Goal: Task Accomplishment & Management: Manage account settings

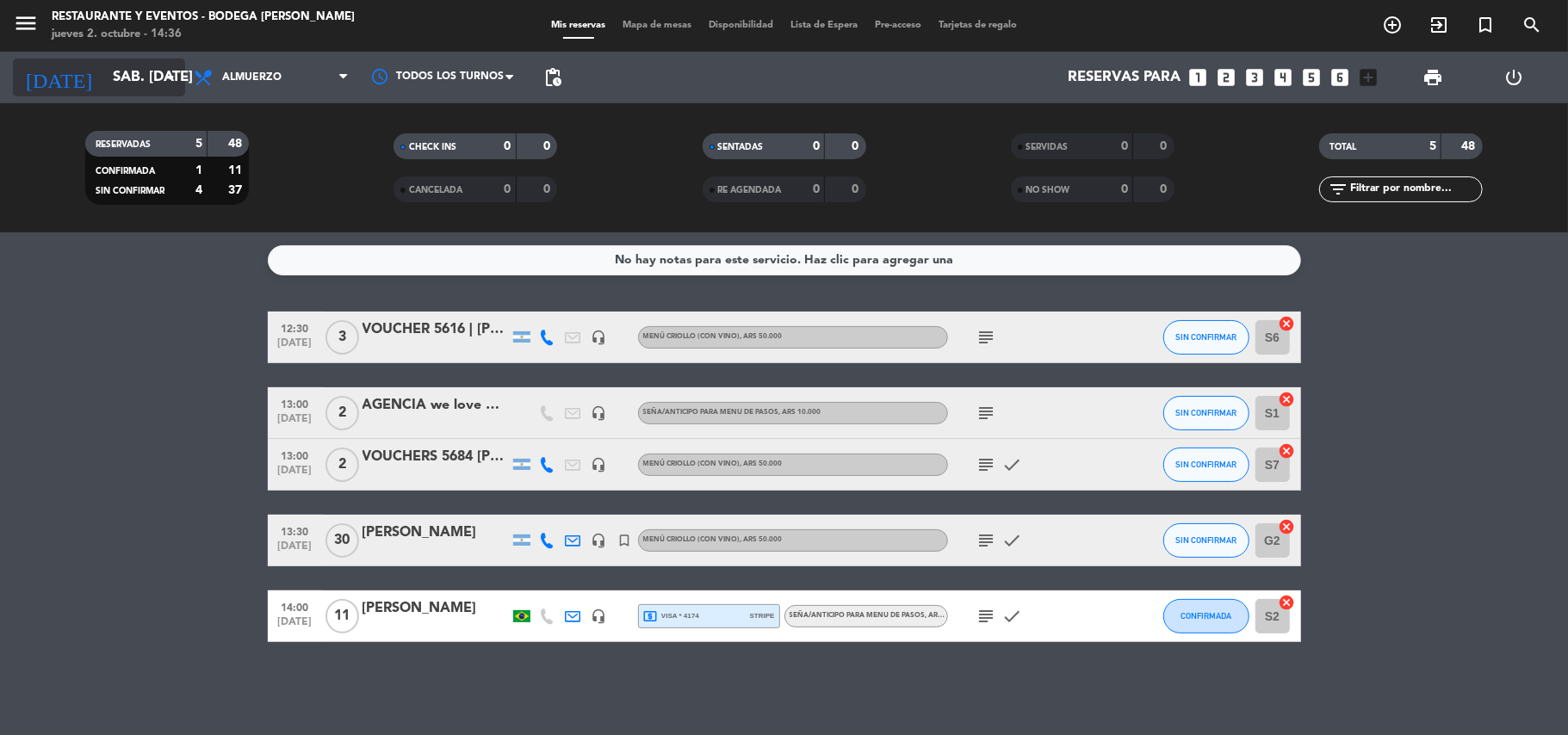
click at [117, 69] on input "sáb. [DATE]" at bounding box center [196, 78] width 186 height 34
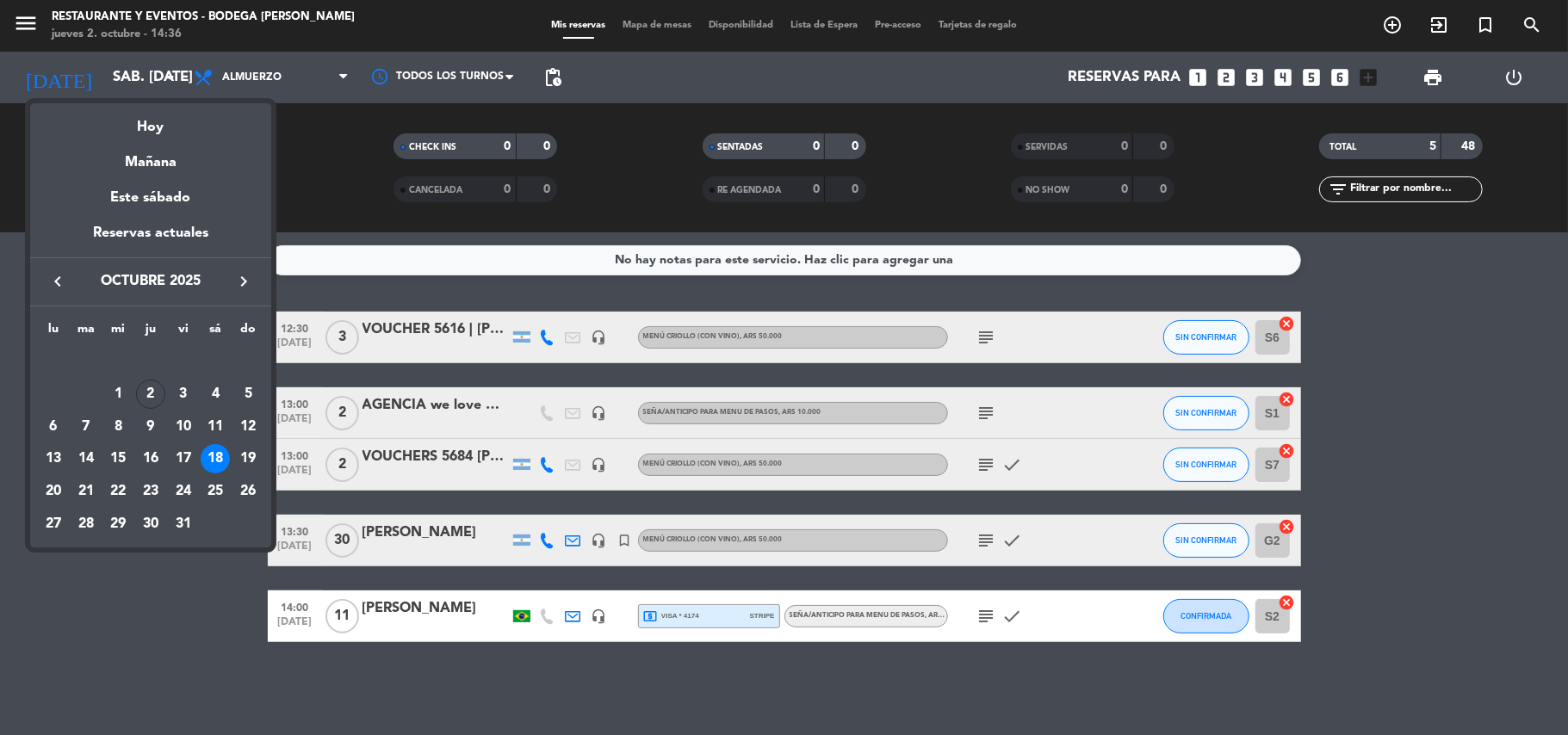
click at [159, 610] on div at bounding box center [784, 368] width 1568 height 735
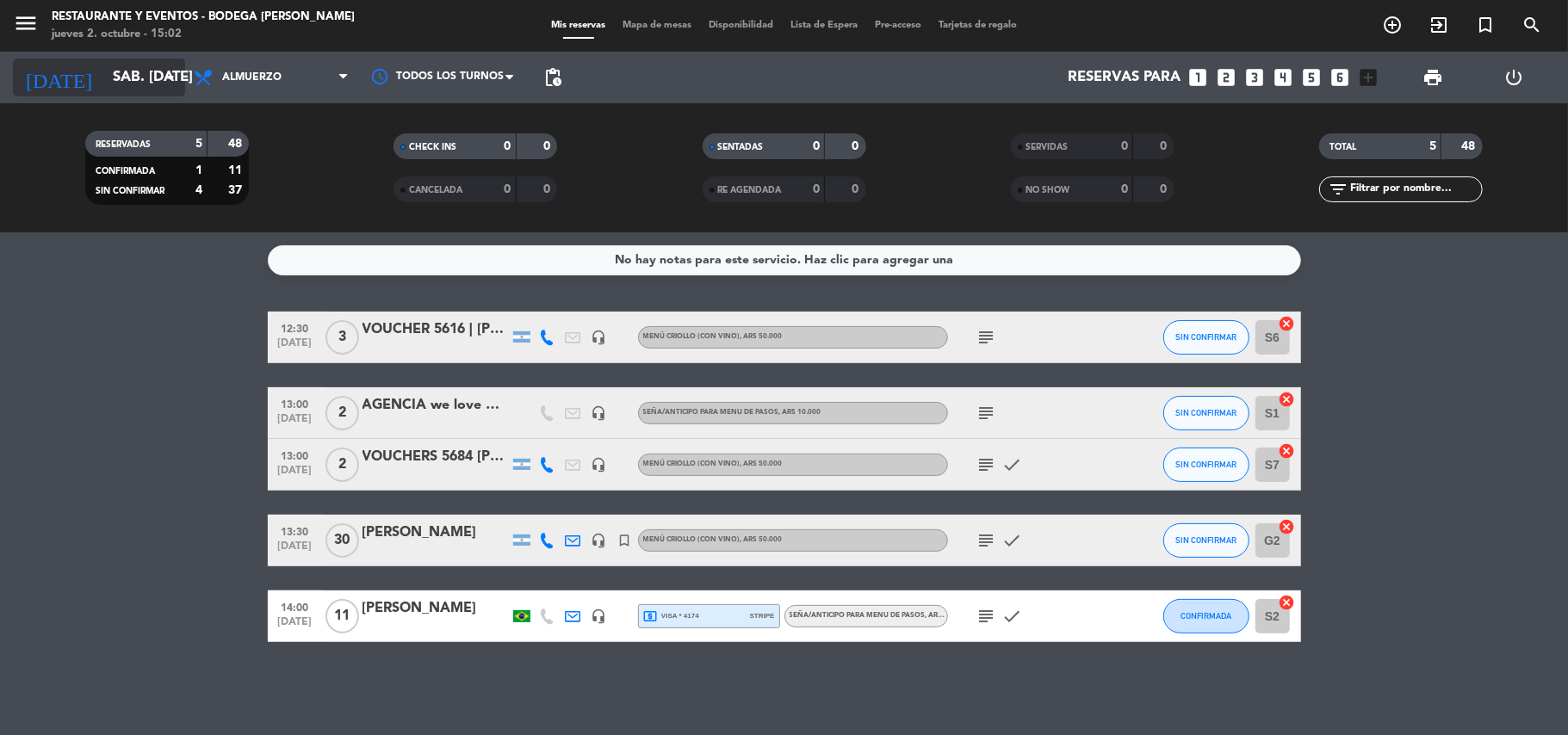
click at [111, 85] on input "sáb. [DATE]" at bounding box center [196, 78] width 186 height 34
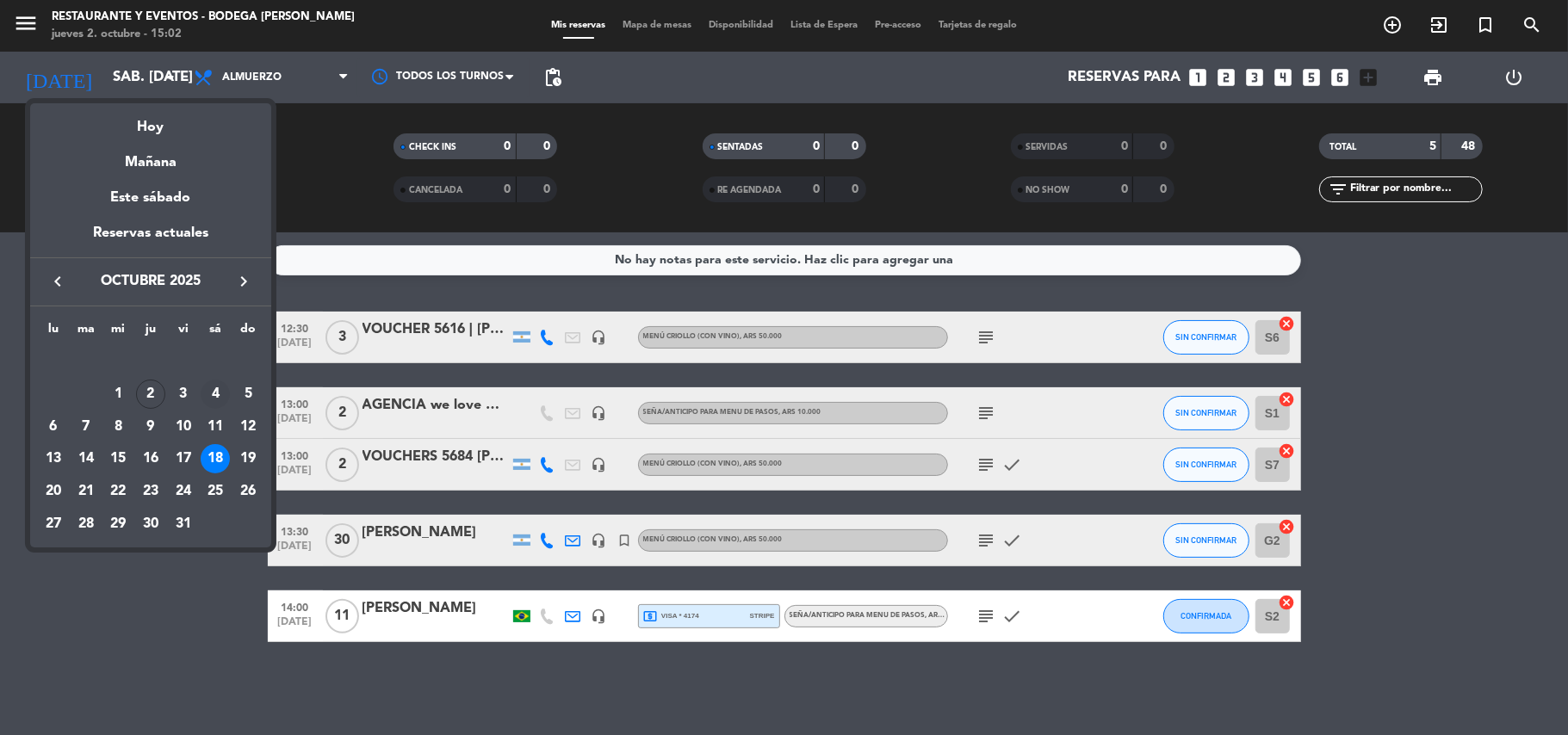
click at [210, 394] on div "4" at bounding box center [215, 394] width 29 height 29
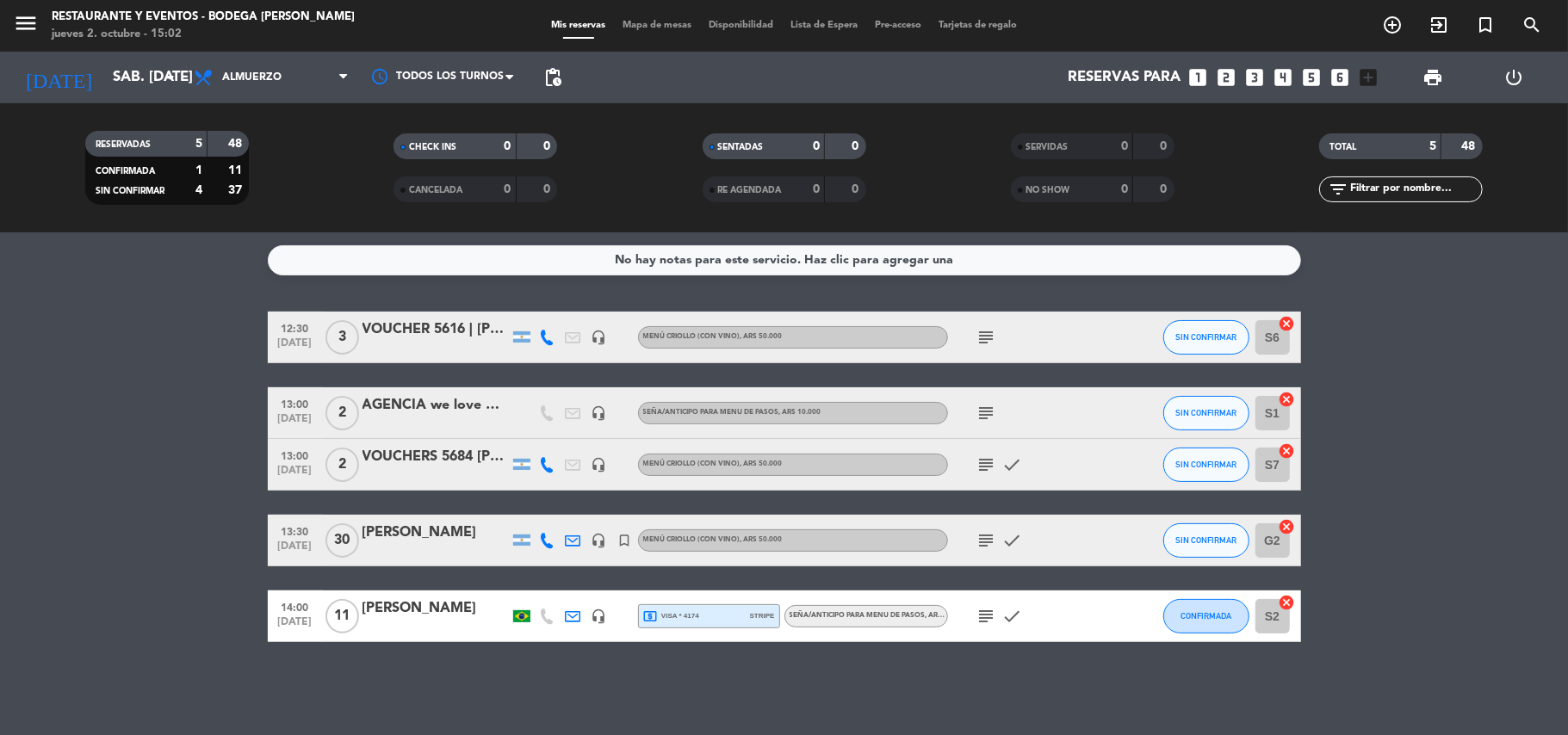
type input "sáb. [DATE]"
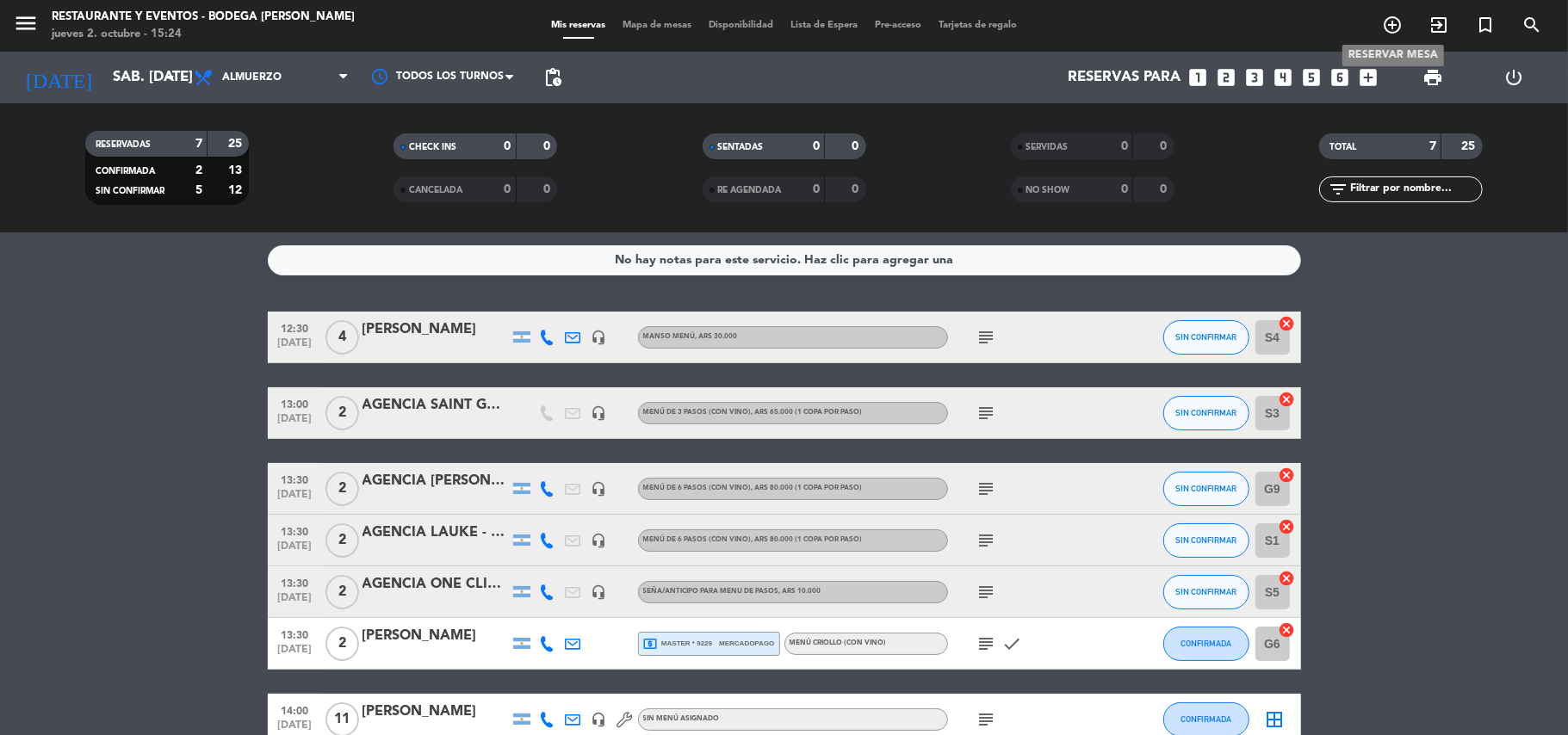
click at [1384, 24] on icon "add_circle_outline" at bounding box center [1392, 24] width 20 height 20
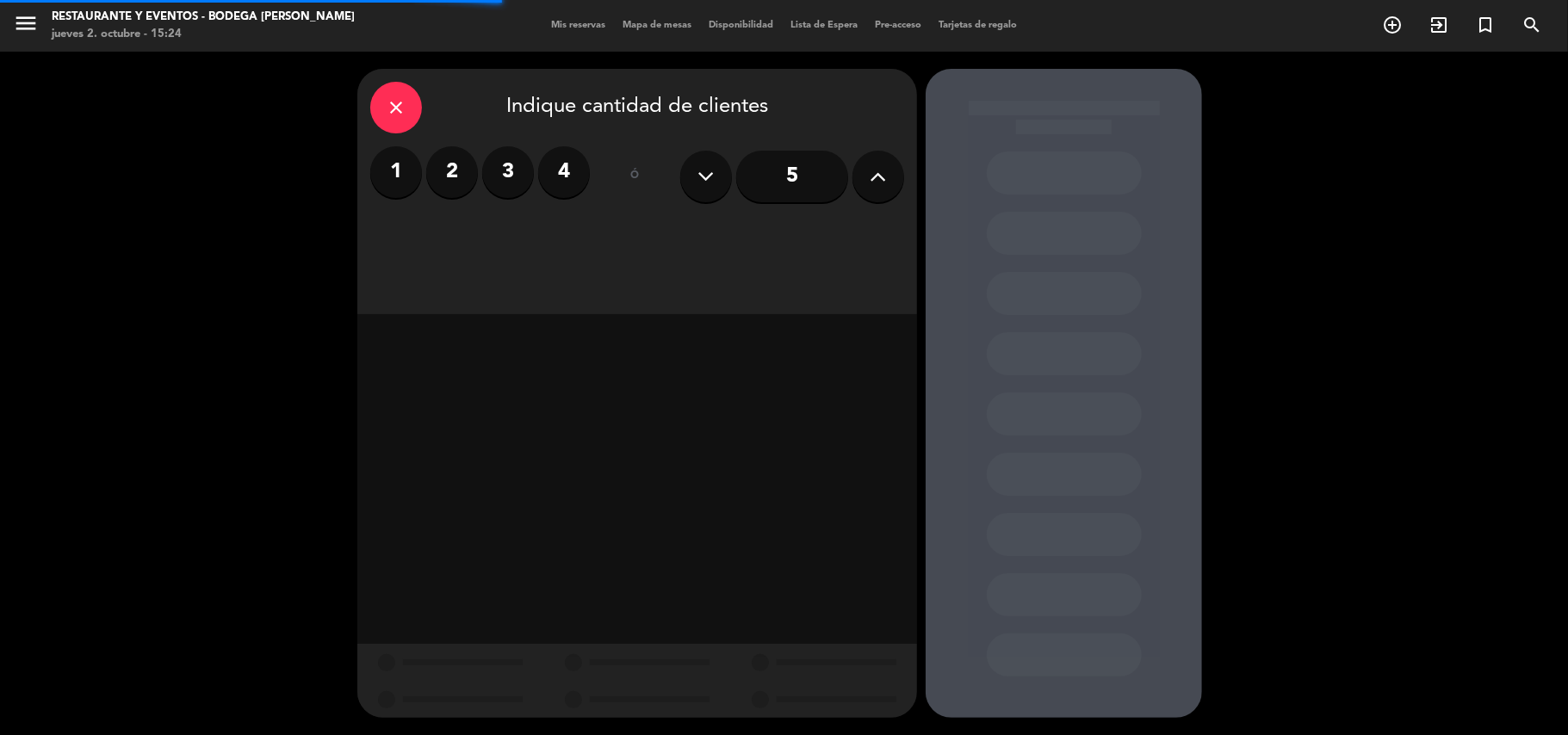
click at [449, 170] on label "2" at bounding box center [452, 172] width 52 height 52
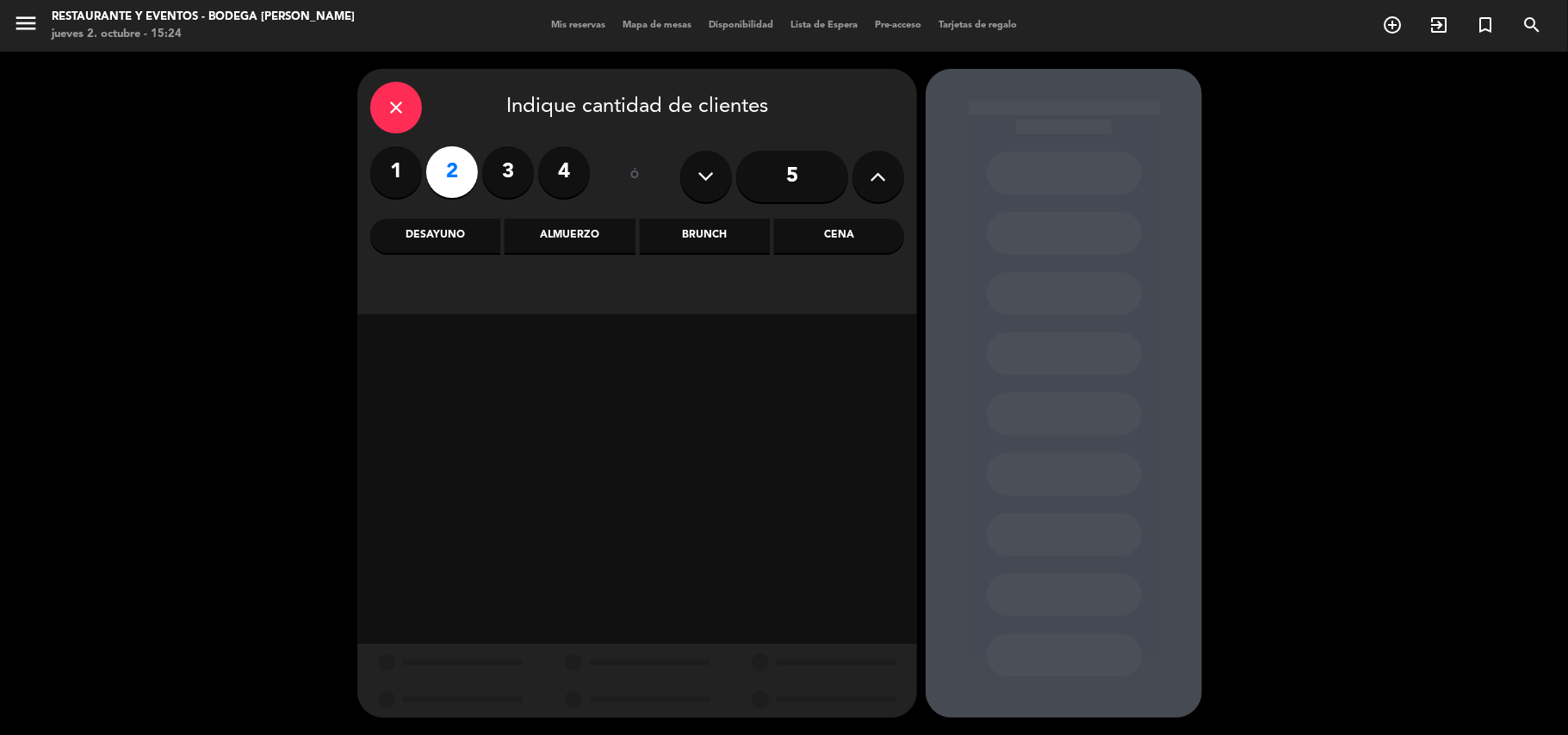
drag, startPoint x: 576, startPoint y: 227, endPoint x: 595, endPoint y: 238, distance: 22.0
click at [584, 229] on div "Almuerzo" at bounding box center [569, 236] width 130 height 35
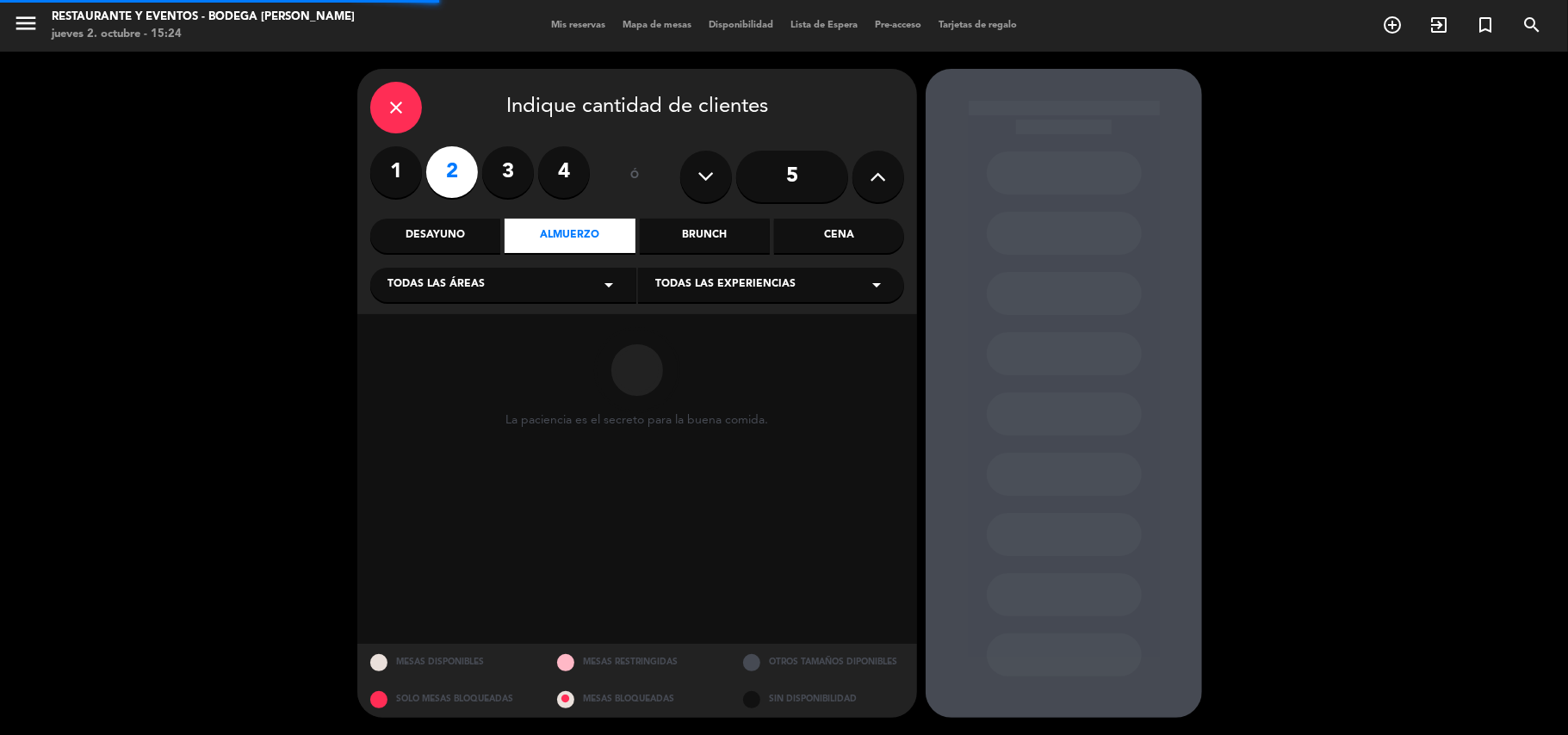
click at [707, 290] on span "Todas las experiencias" at bounding box center [725, 285] width 140 height 17
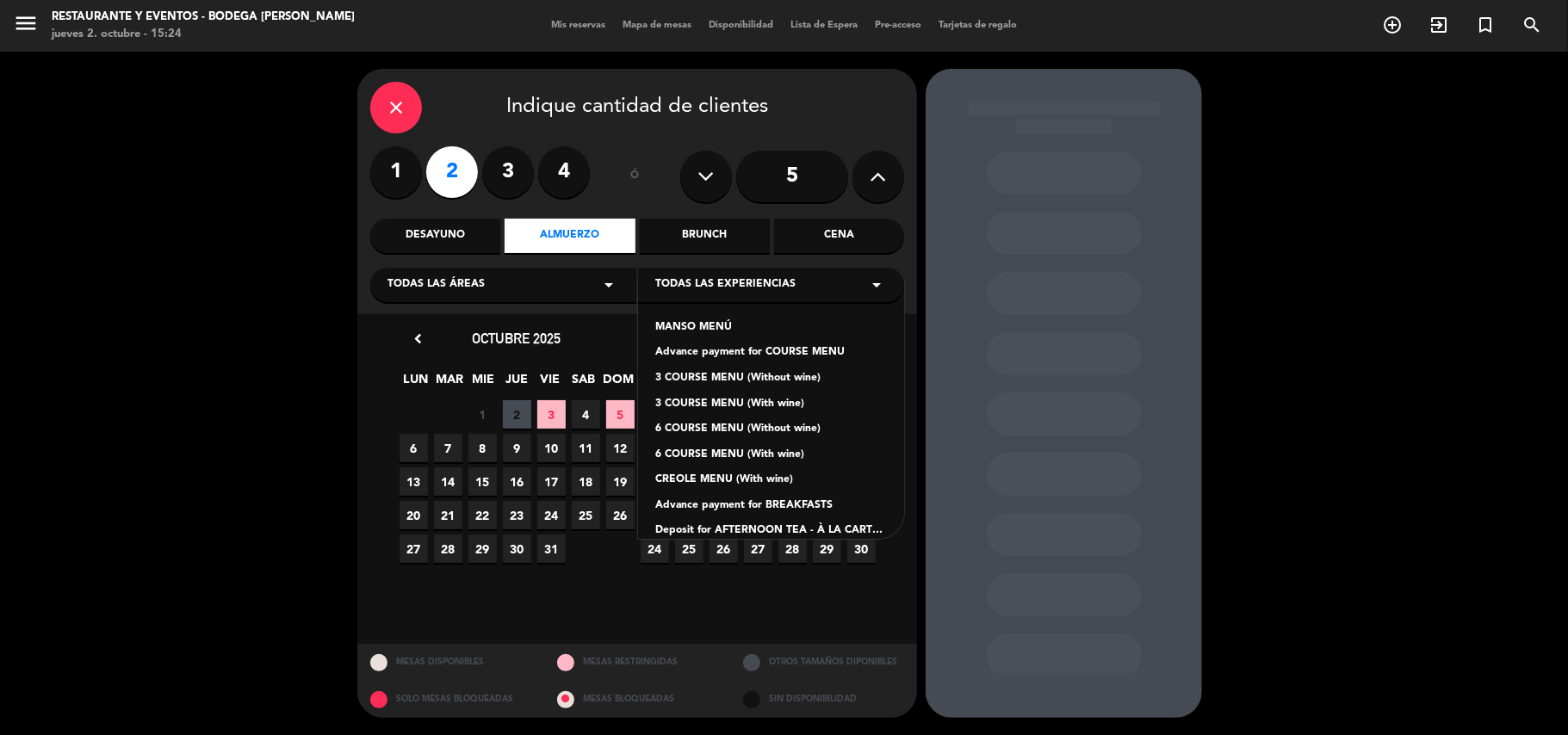
click at [747, 356] on div "Advance payment for COURSE MENU" at bounding box center [771, 353] width 232 height 17
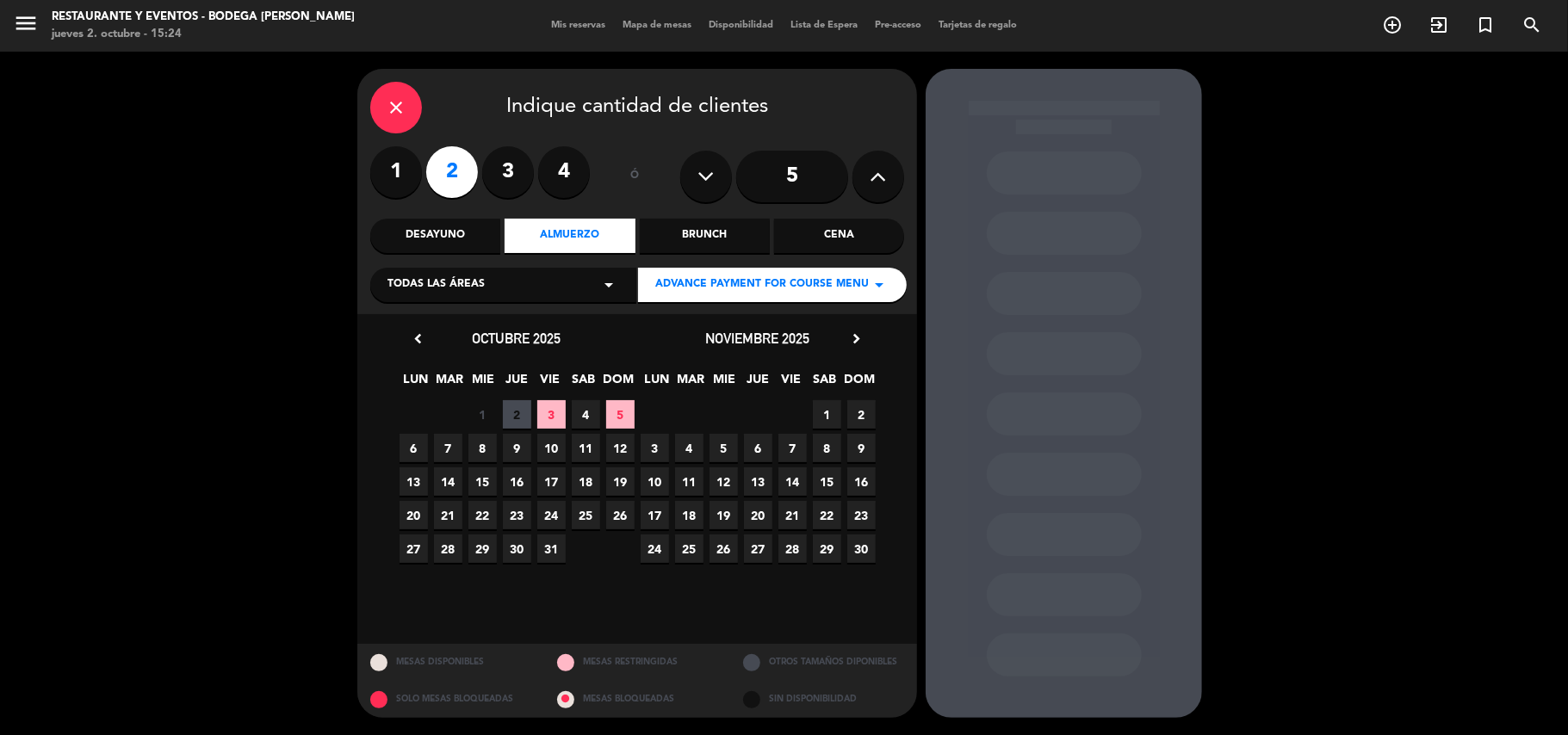
click at [620, 417] on span "5" at bounding box center [620, 415] width 29 height 29
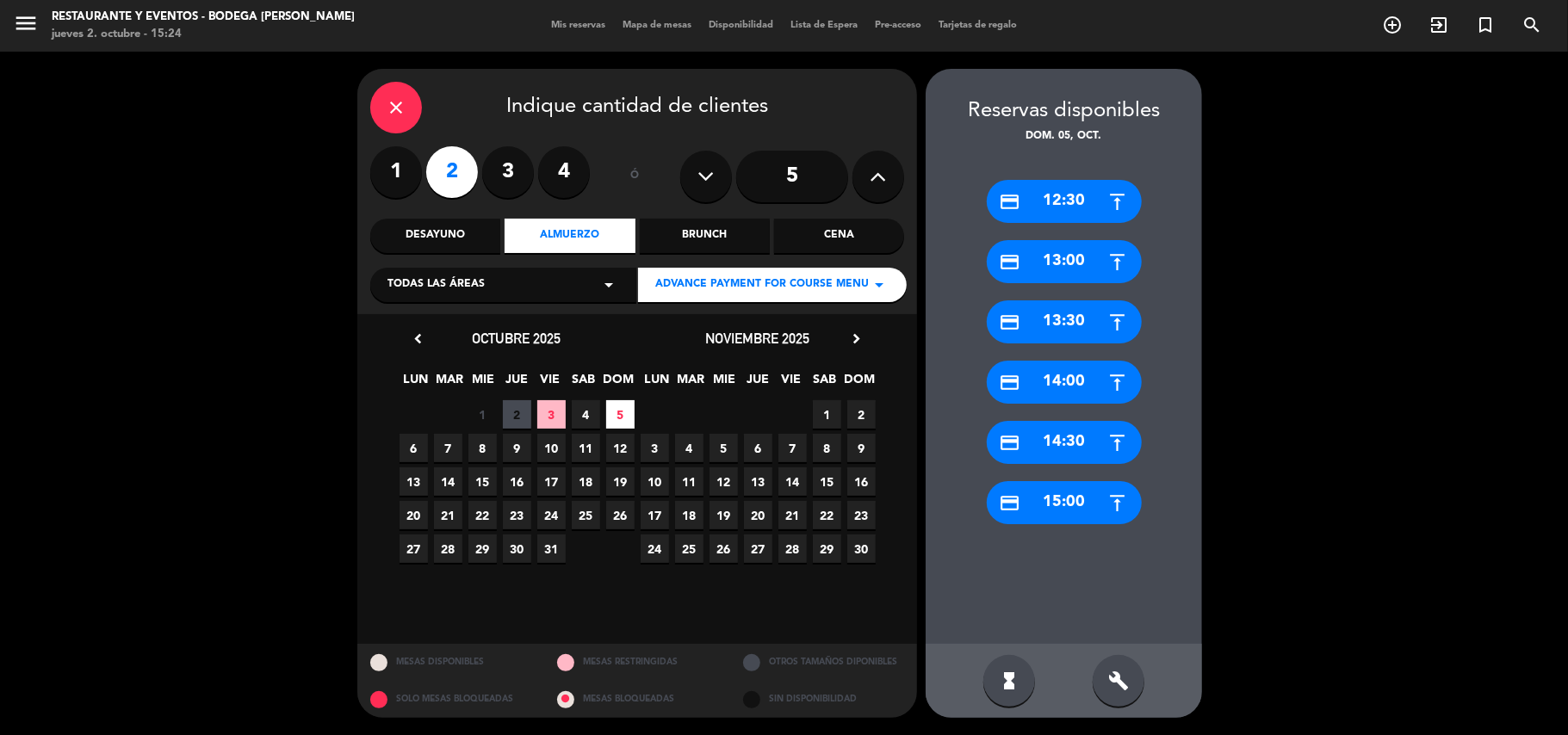
click at [1064, 317] on div "credit_card 13:30" at bounding box center [1064, 321] width 155 height 43
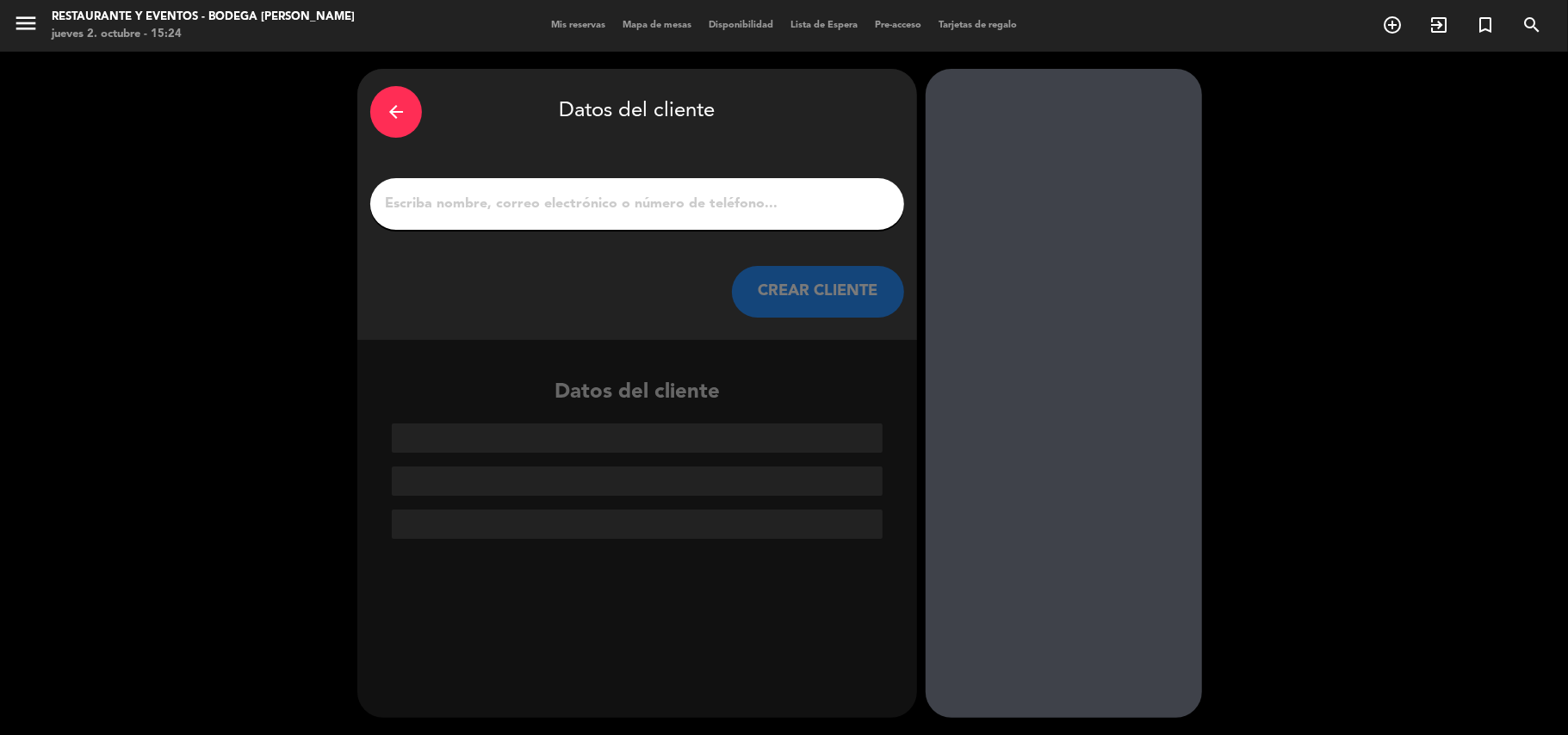
click at [499, 207] on input "1" at bounding box center [637, 204] width 508 height 24
paste input "[PERSON_NAME]"
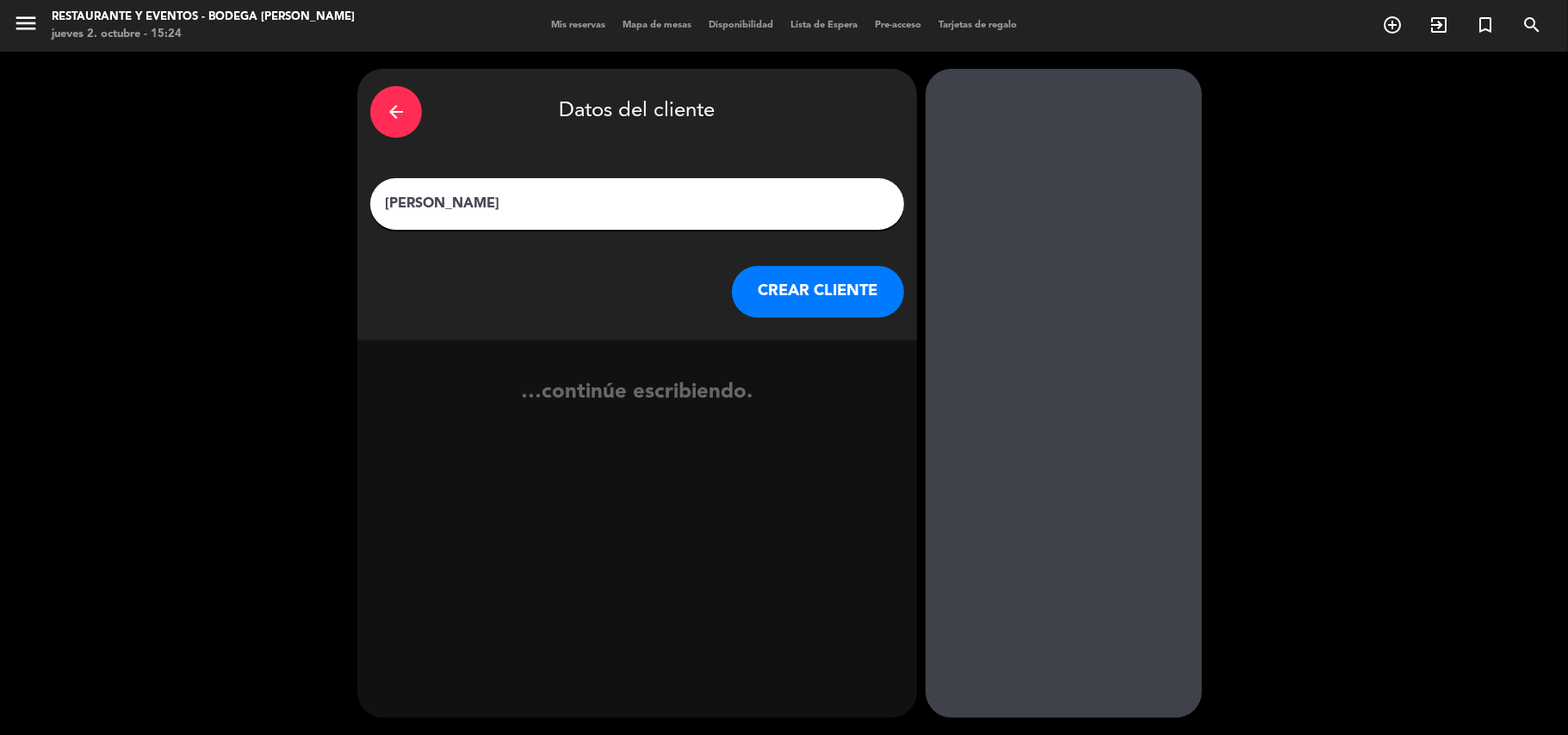
type input "[PERSON_NAME]"
click at [787, 283] on button "CREAR CLIENTE" at bounding box center [818, 292] width 172 height 52
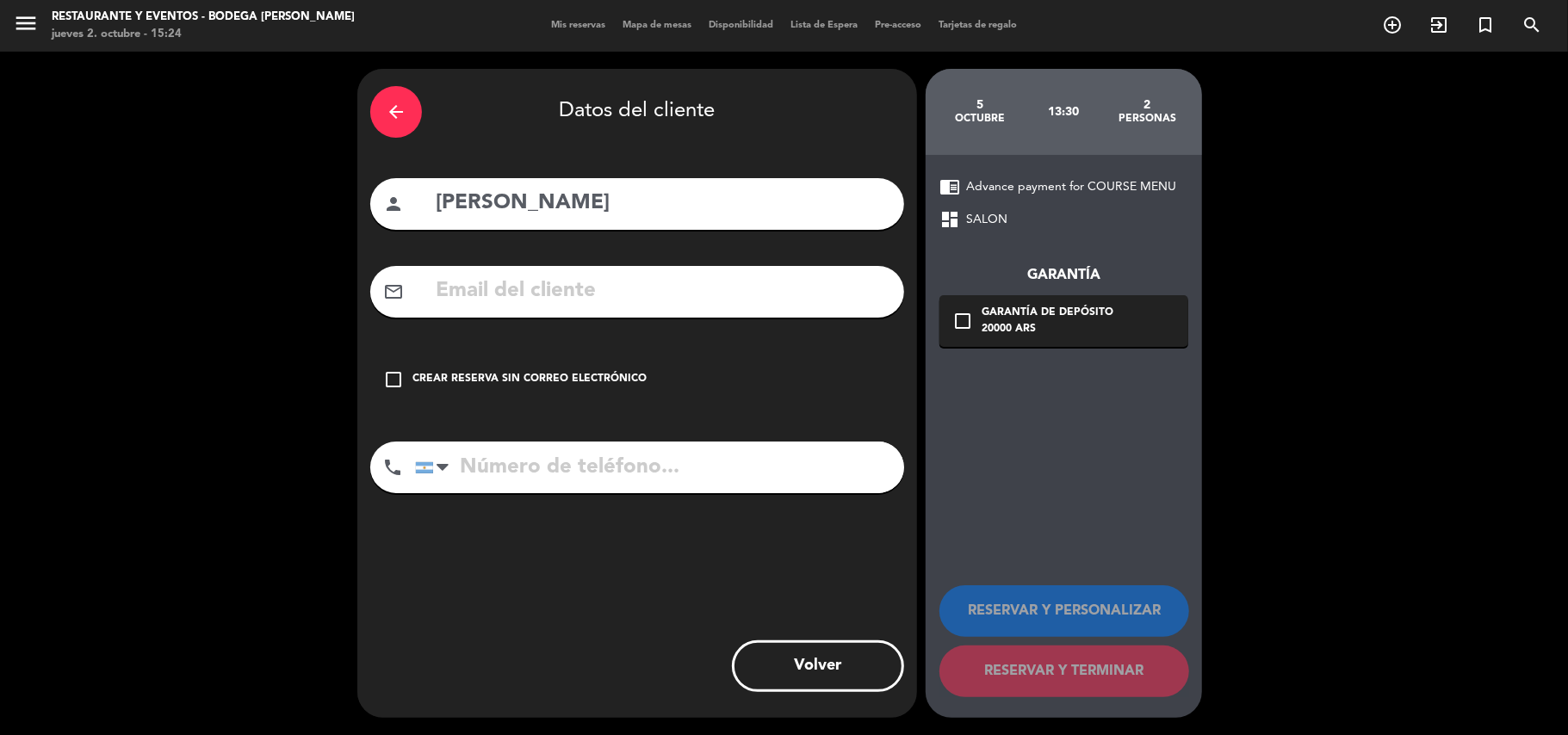
click at [536, 308] on input "text" at bounding box center [662, 291] width 457 height 36
paste input "[EMAIL_ADDRESS][DOMAIN_NAME]"
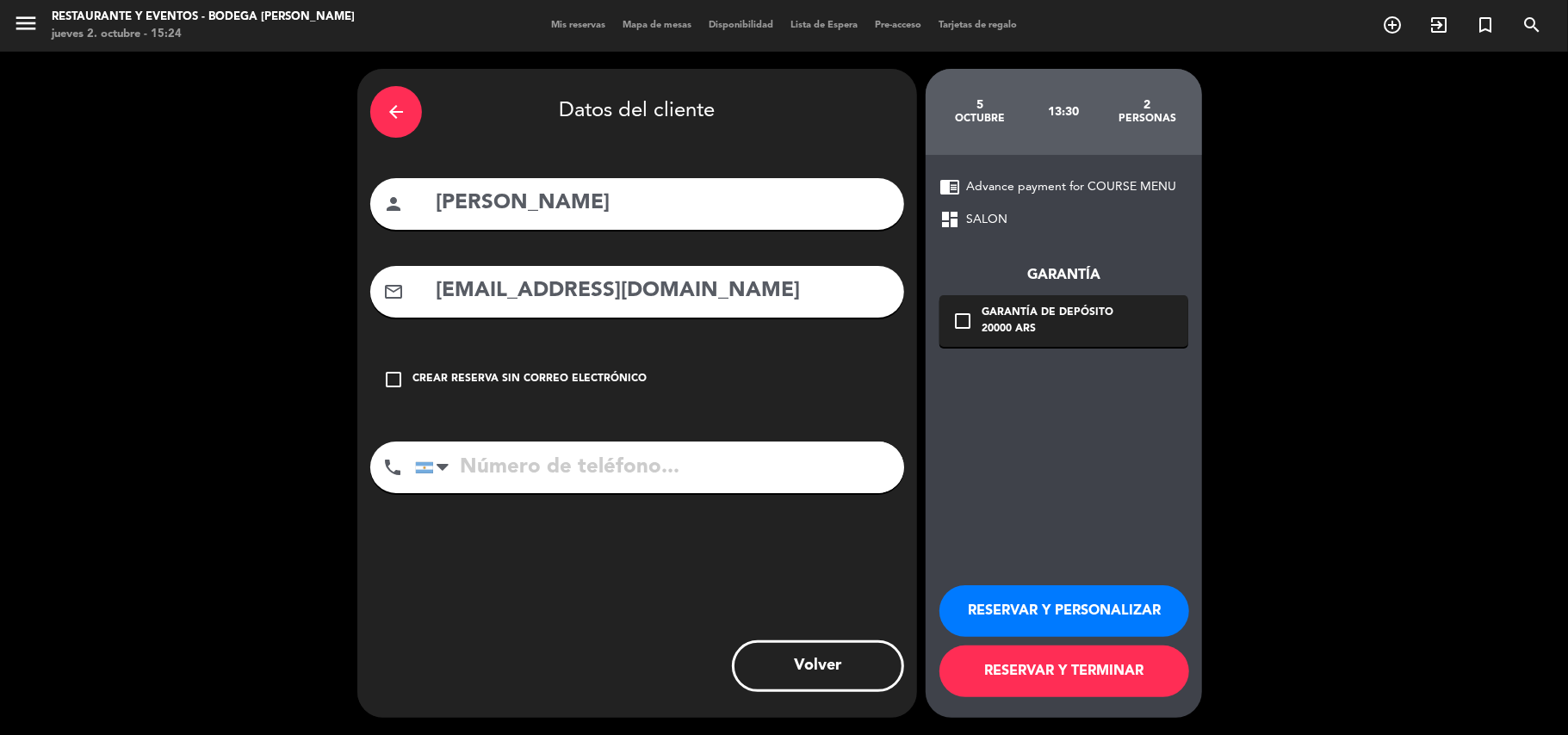
type input "[EMAIL_ADDRESS][DOMAIN_NAME]"
click at [547, 449] on input "tel" at bounding box center [659, 468] width 489 height 52
click at [604, 472] on input "tel" at bounding box center [659, 468] width 489 height 52
paste input "[PHONE_NUMBER]"
type input "[PHONE_NUMBER]"
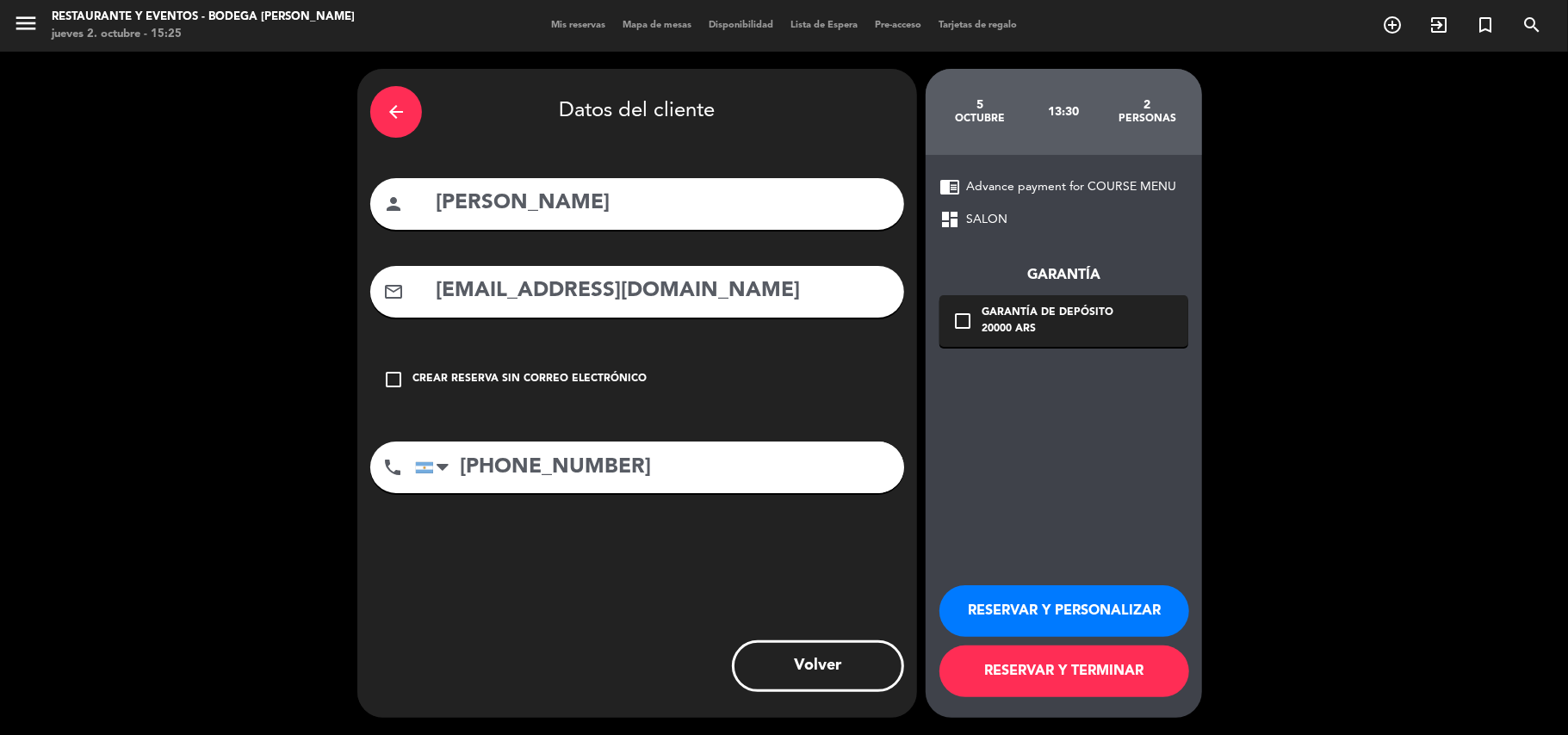
click at [1027, 597] on button "RESERVAR Y PERSONALIZAR" at bounding box center [1064, 612] width 250 height 52
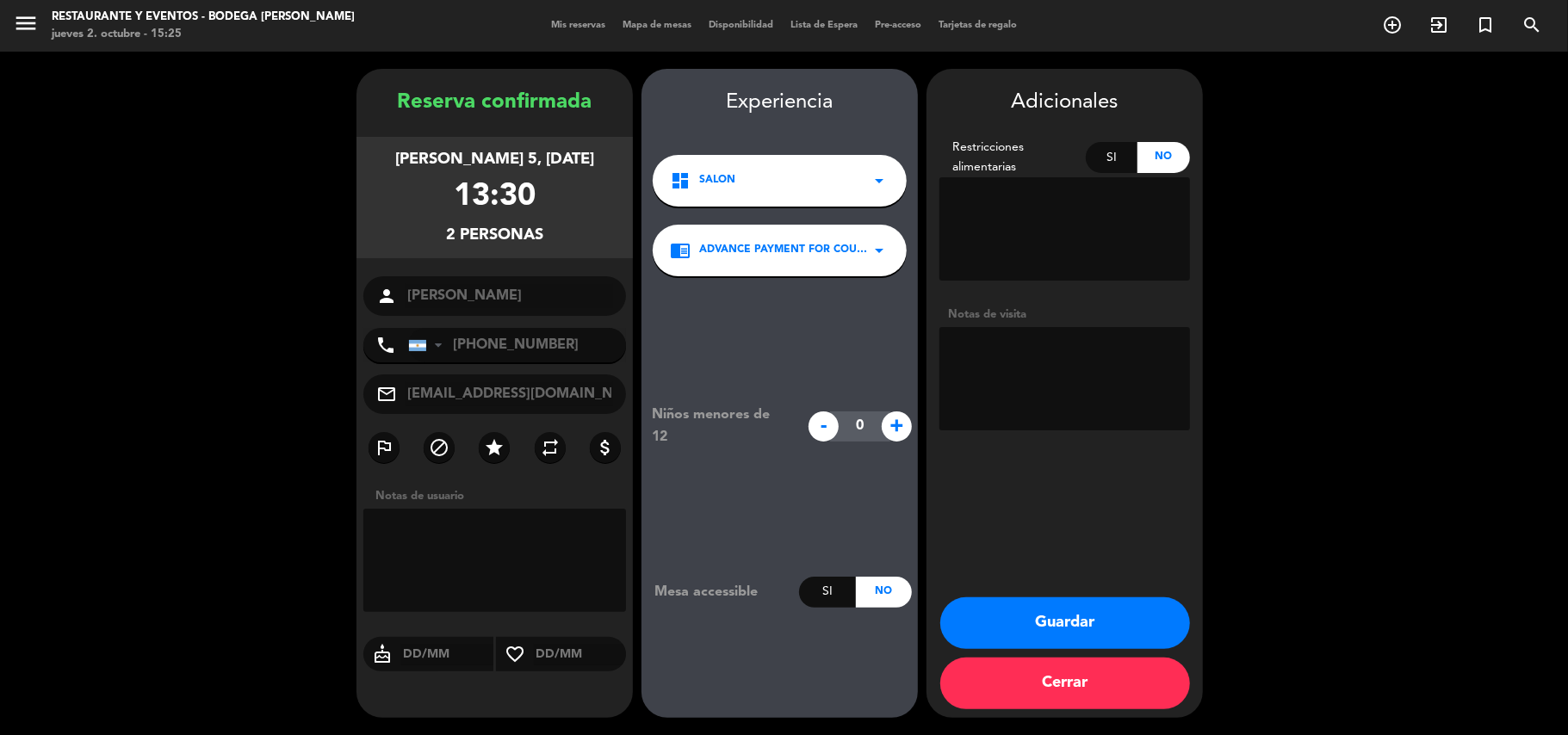
click at [990, 390] on textarea at bounding box center [1064, 378] width 250 height 103
type textarea "SEÑA $20.000R5724"
click at [1020, 606] on button "Guardar" at bounding box center [1065, 623] width 250 height 52
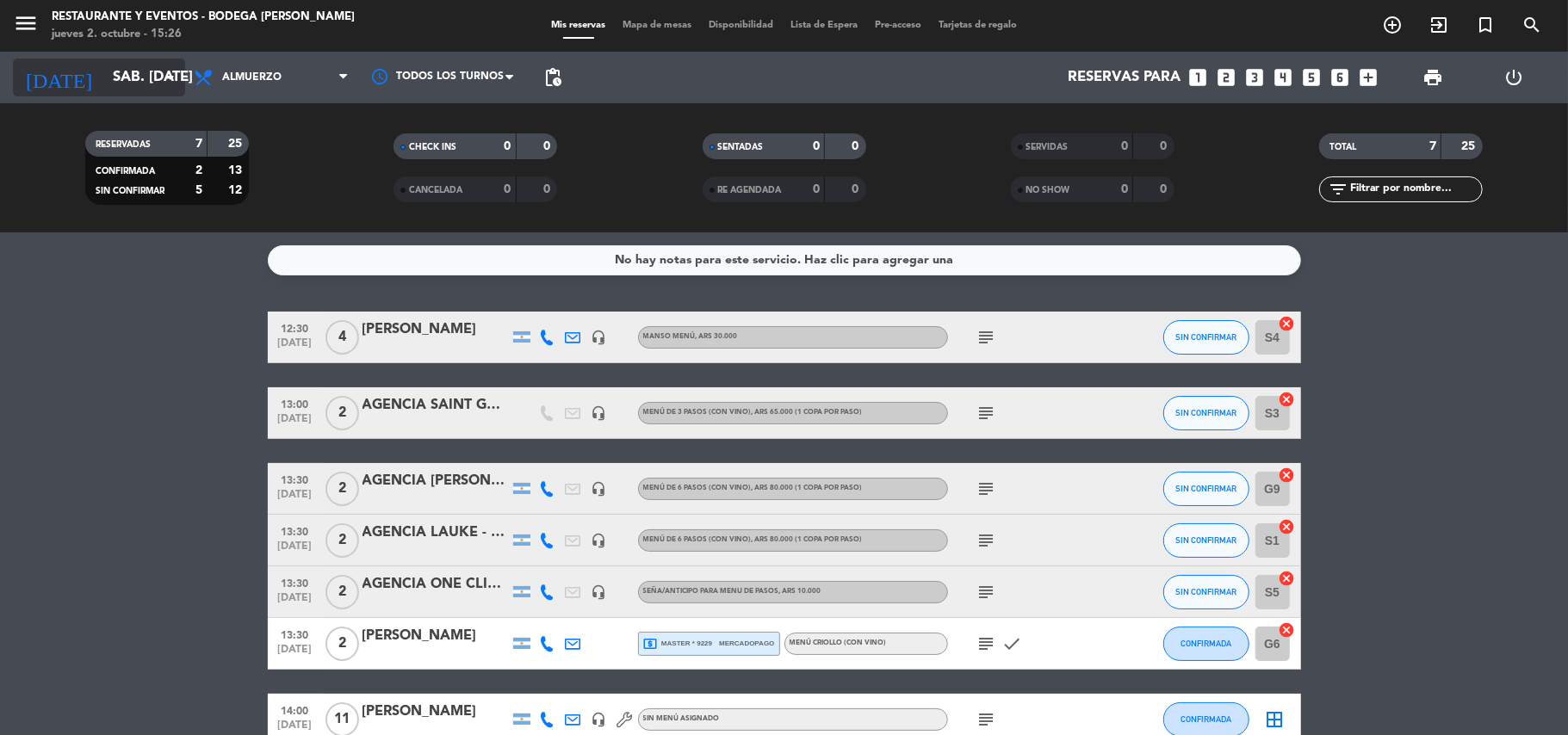
click at [104, 81] on input "sáb. [DATE]" at bounding box center [196, 78] width 186 height 34
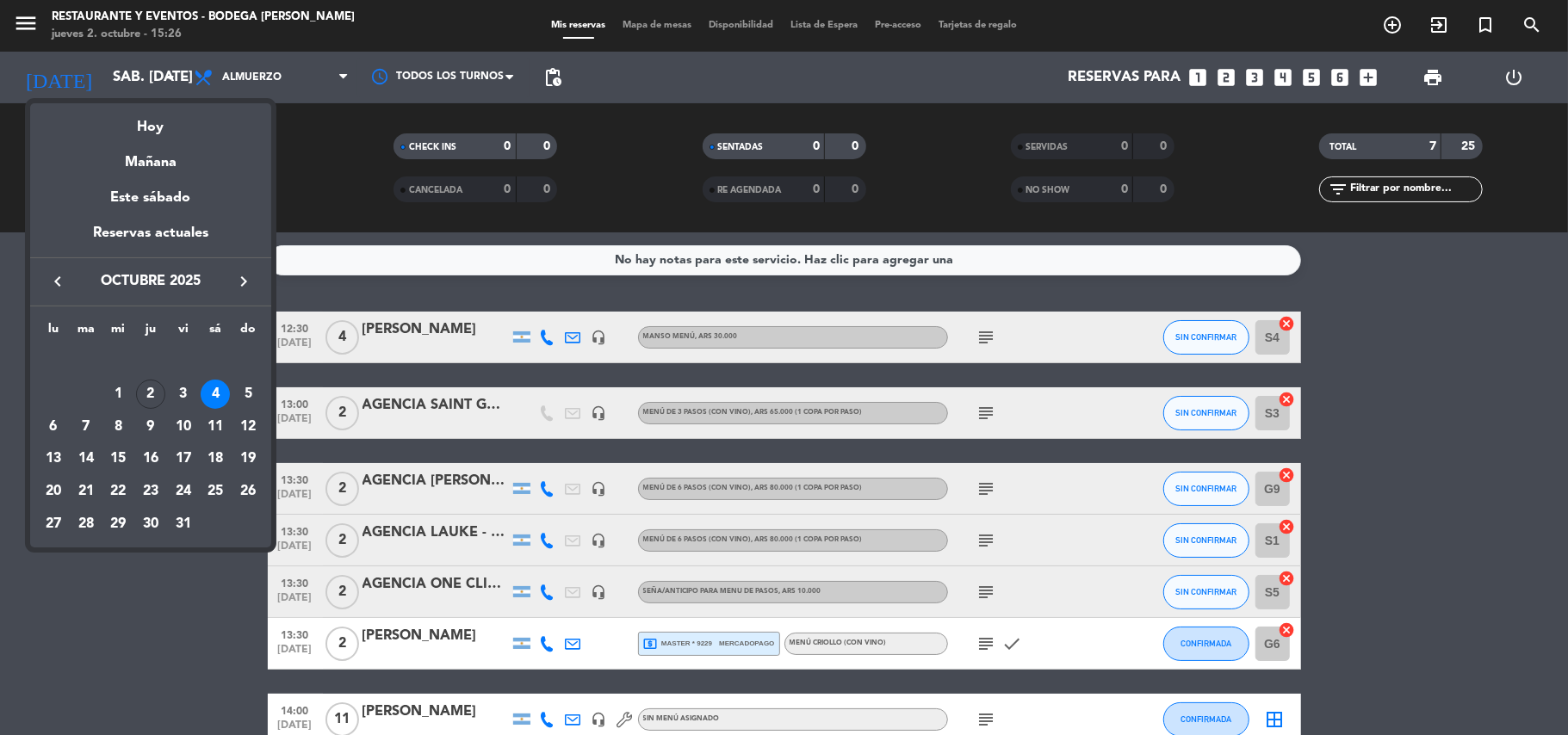
click at [245, 390] on div "5" at bounding box center [248, 394] width 29 height 29
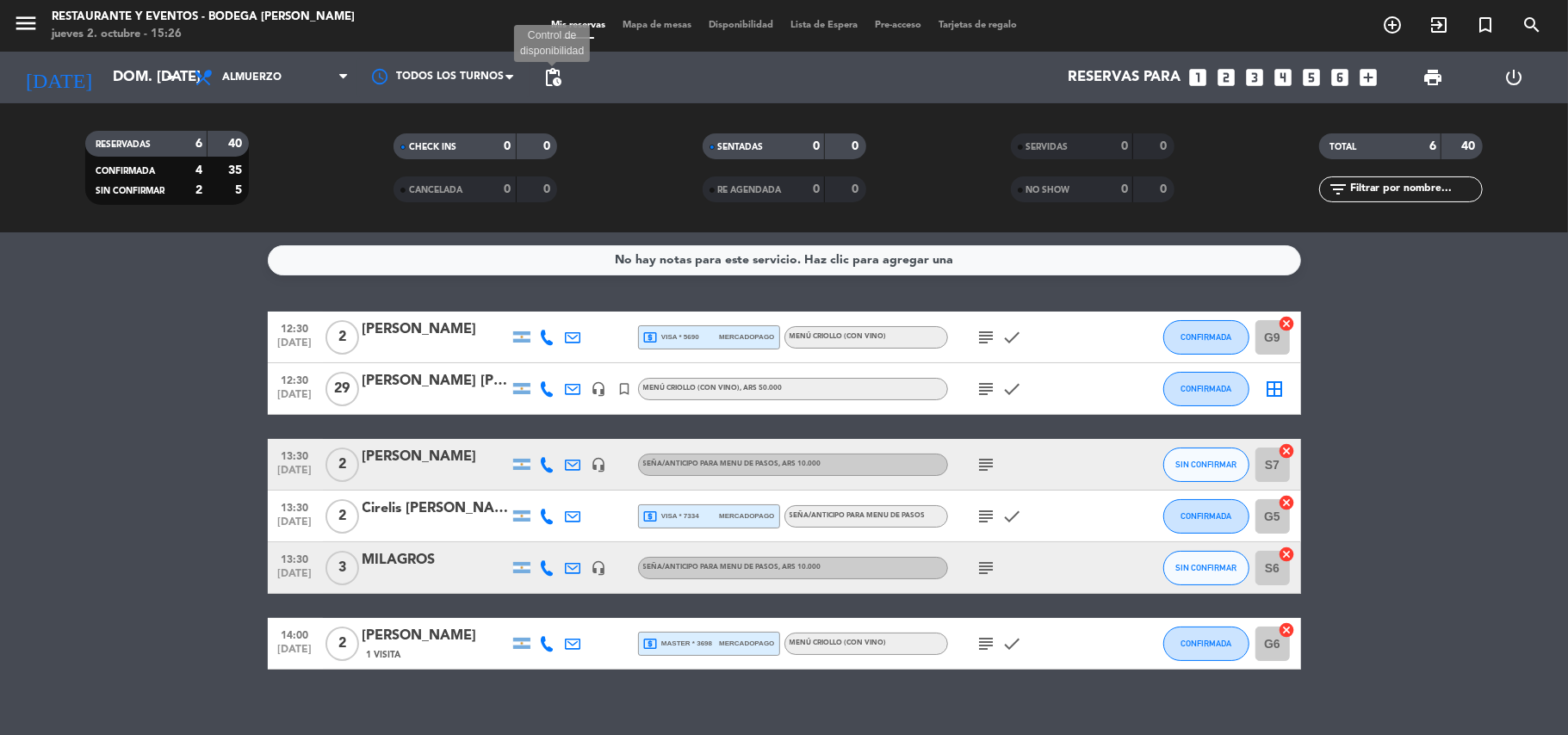
click at [558, 81] on span "pending_actions" at bounding box center [552, 77] width 20 height 20
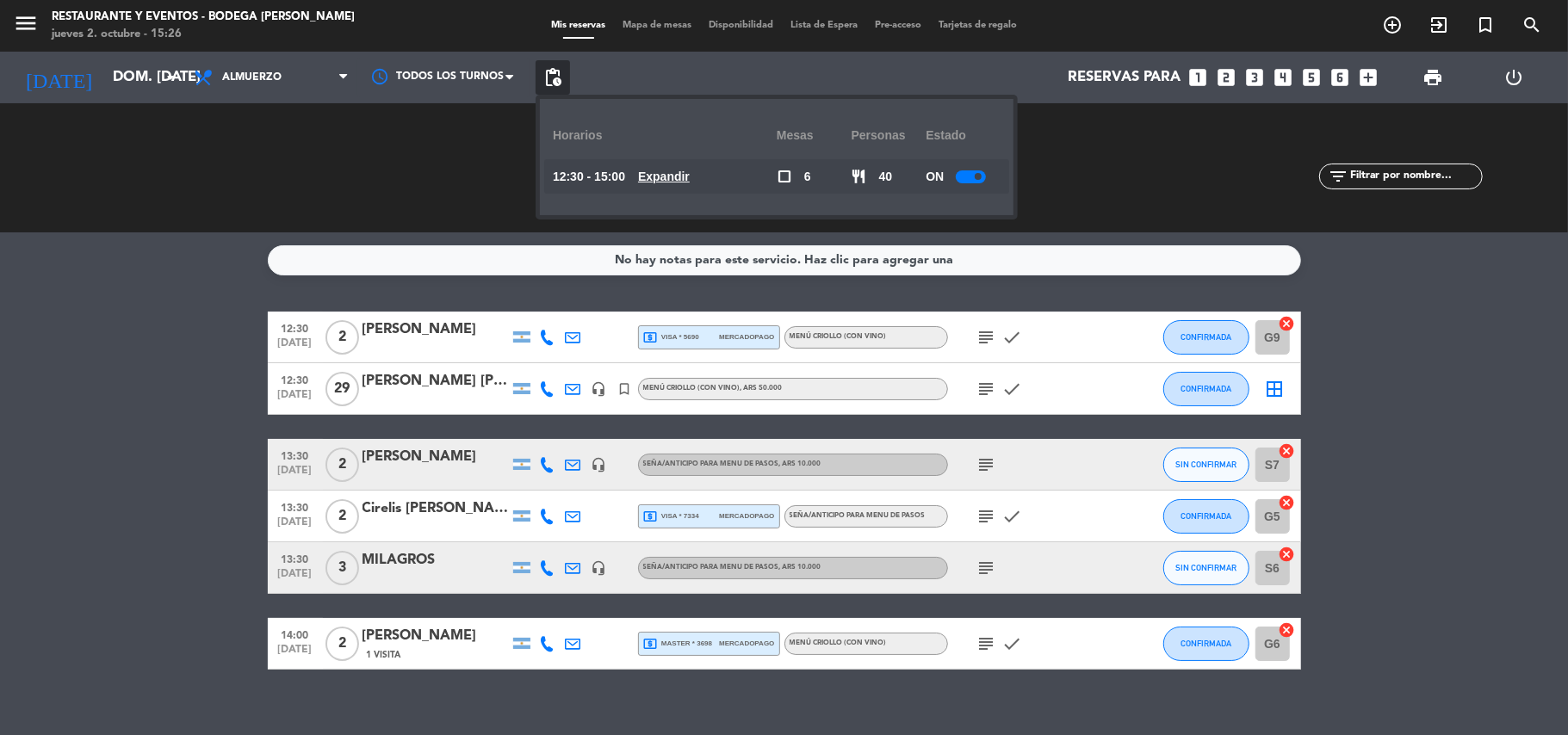
click at [966, 176] on div at bounding box center [971, 176] width 30 height 13
click at [152, 532] on bookings-row "12:30 [DATE] 2 [PERSON_NAME] local_atm visa * 5690 mercadopago MENÚ CRIOLLO (Co…" at bounding box center [784, 491] width 1568 height 358
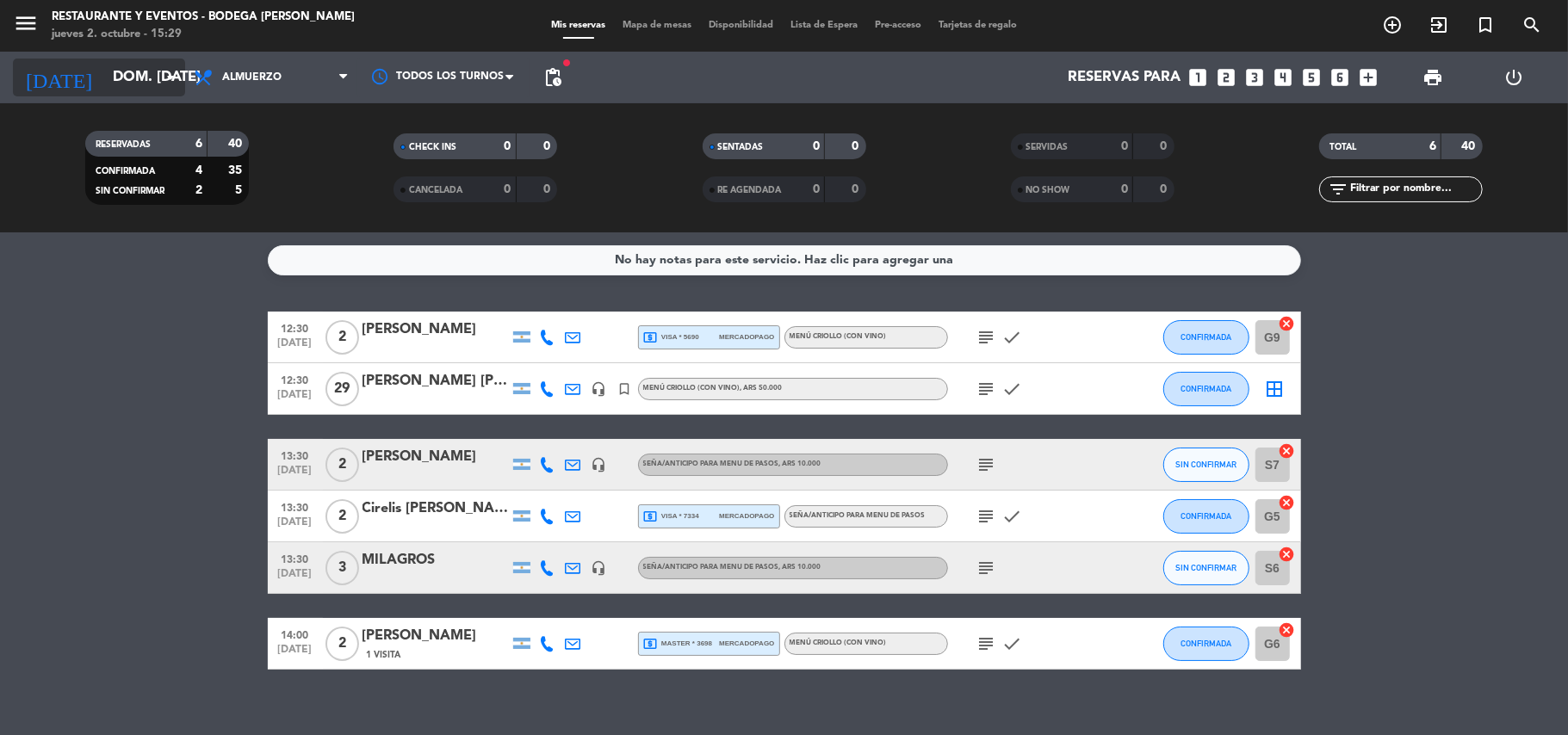
click at [104, 76] on input "dom. [DATE]" at bounding box center [196, 78] width 186 height 34
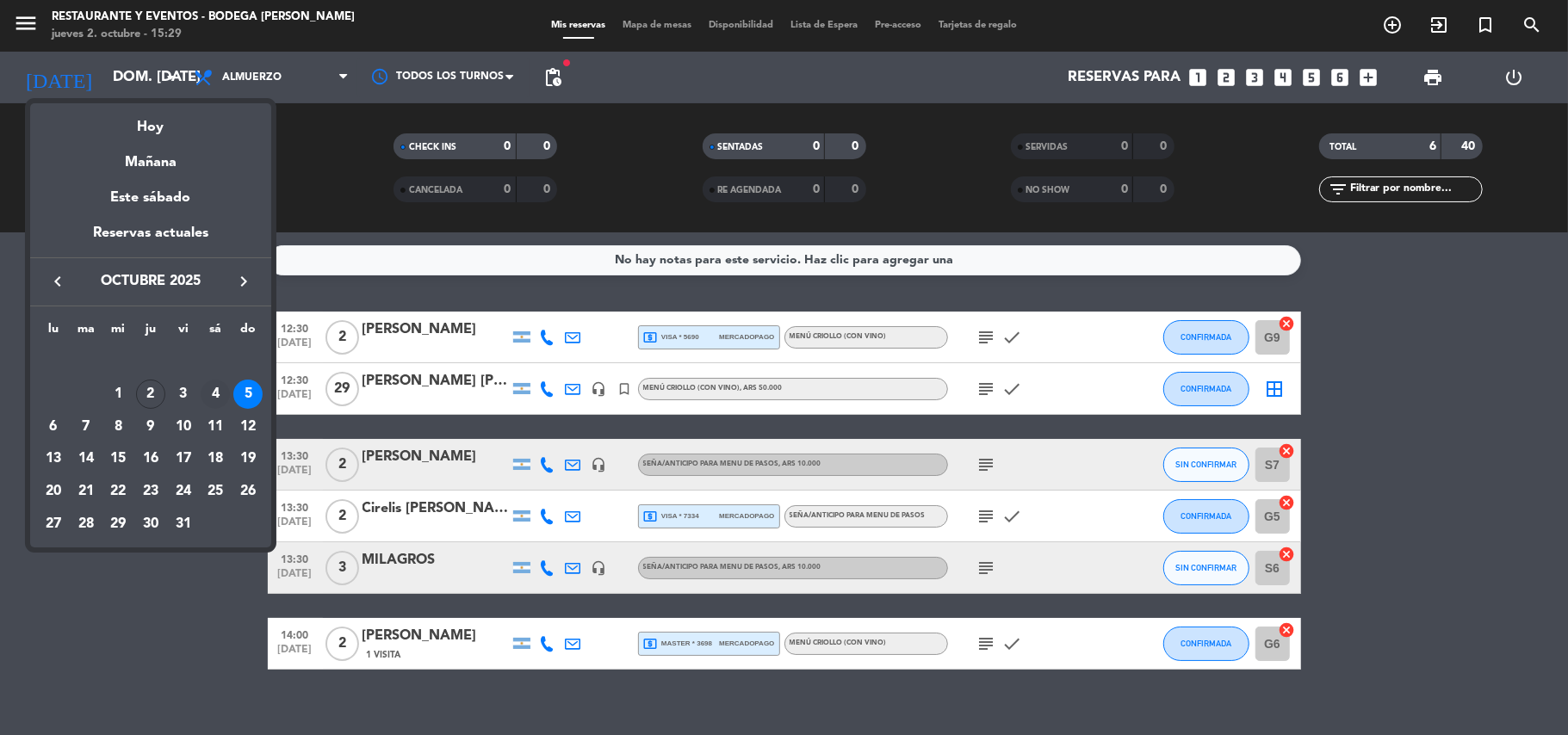
click at [218, 384] on div "4" at bounding box center [215, 394] width 29 height 29
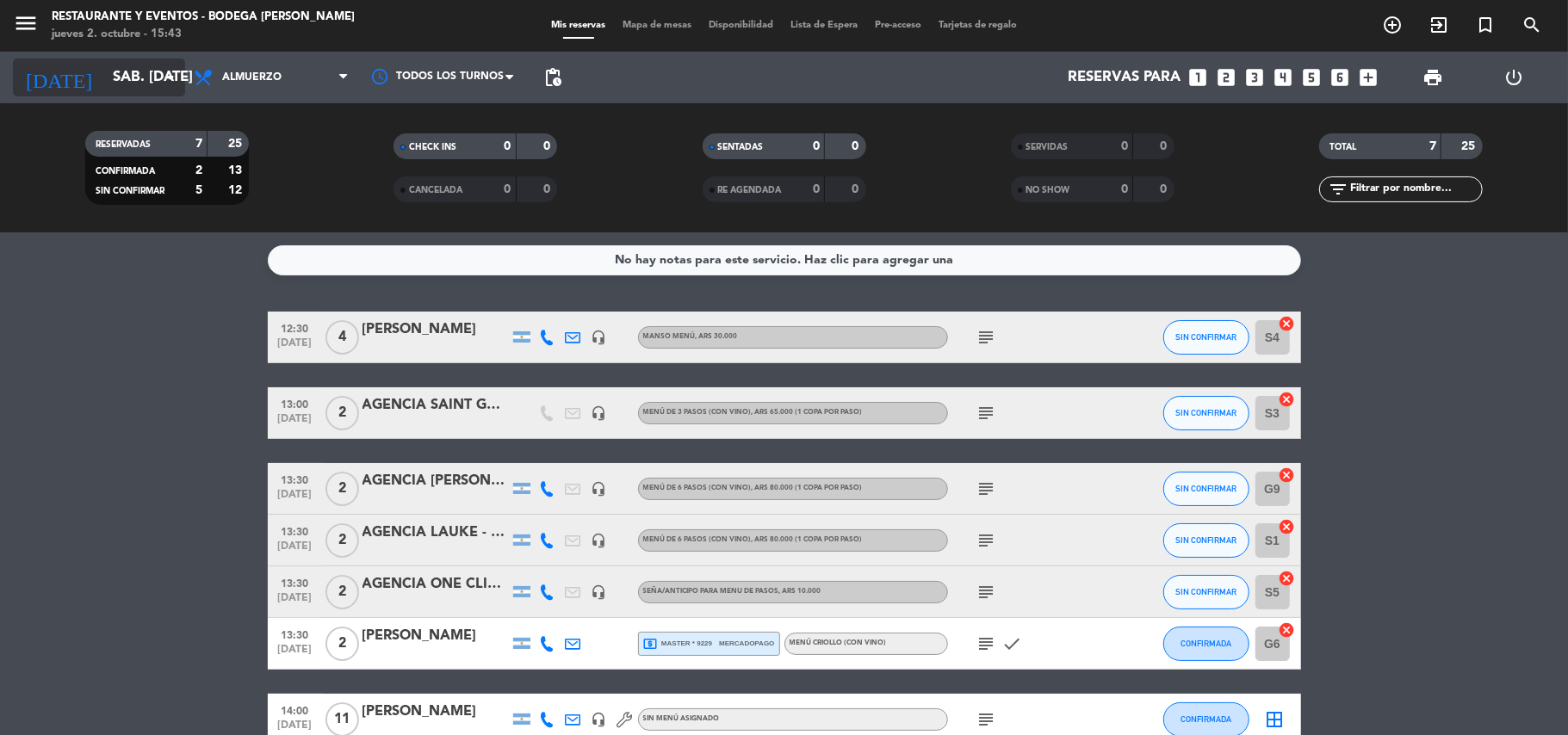
click at [124, 63] on input "sáb. [DATE]" at bounding box center [196, 78] width 186 height 34
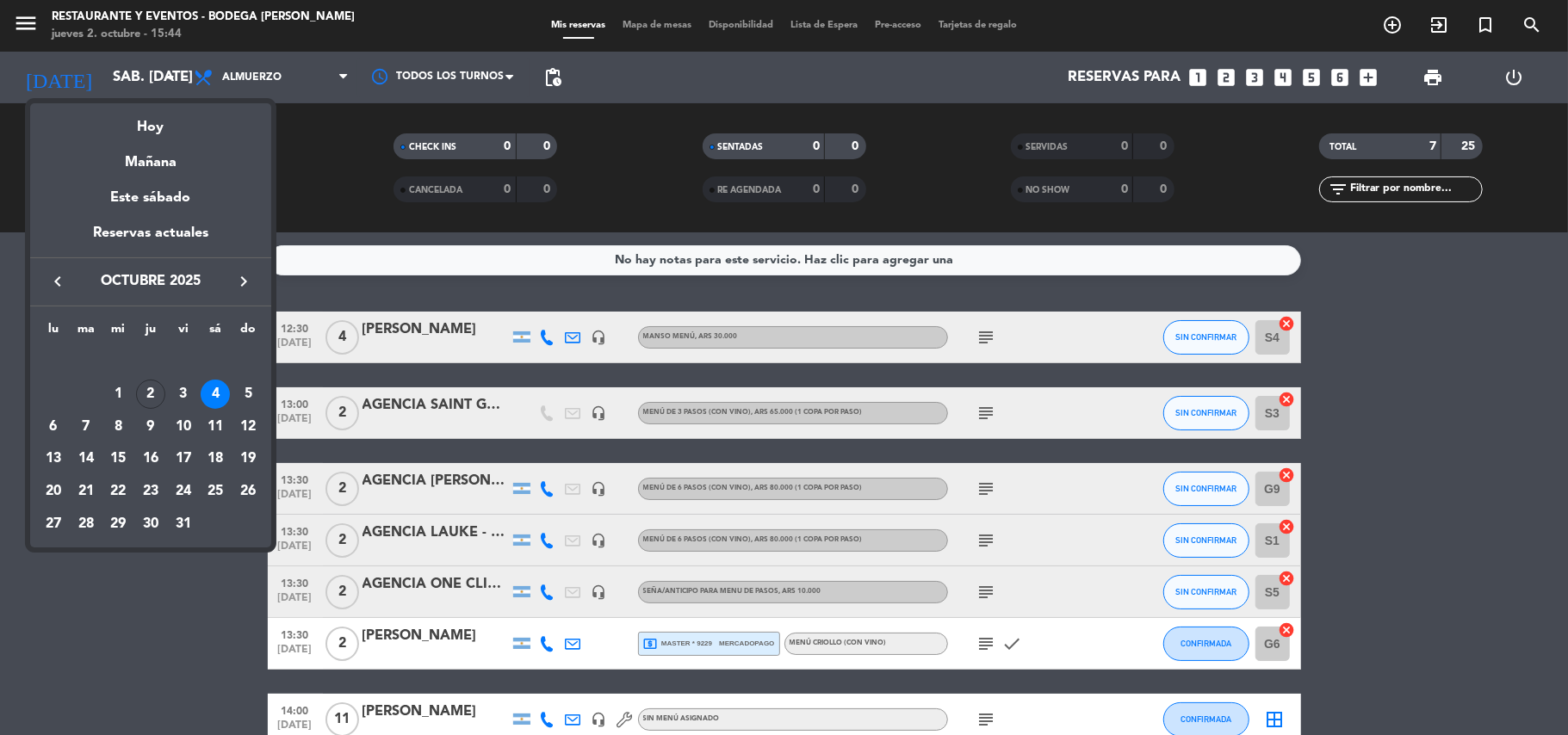
click at [240, 275] on icon "keyboard_arrow_right" at bounding box center [243, 281] width 20 height 20
click at [221, 452] on div "22" at bounding box center [215, 459] width 29 height 29
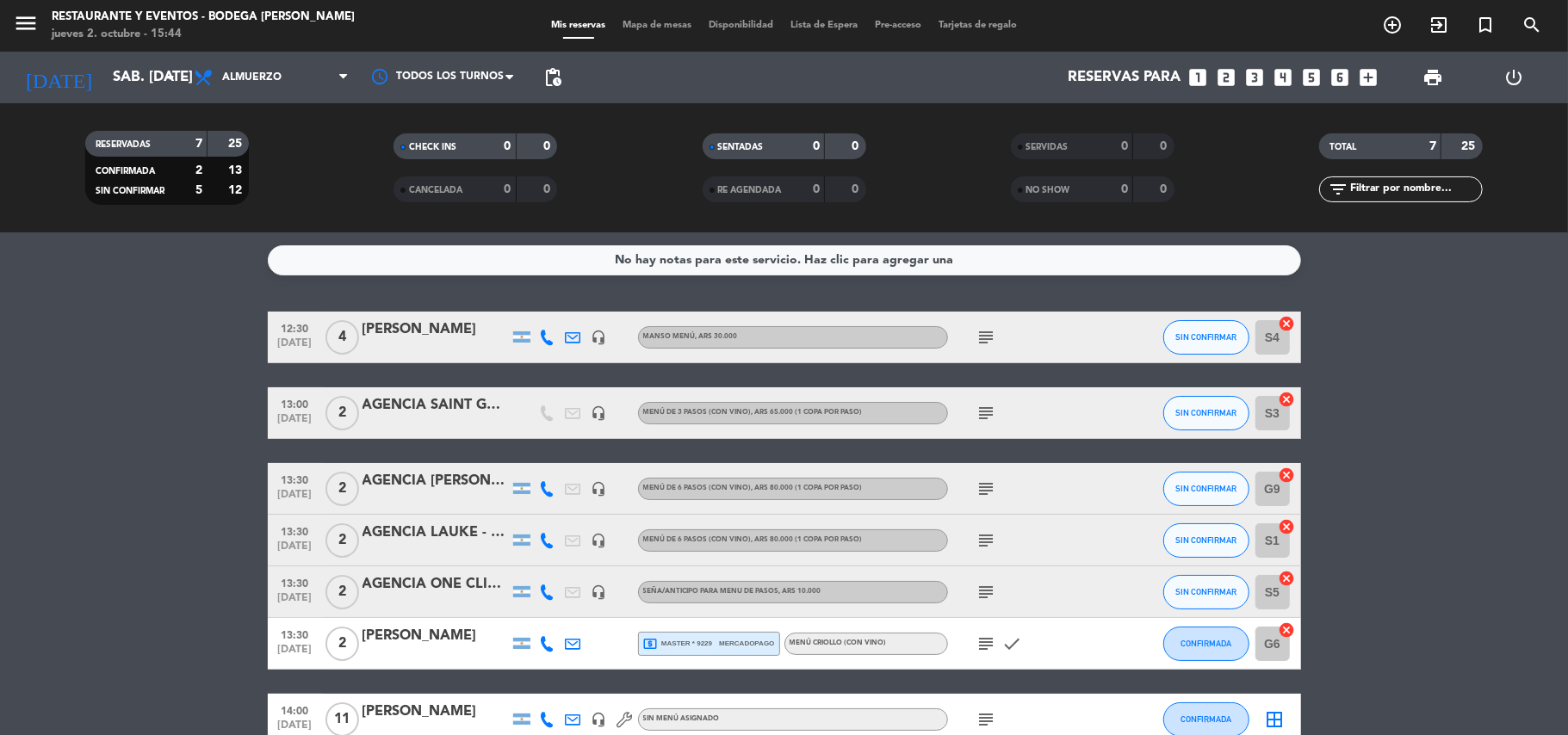
type input "sáb. [DATE]"
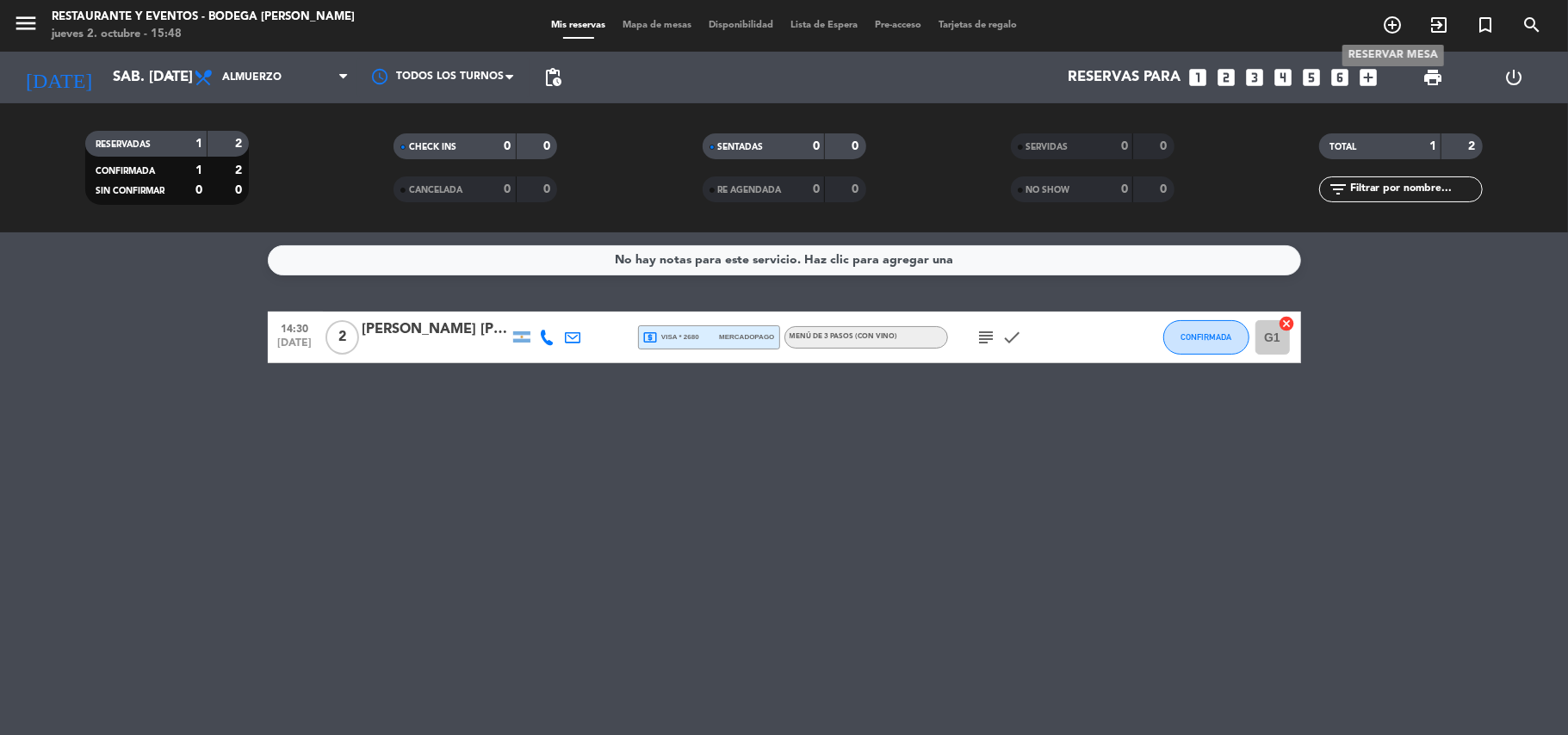
click at [1396, 21] on icon "add_circle_outline" at bounding box center [1392, 24] width 20 height 20
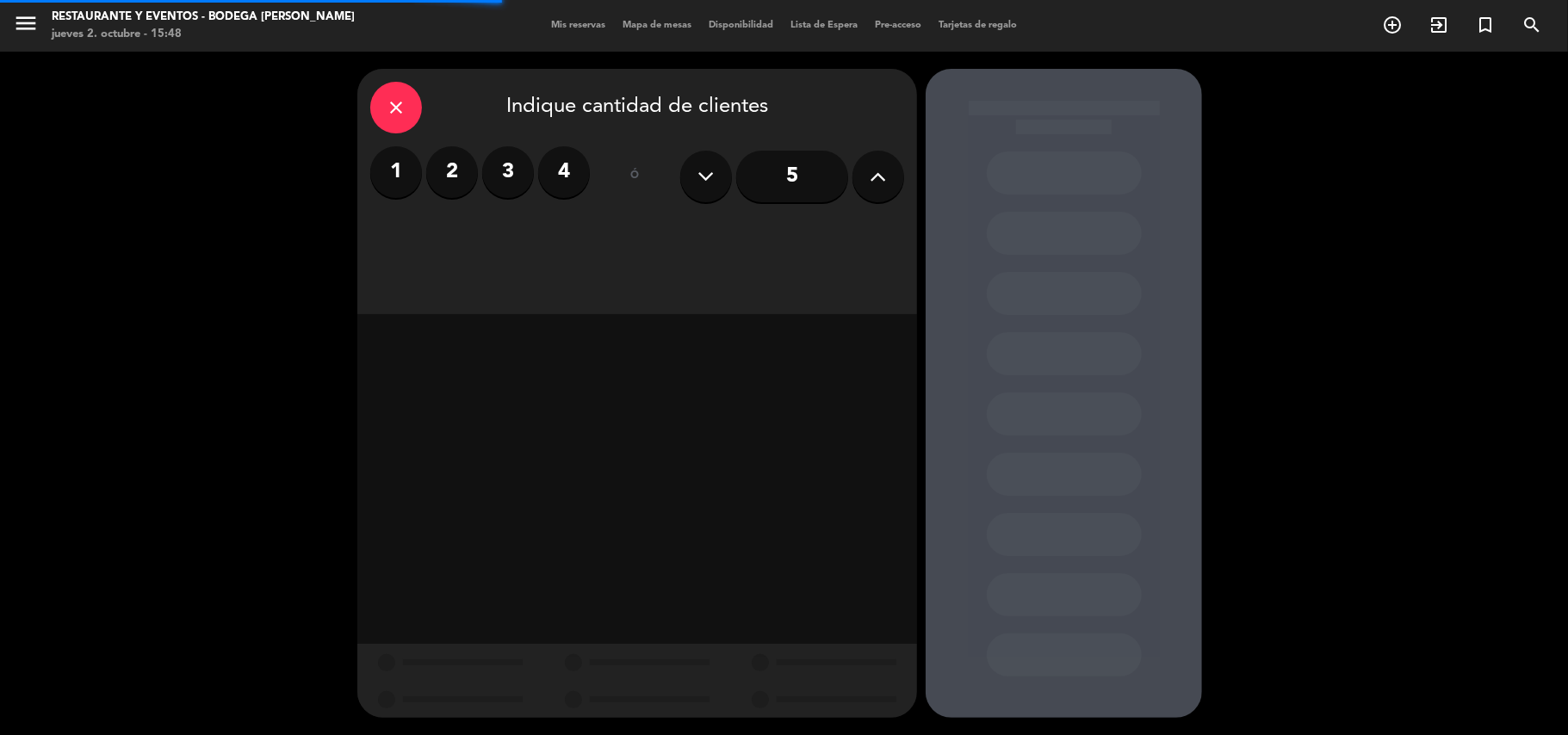
click at [880, 174] on icon at bounding box center [878, 176] width 16 height 26
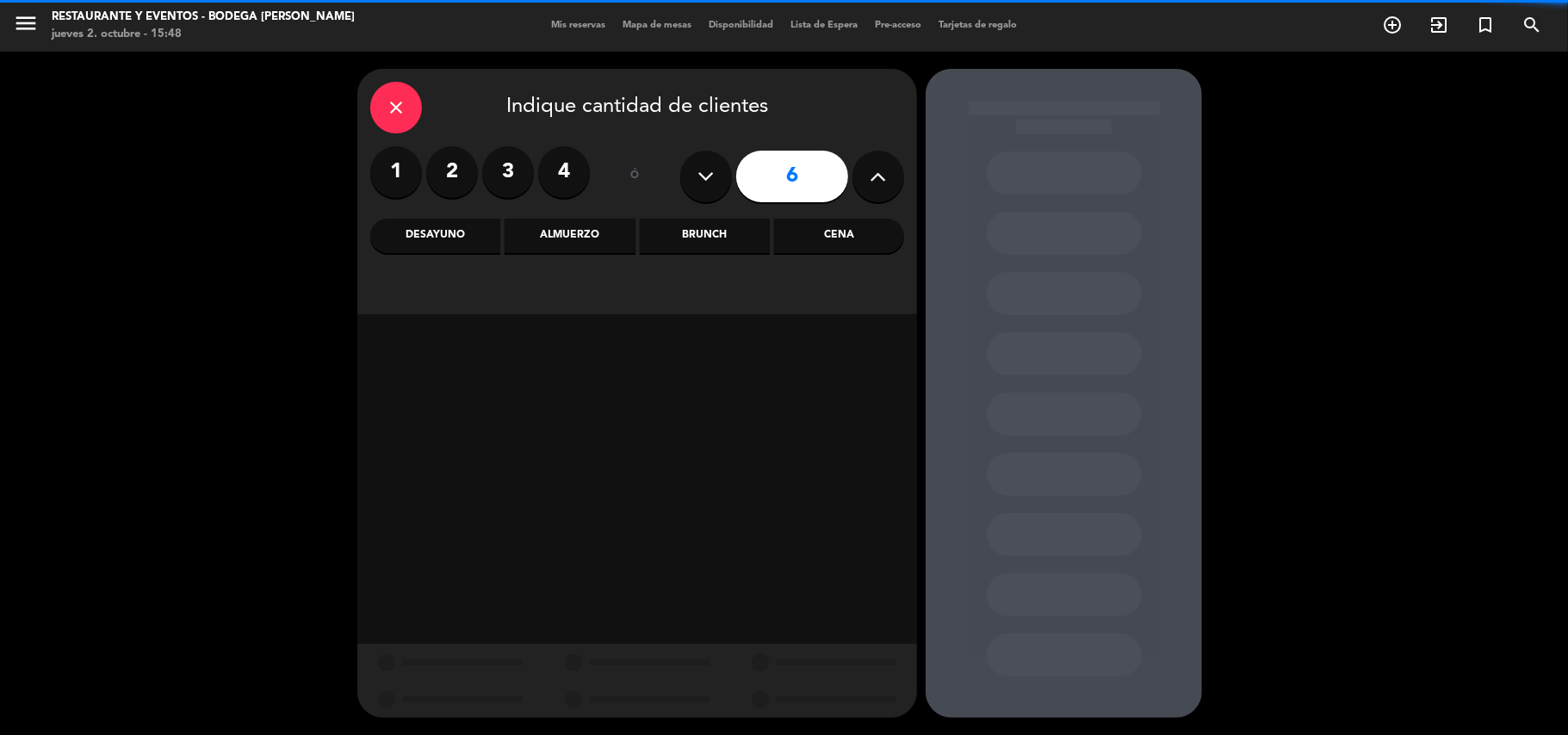
click at [880, 174] on icon at bounding box center [878, 176] width 16 height 26
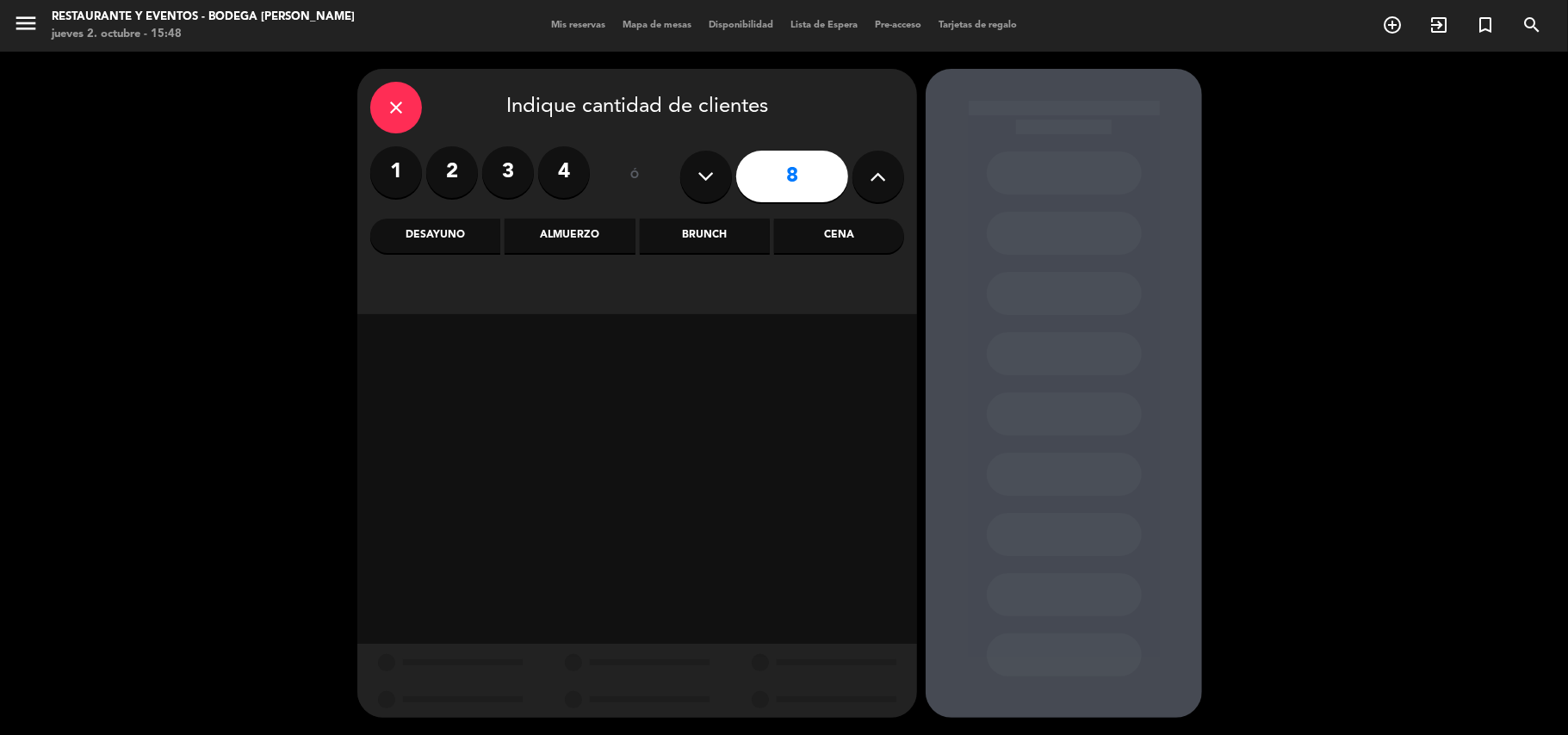
click at [880, 174] on icon at bounding box center [878, 176] width 16 height 26
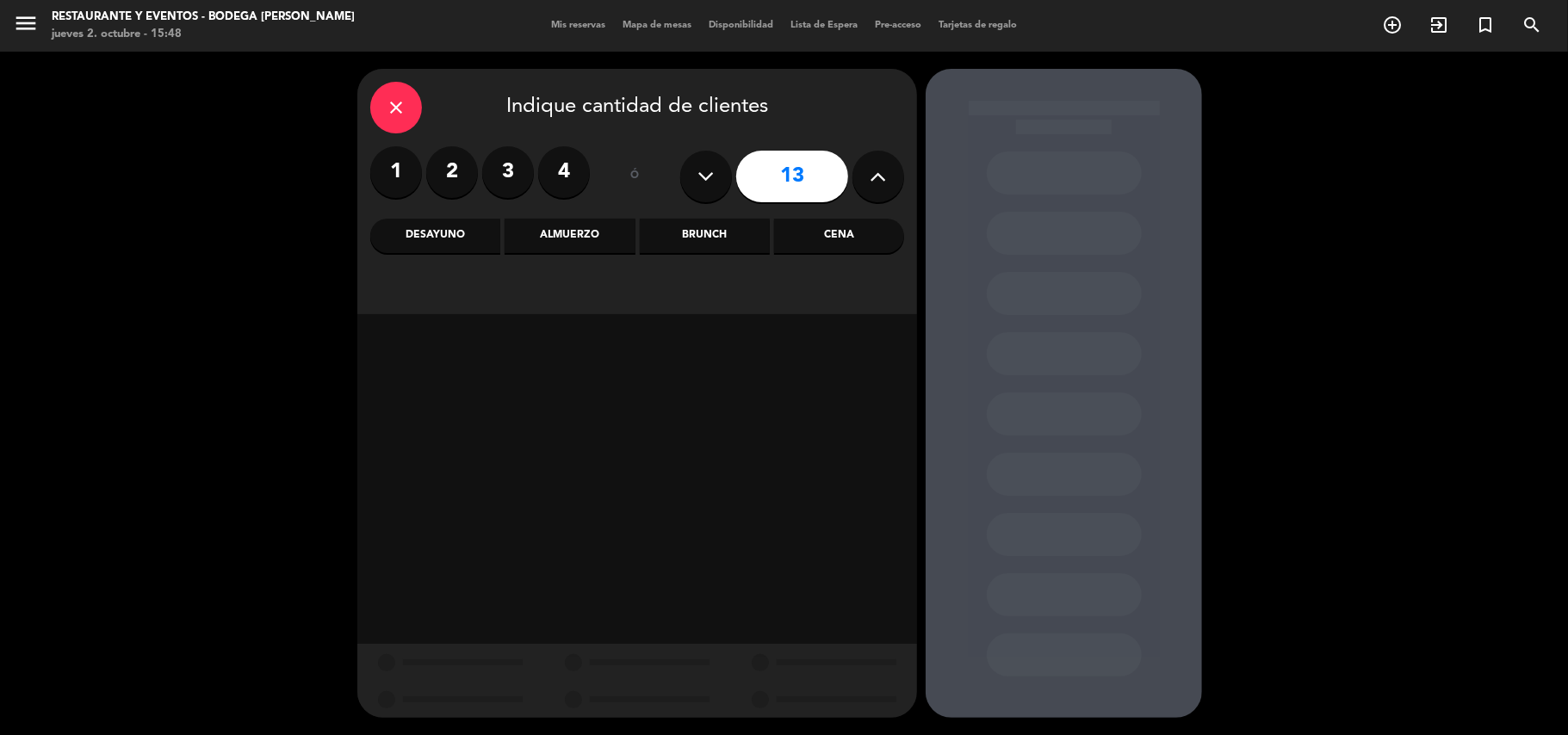
click at [880, 174] on icon at bounding box center [878, 176] width 16 height 26
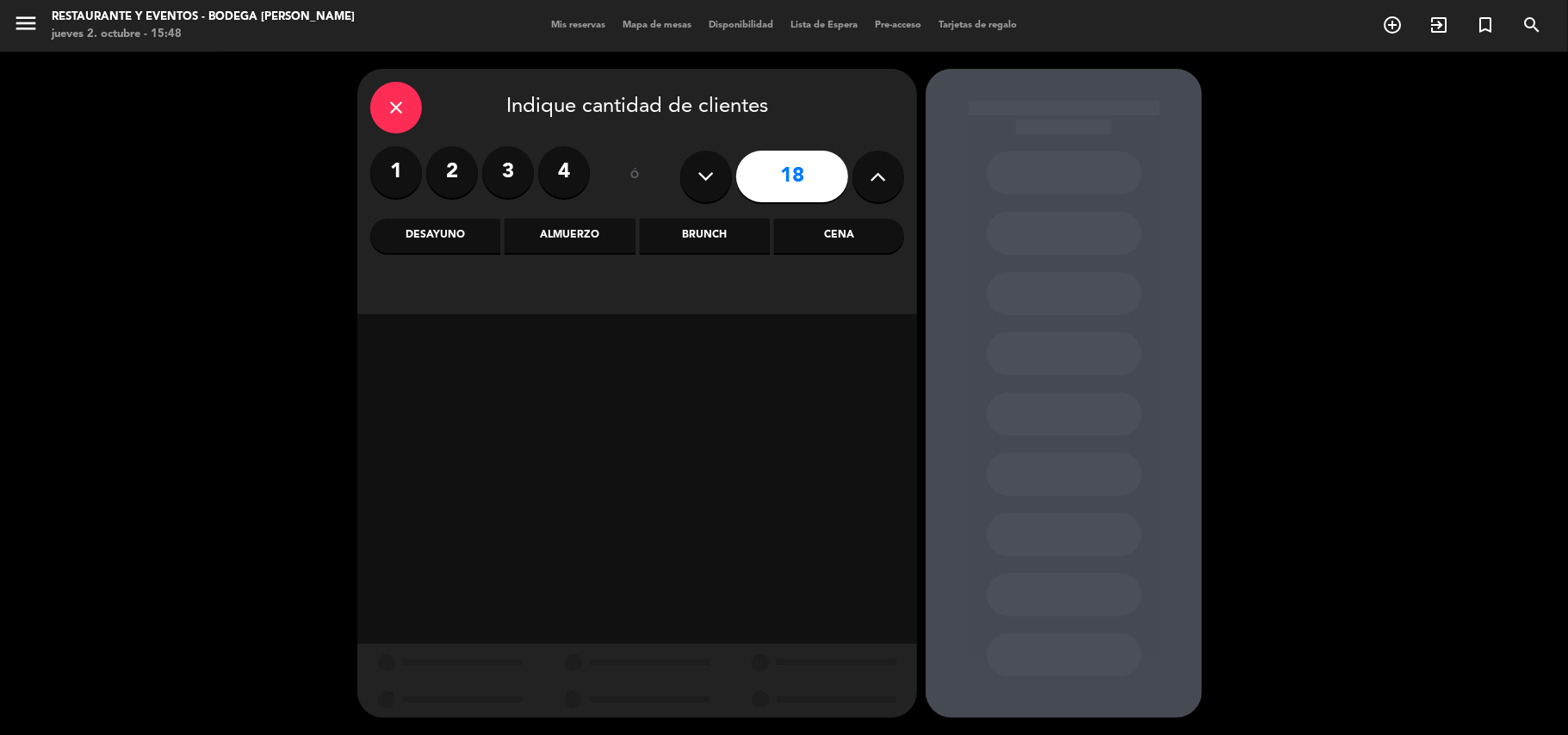
click at [880, 174] on icon at bounding box center [878, 176] width 16 height 26
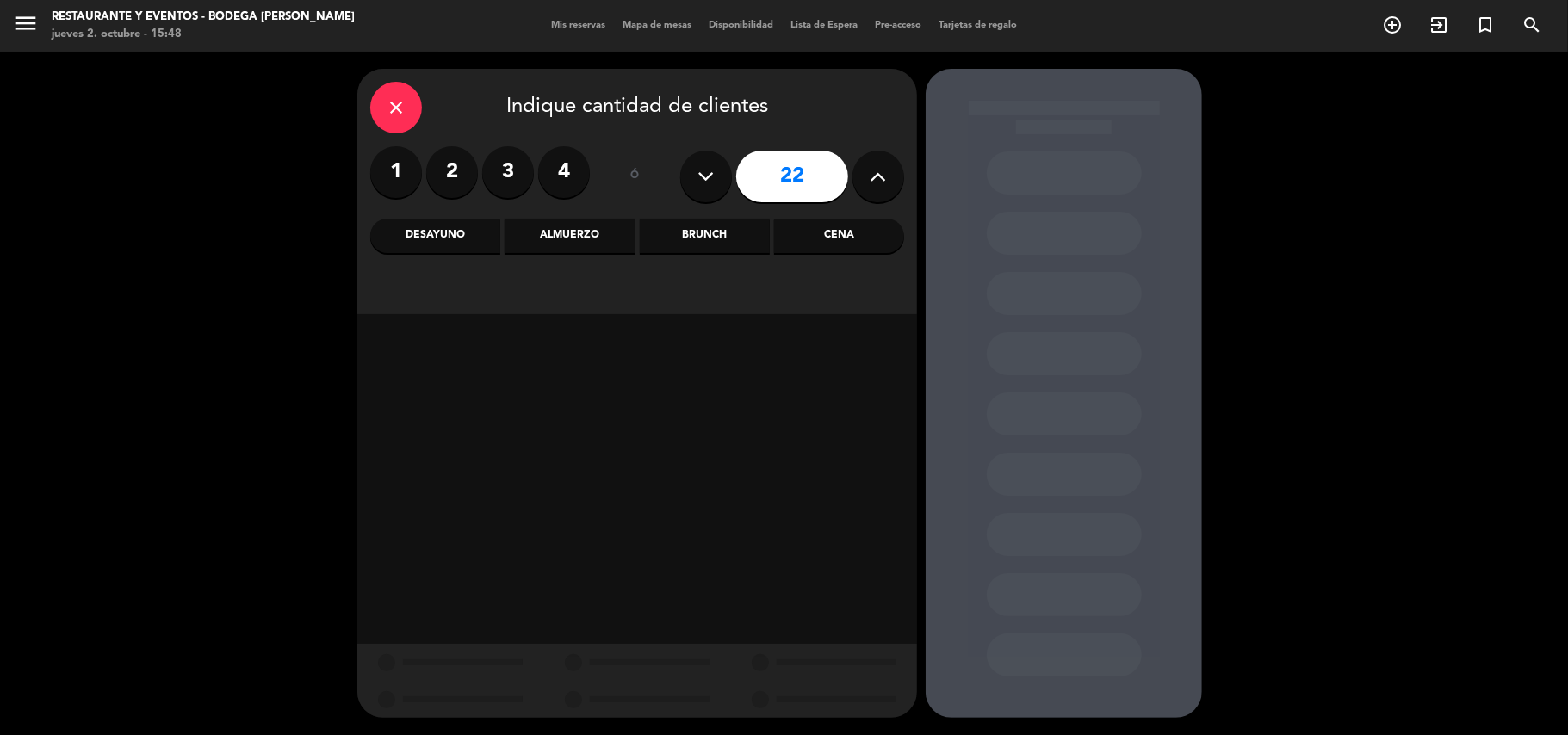
type input "23"
click at [880, 174] on icon at bounding box center [878, 176] width 16 height 26
click at [431, 114] on div "close Indique cantidad de clientes" at bounding box center [637, 108] width 534 height 52
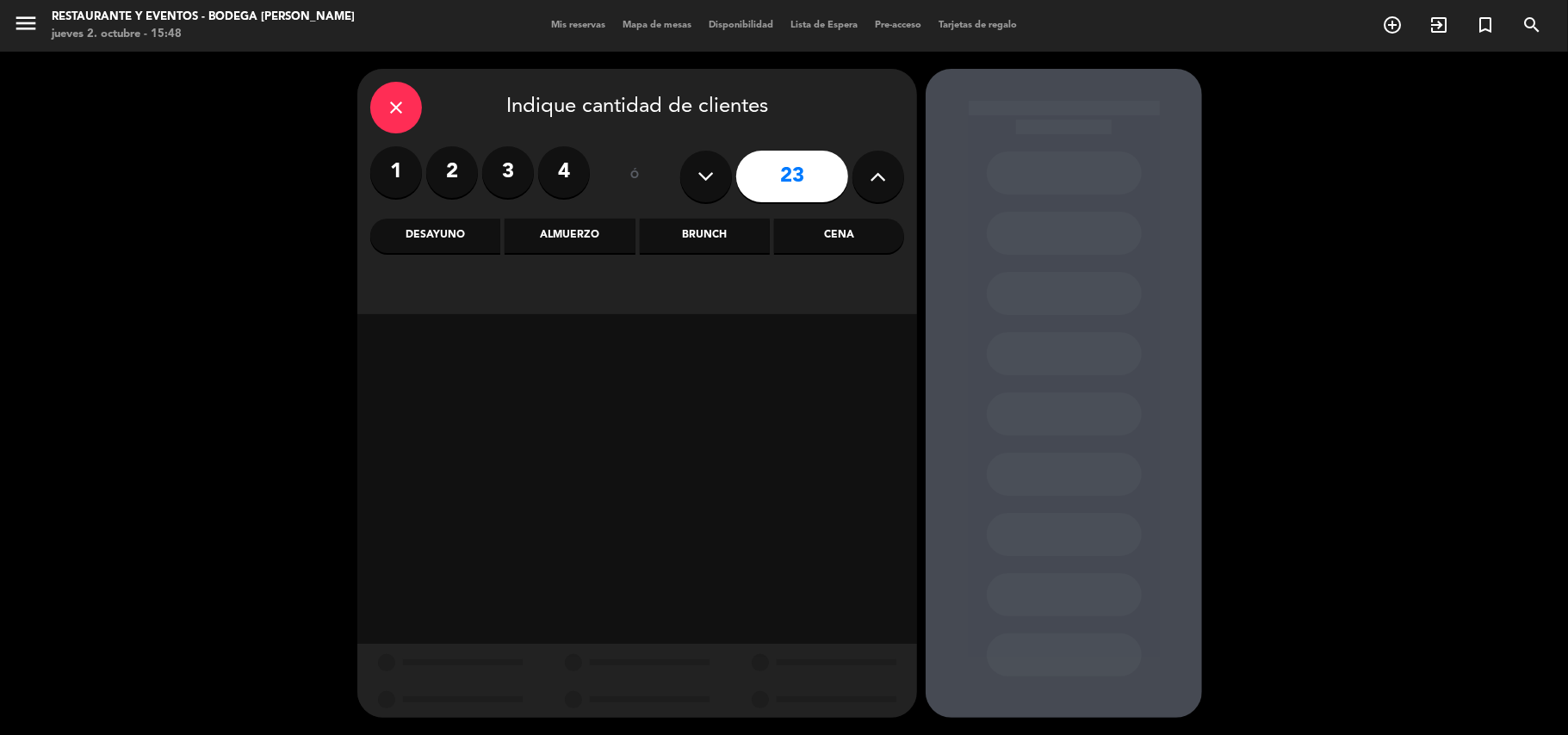
click at [415, 107] on div "close" at bounding box center [396, 108] width 52 height 52
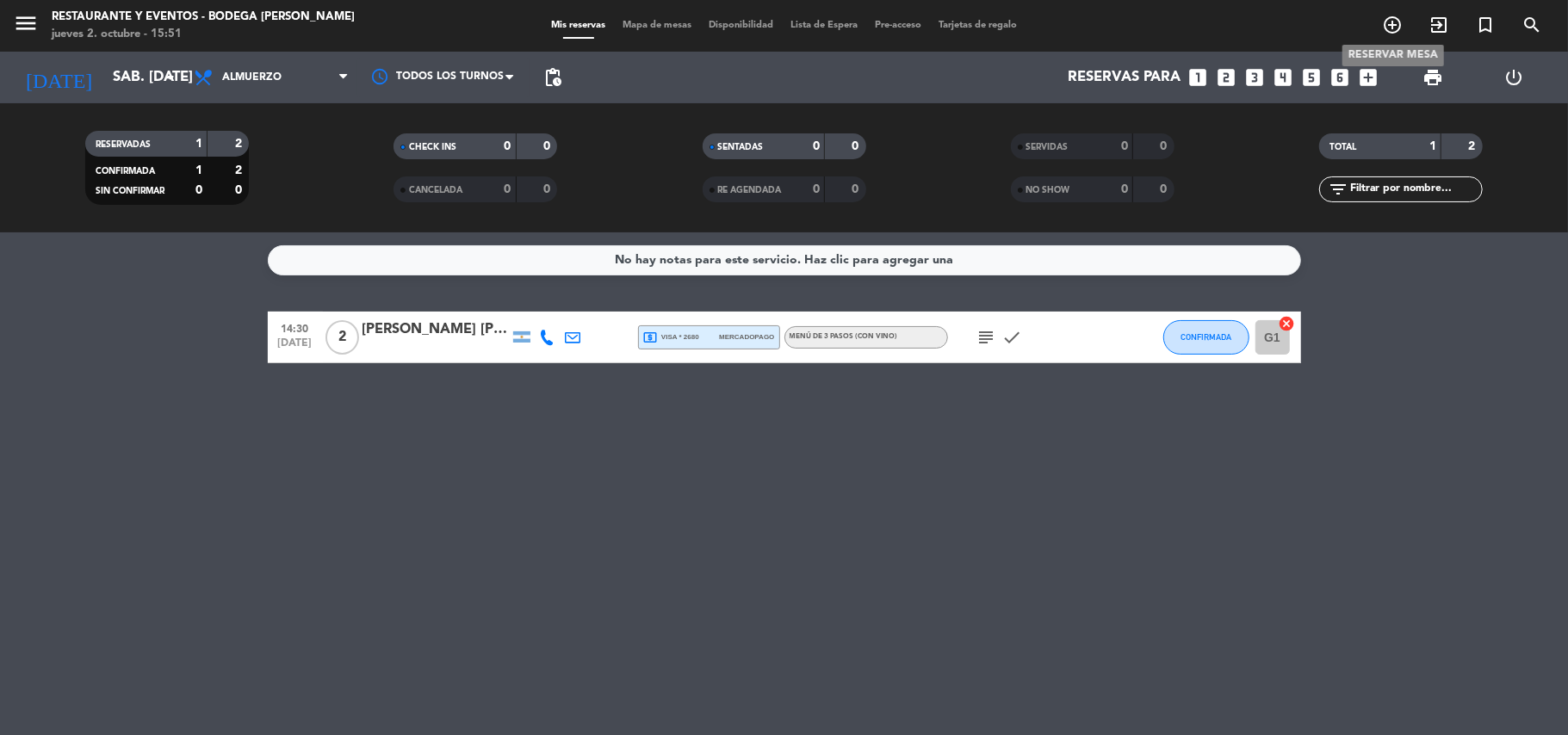
click at [1388, 24] on icon "add_circle_outline" at bounding box center [1392, 24] width 20 height 20
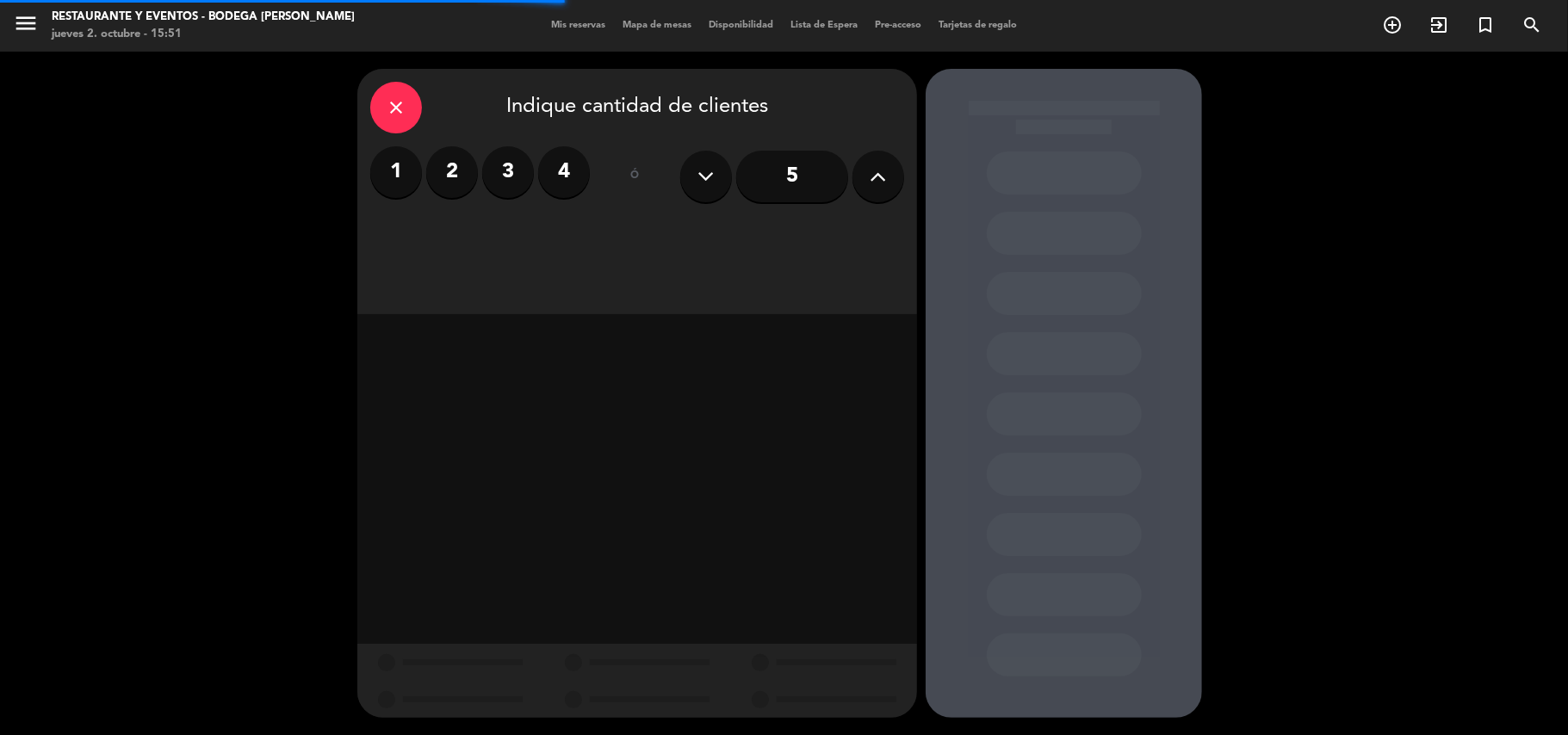
drag, startPoint x: 458, startPoint y: 170, endPoint x: 470, endPoint y: 200, distance: 32.3
click at [458, 173] on label "2" at bounding box center [452, 172] width 52 height 52
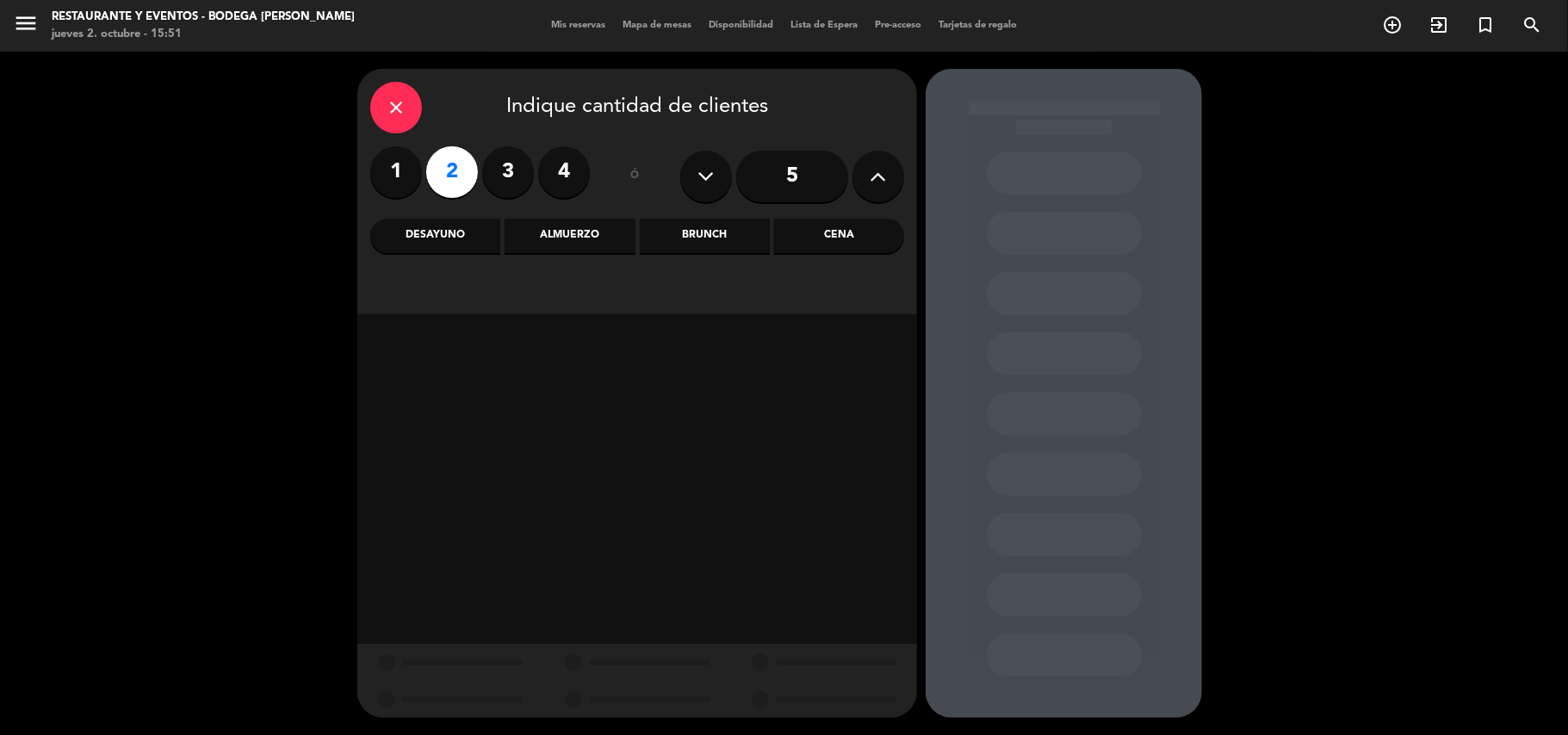
click at [554, 229] on div "Almuerzo" at bounding box center [569, 236] width 130 height 35
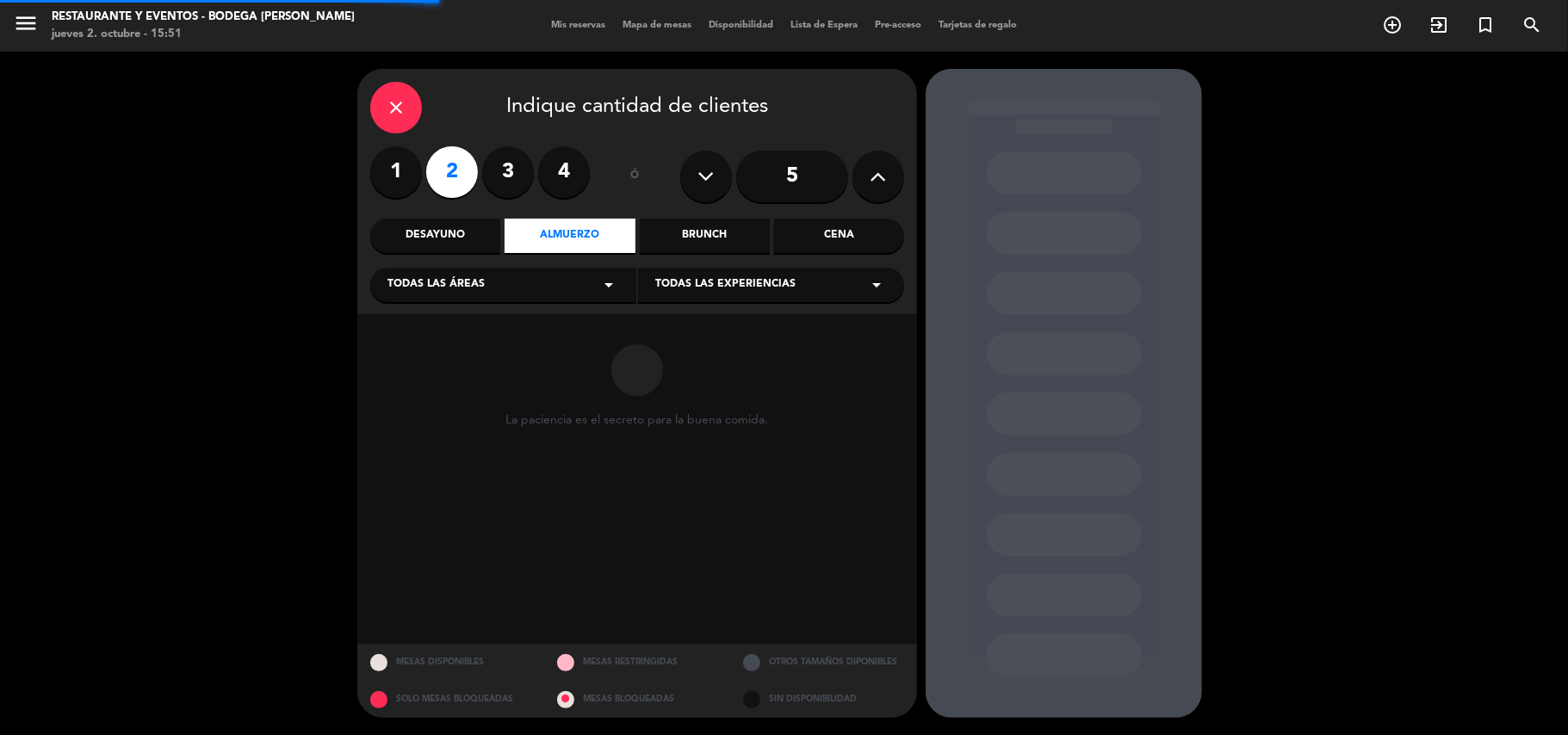
click at [675, 288] on span "Todas las experiencias" at bounding box center [725, 285] width 140 height 17
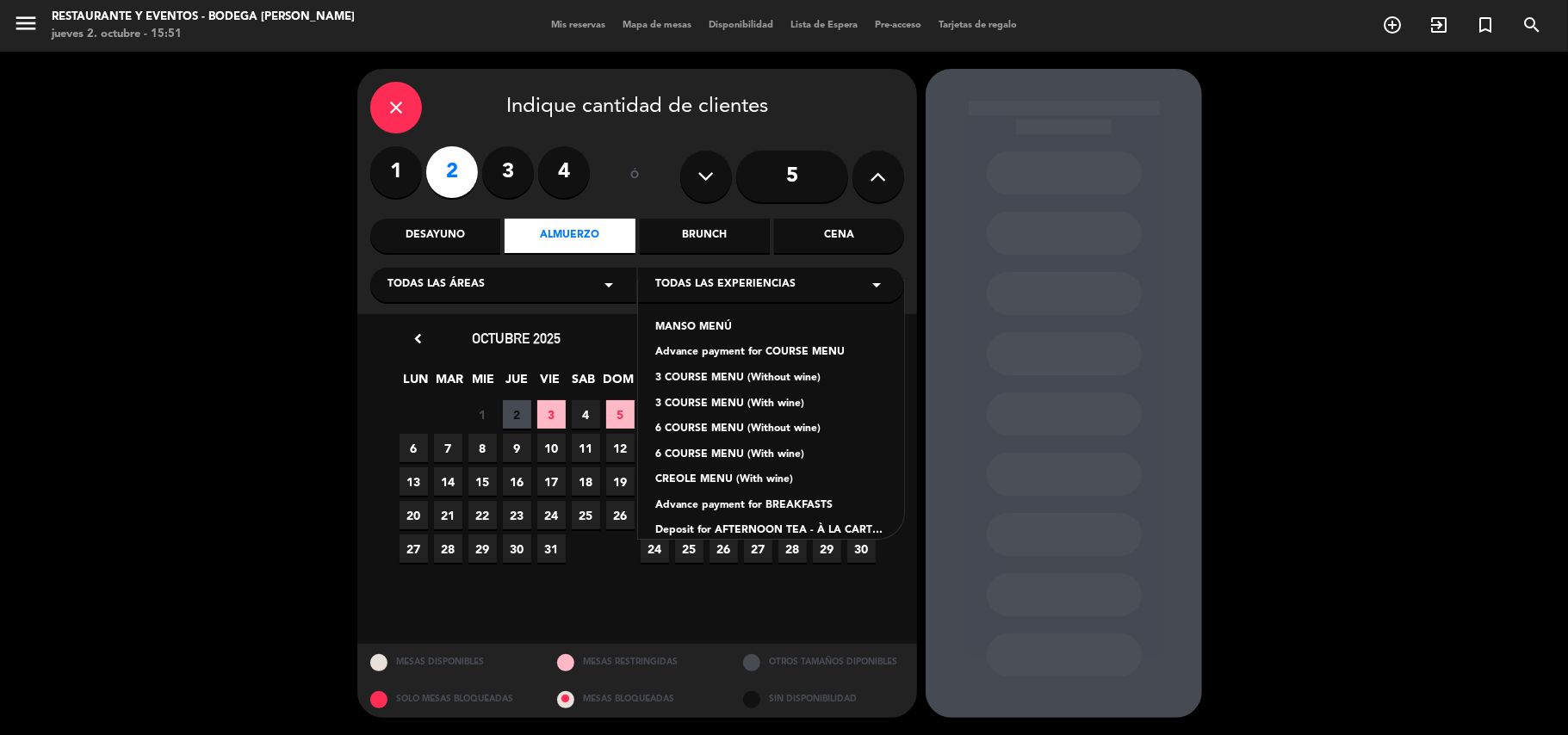
click at [685, 346] on div "Advance payment for COURSE MENU" at bounding box center [771, 353] width 232 height 17
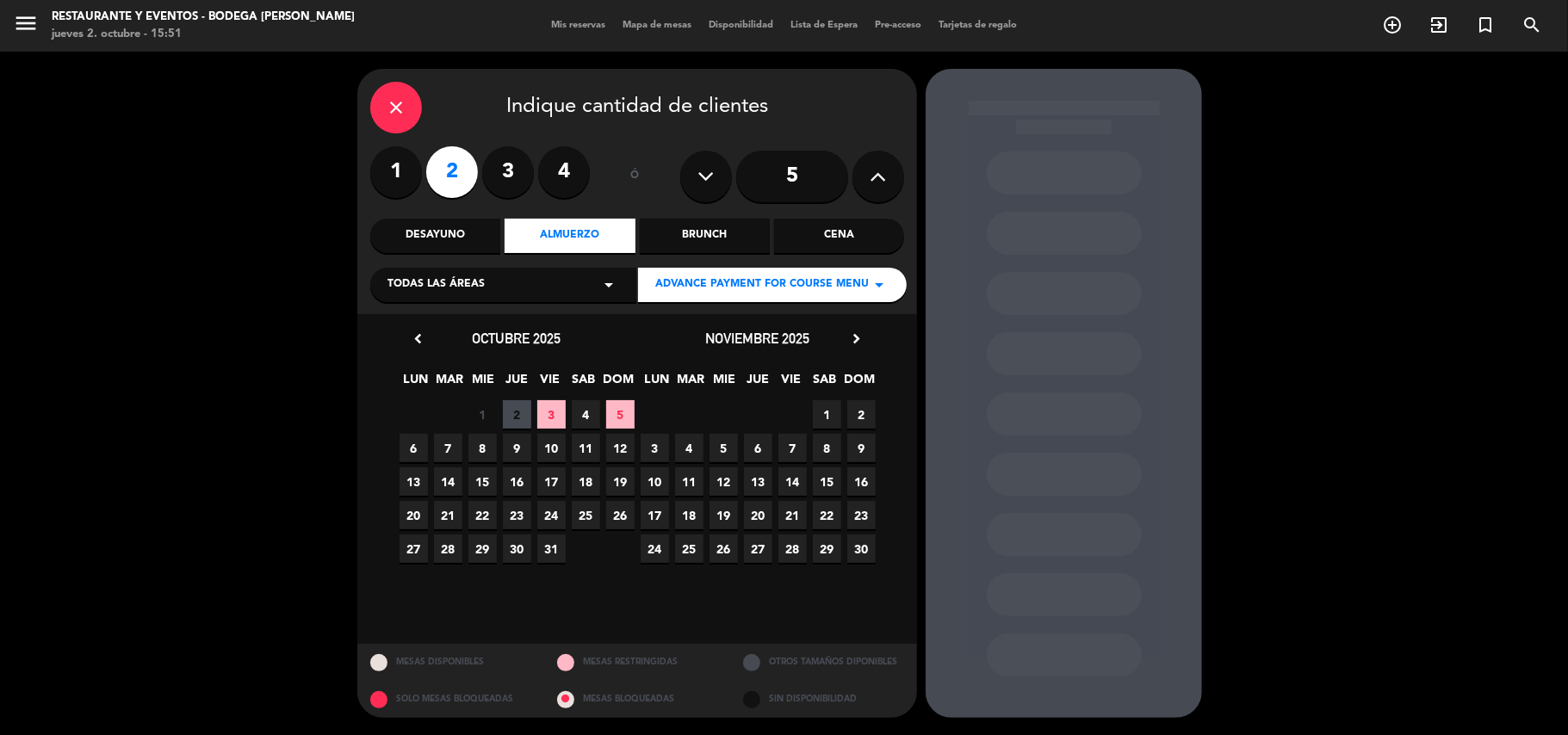
click at [587, 417] on span "4" at bounding box center [586, 415] width 29 height 29
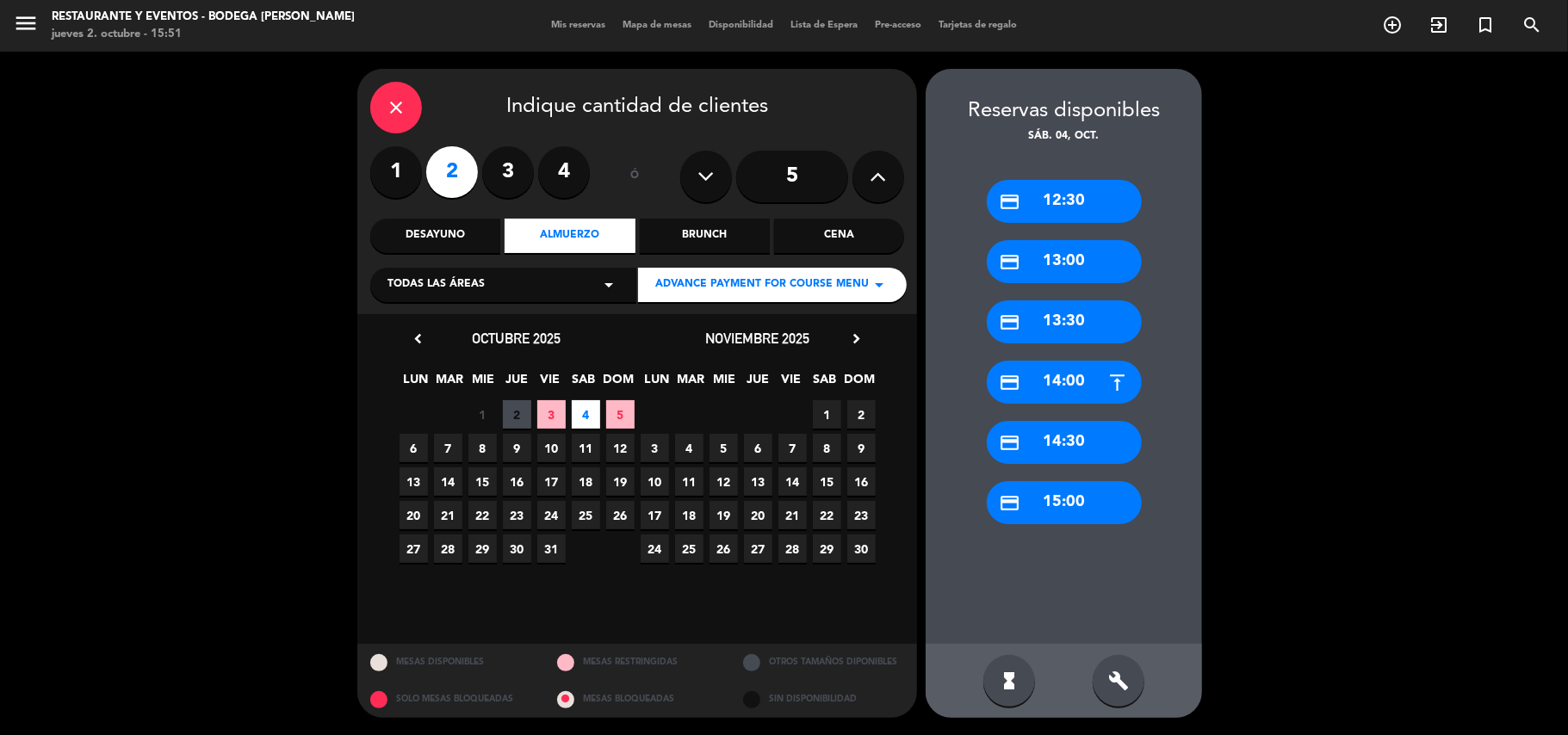
click at [1048, 266] on div "credit_card 13:00" at bounding box center [1064, 262] width 155 height 43
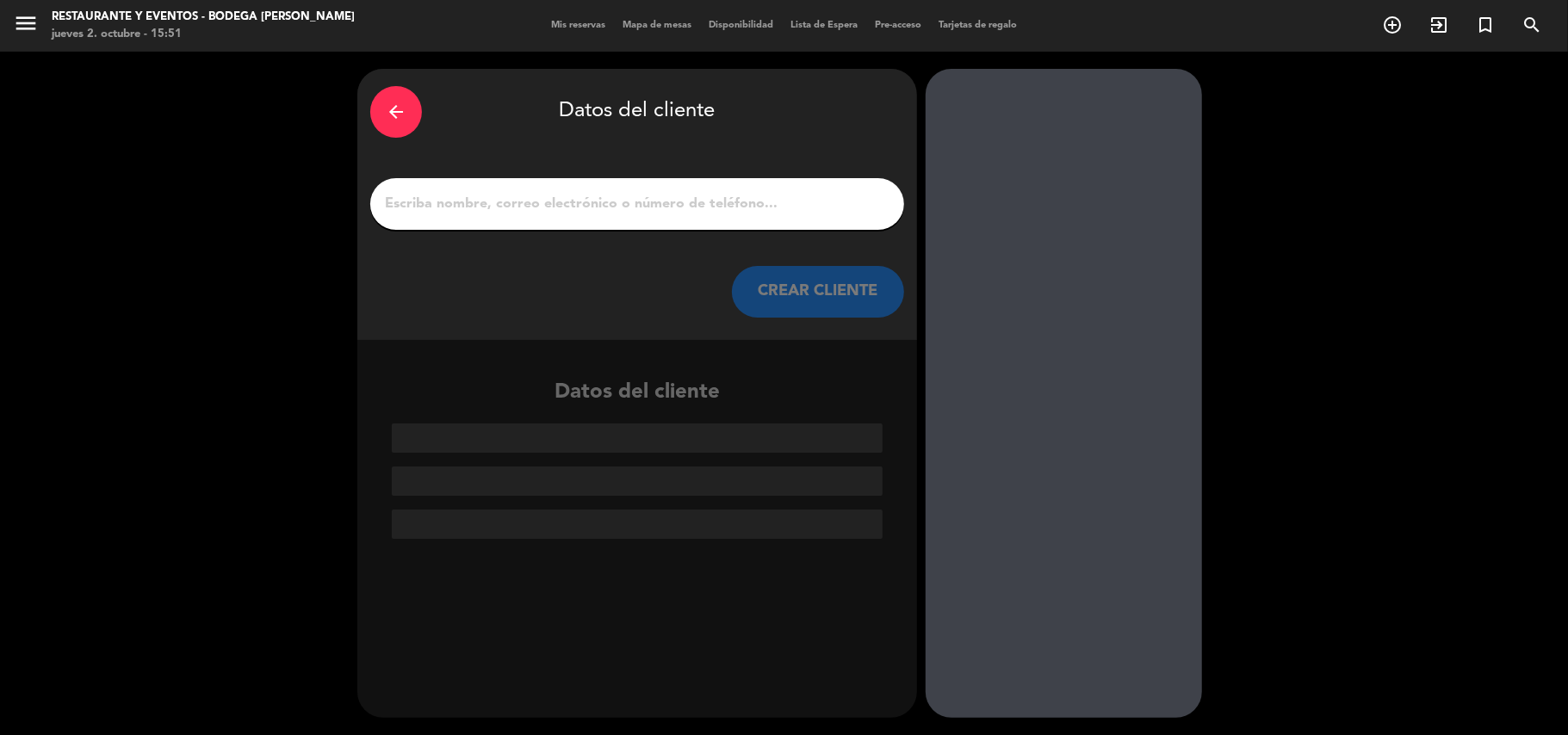
click at [563, 197] on input "1" at bounding box center [637, 204] width 508 height 24
paste input "[PERSON_NAME]"
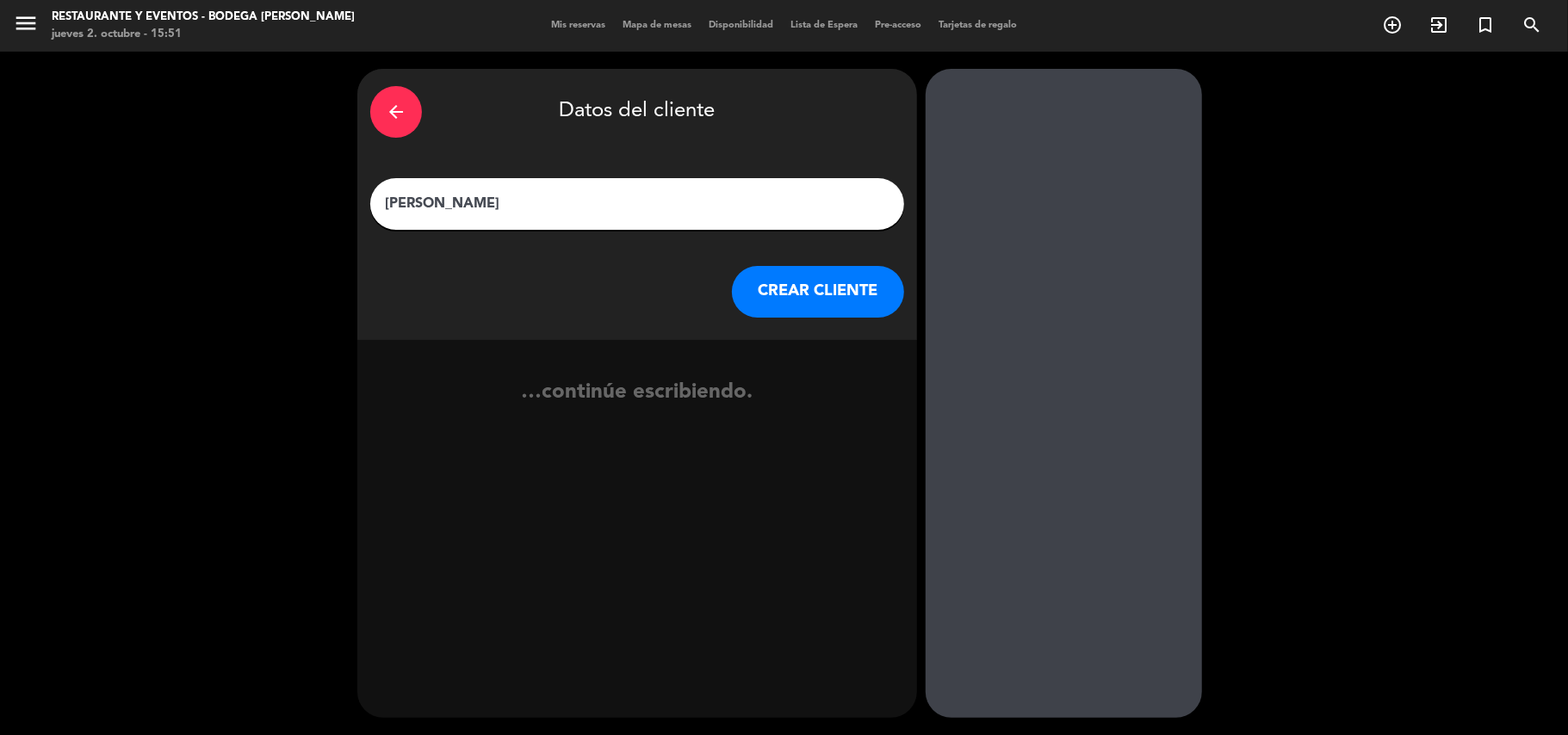
type input "[PERSON_NAME]"
click at [759, 280] on button "CREAR CLIENTE" at bounding box center [818, 292] width 172 height 52
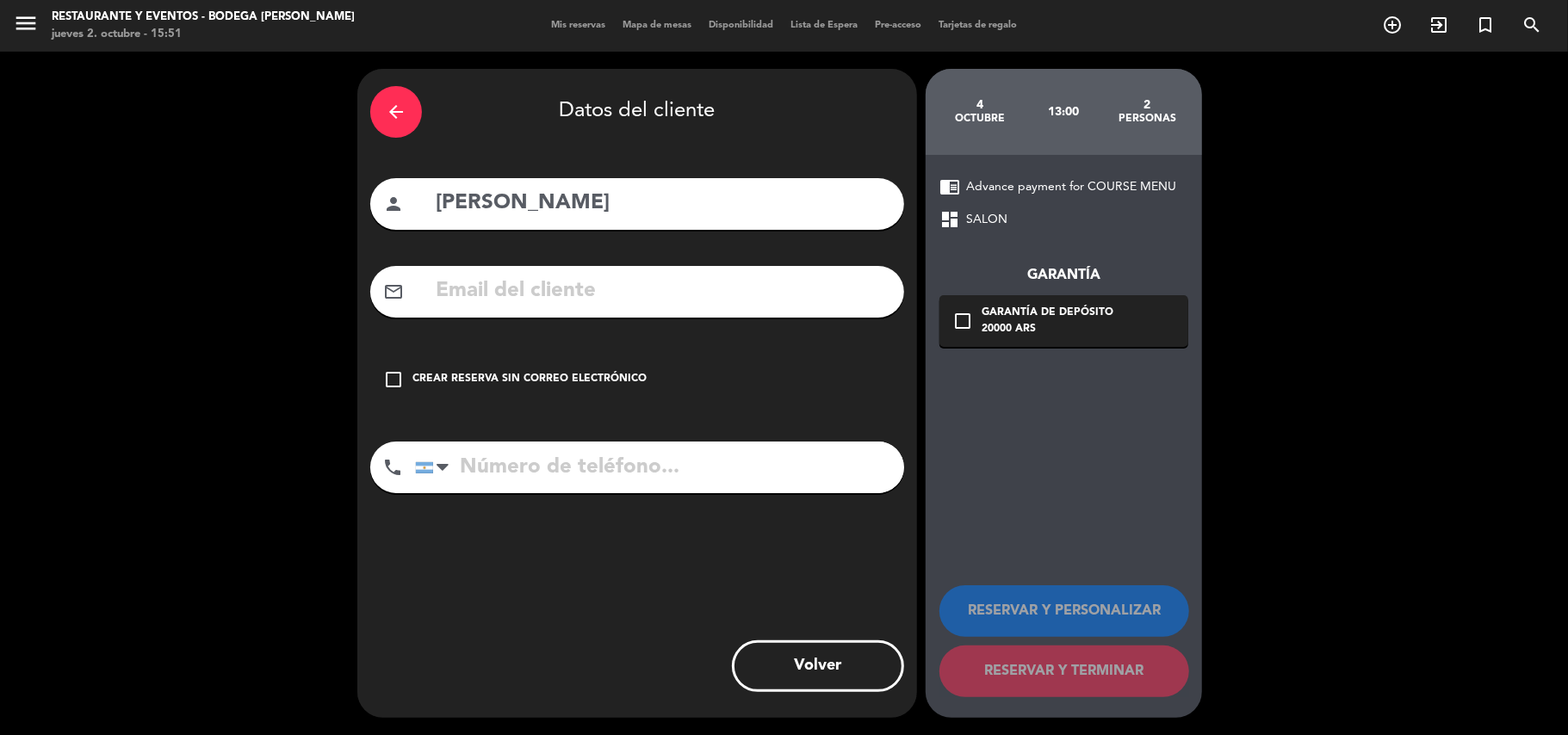
click at [652, 315] on div "mail_outline" at bounding box center [637, 292] width 534 height 52
click at [649, 298] on input "text" at bounding box center [662, 291] width 457 height 36
paste input "[EMAIL_ADDRESS][DOMAIN_NAME]"
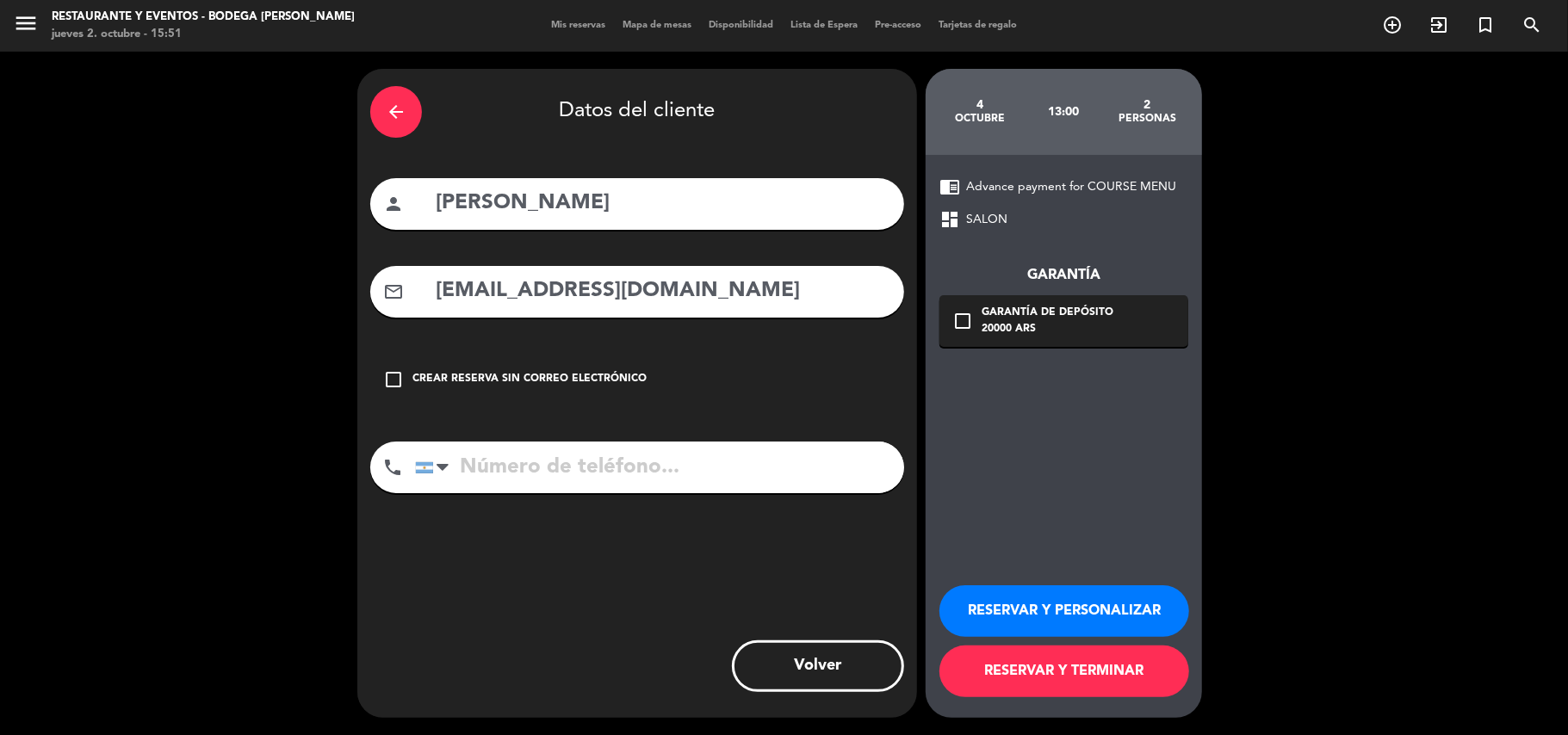
type input "[EMAIL_ADDRESS][DOMAIN_NAME]"
drag, startPoint x: 639, startPoint y: 469, endPoint x: 636, endPoint y: 455, distance: 14.3
click at [639, 464] on input "tel" at bounding box center [659, 468] width 489 height 52
paste input "[PHONE_NUMBER]"
type input "[PHONE_NUMBER]"
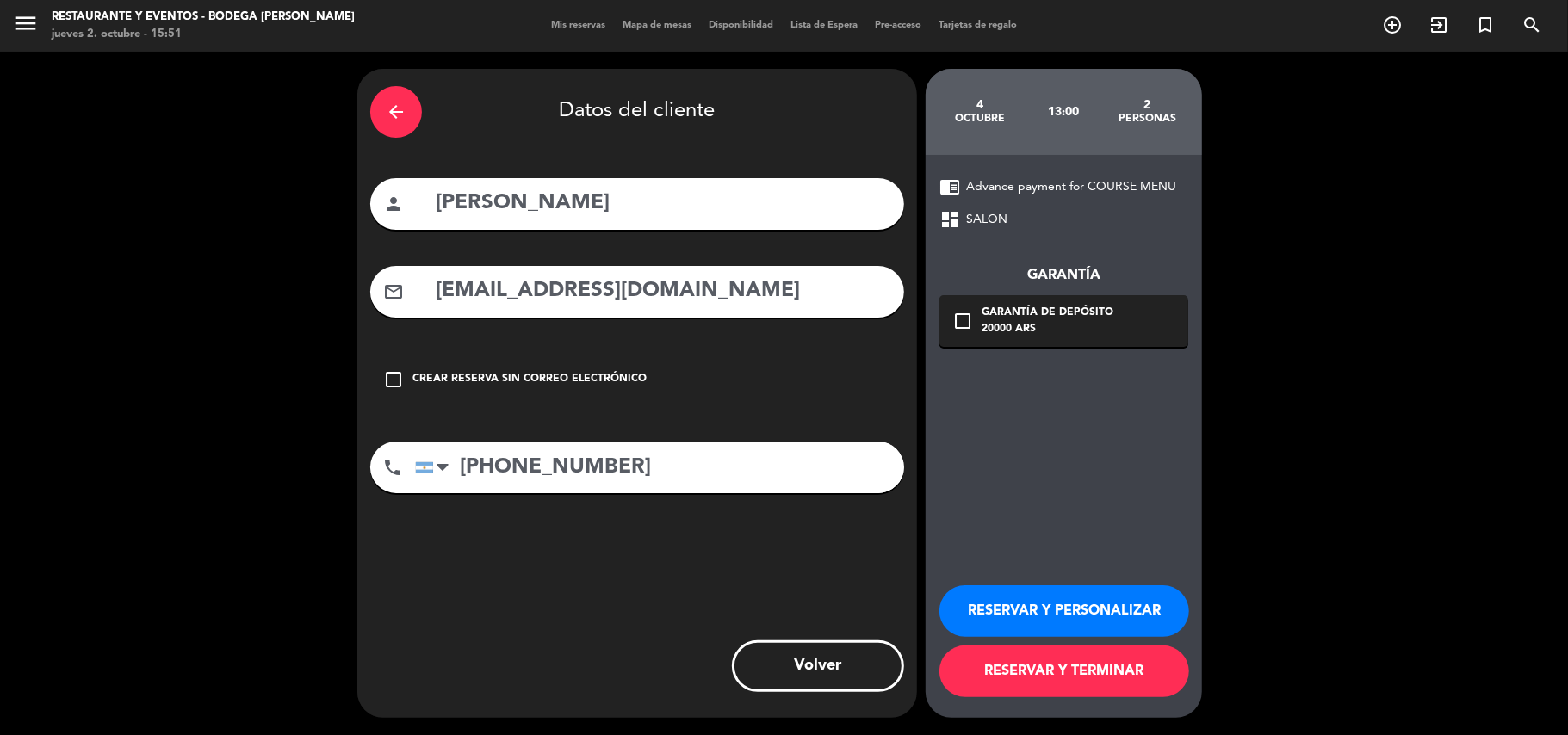
click at [969, 604] on button "RESERVAR Y PERSONALIZAR" at bounding box center [1064, 612] width 250 height 52
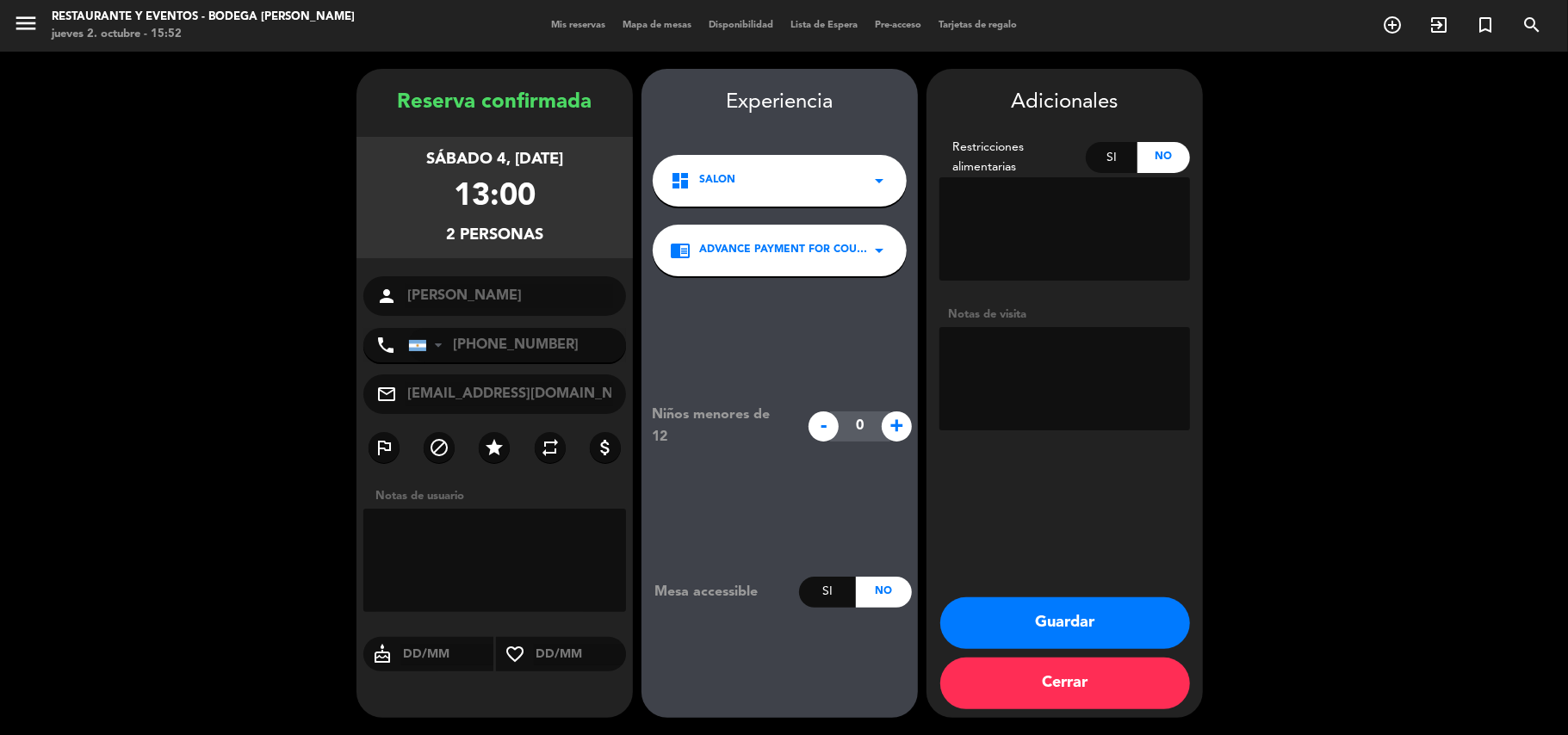
click at [1071, 376] on textarea at bounding box center [1064, 378] width 250 height 103
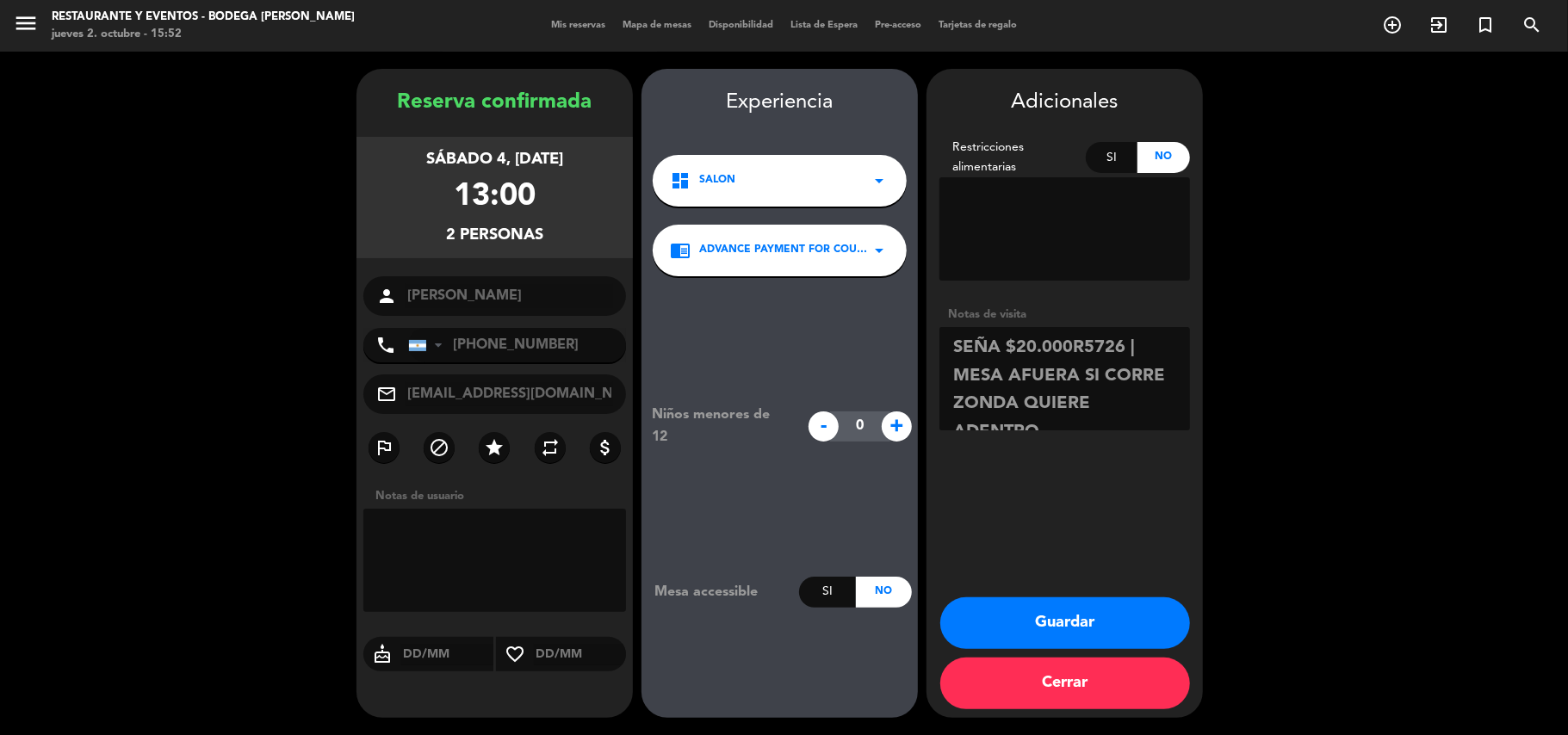
scroll to position [13, 0]
type textarea "SEÑA $20.000R5726 | MESA AFUERA SI CORRE ZONDA QUIERE ADENTRO"
click at [1121, 606] on button "Guardar" at bounding box center [1065, 623] width 250 height 52
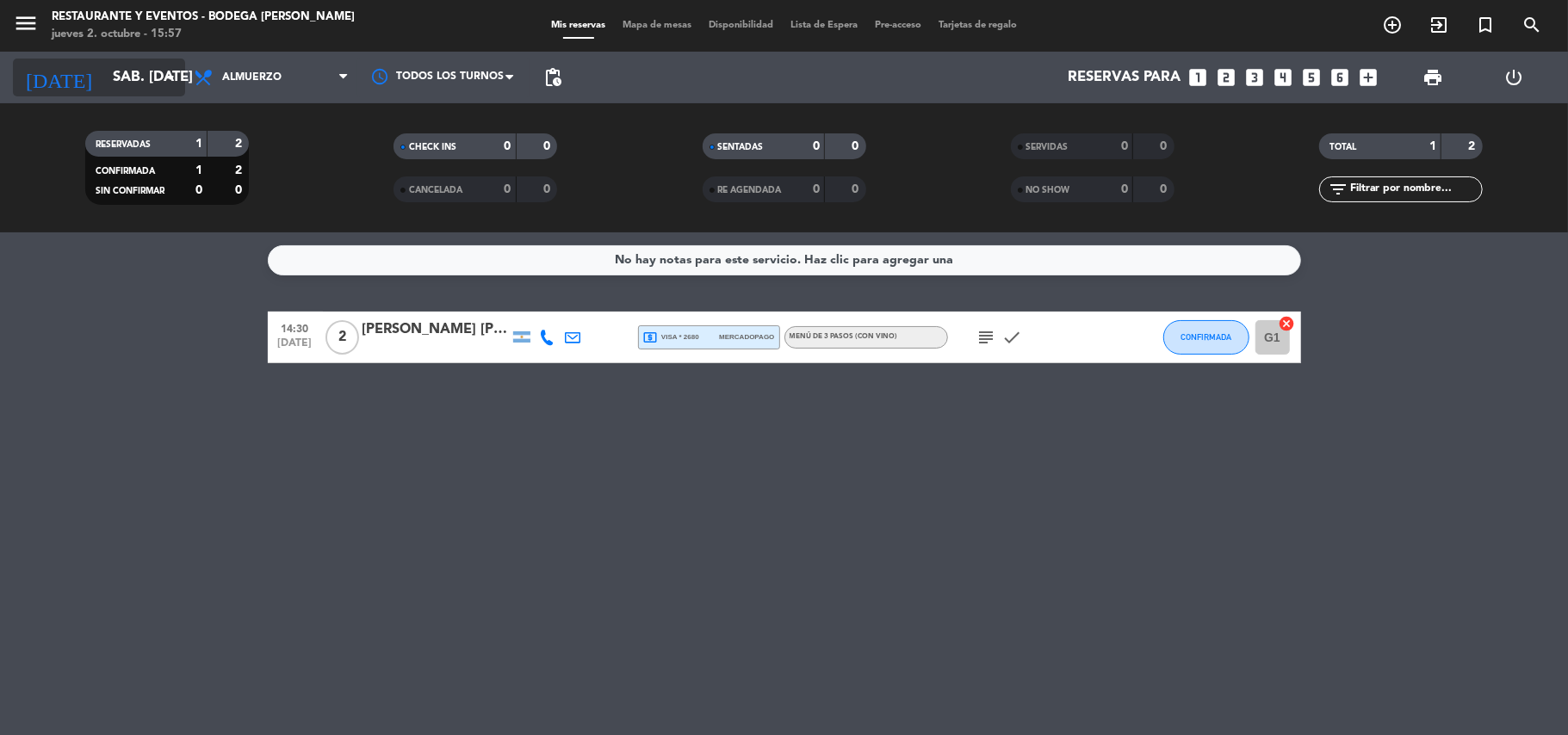
click at [109, 78] on input "sáb. [DATE]" at bounding box center [196, 78] width 186 height 34
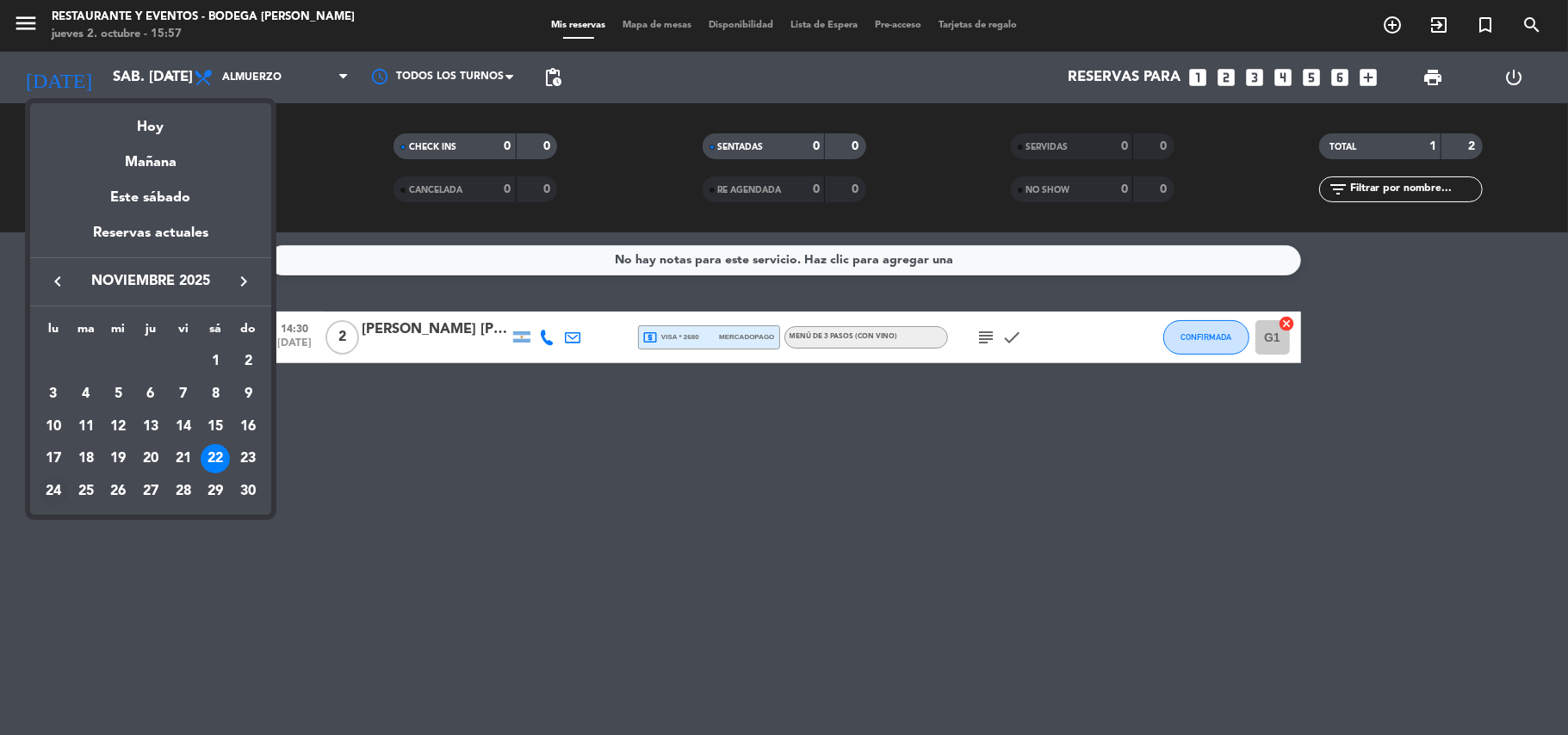
click at [50, 487] on div "24" at bounding box center [53, 492] width 29 height 29
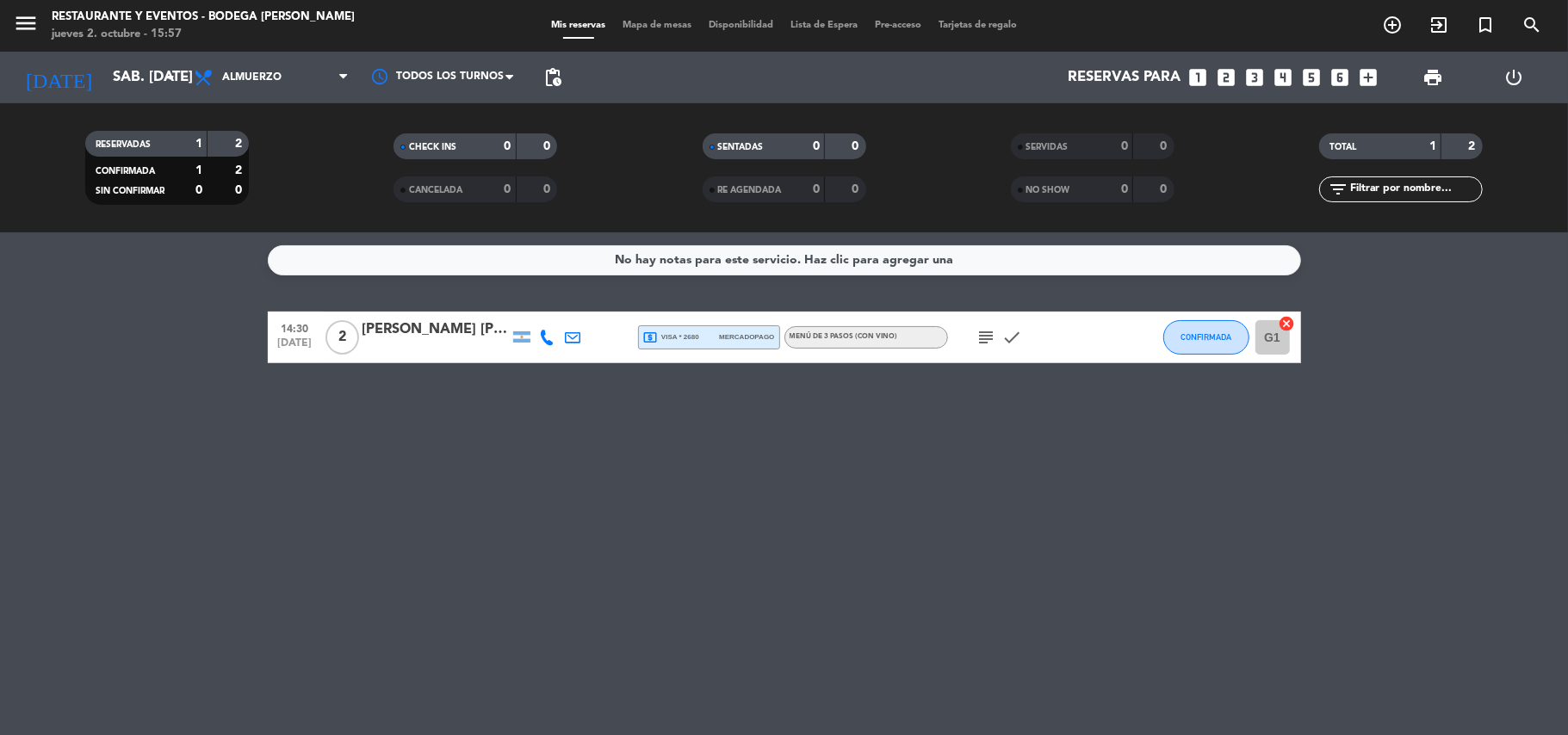
type input "lun. [DATE]"
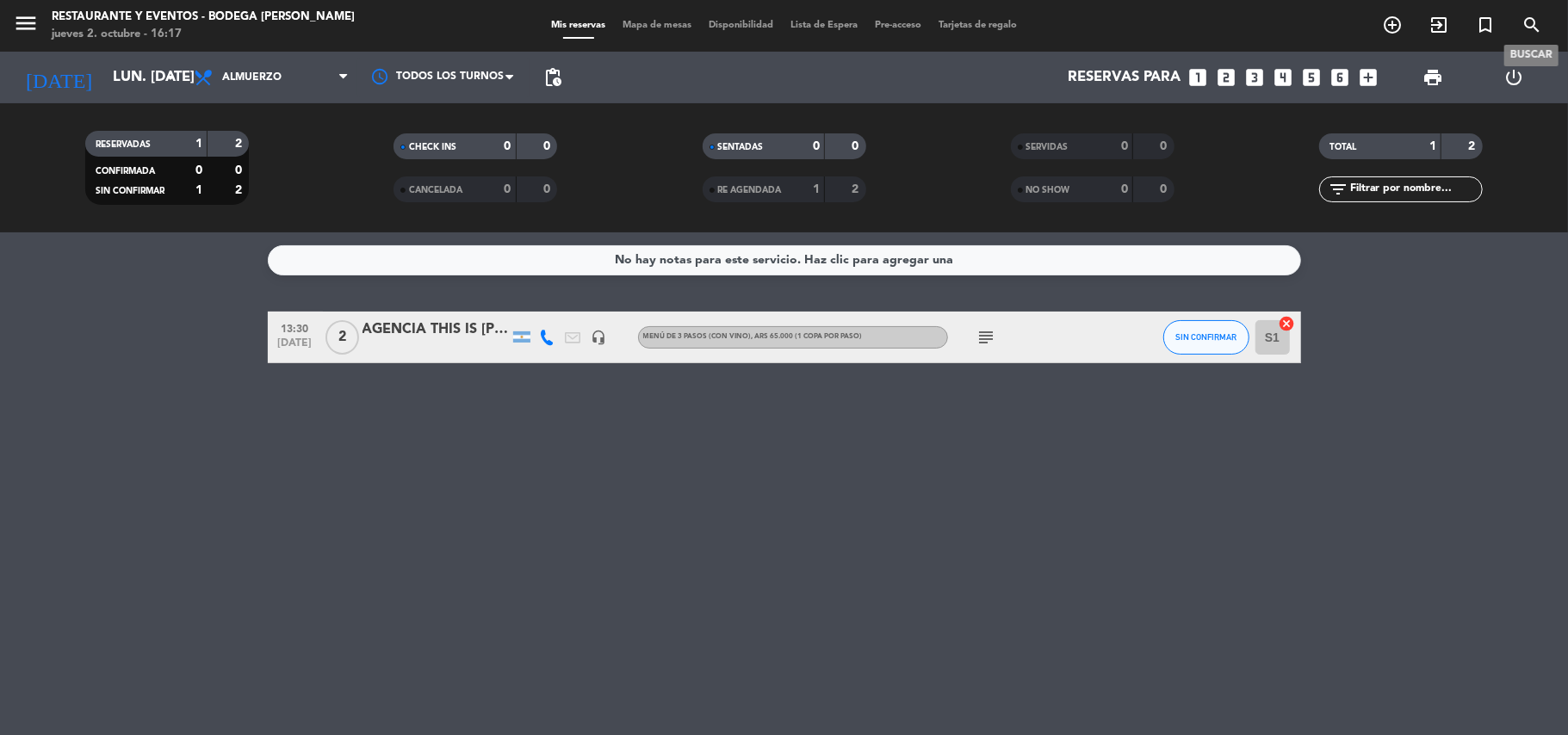
click at [1532, 15] on icon "search" at bounding box center [1531, 24] width 20 height 20
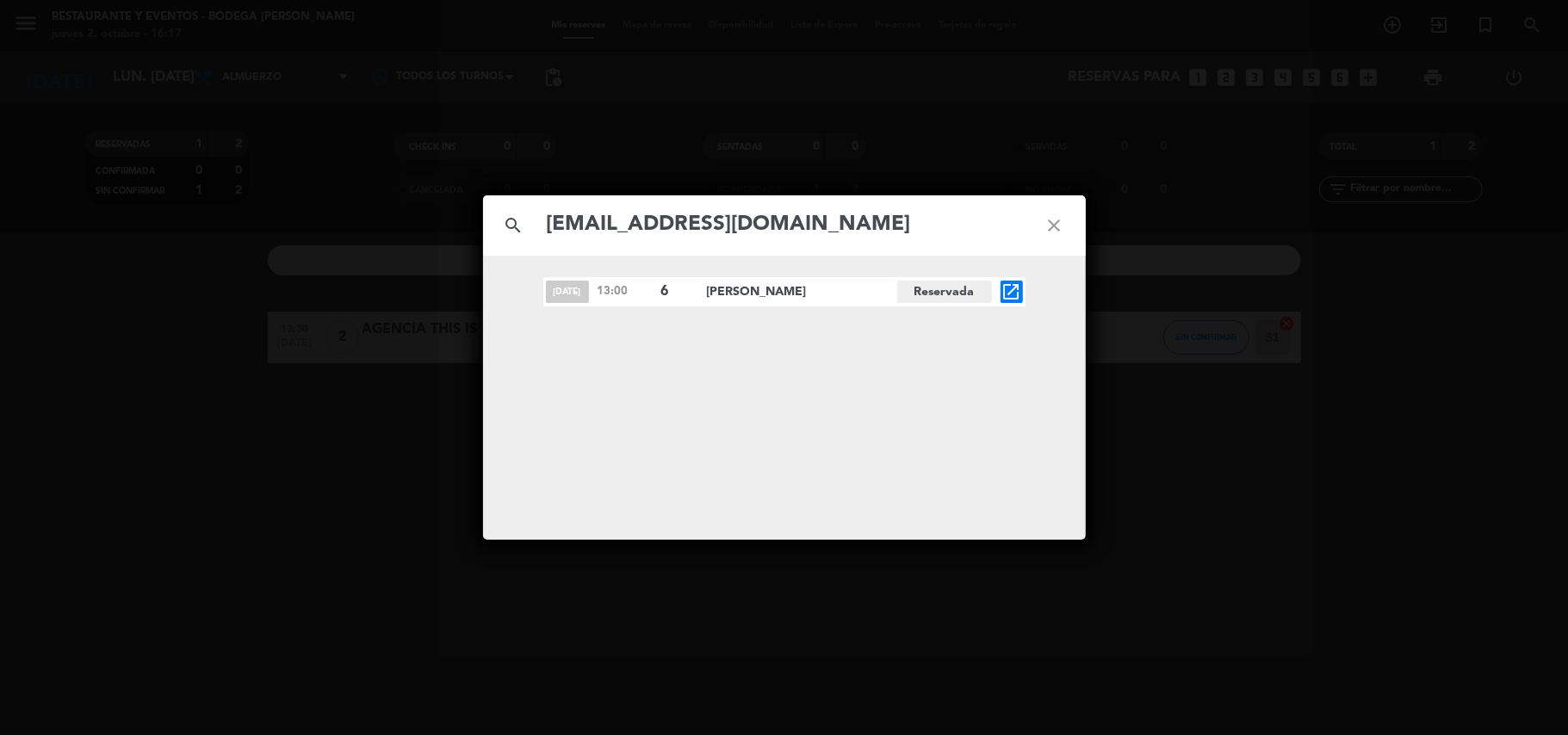
type input "[EMAIL_ADDRESS][DOMAIN_NAME]"
click at [1009, 287] on icon "open_in_new" at bounding box center [1011, 291] width 20 height 20
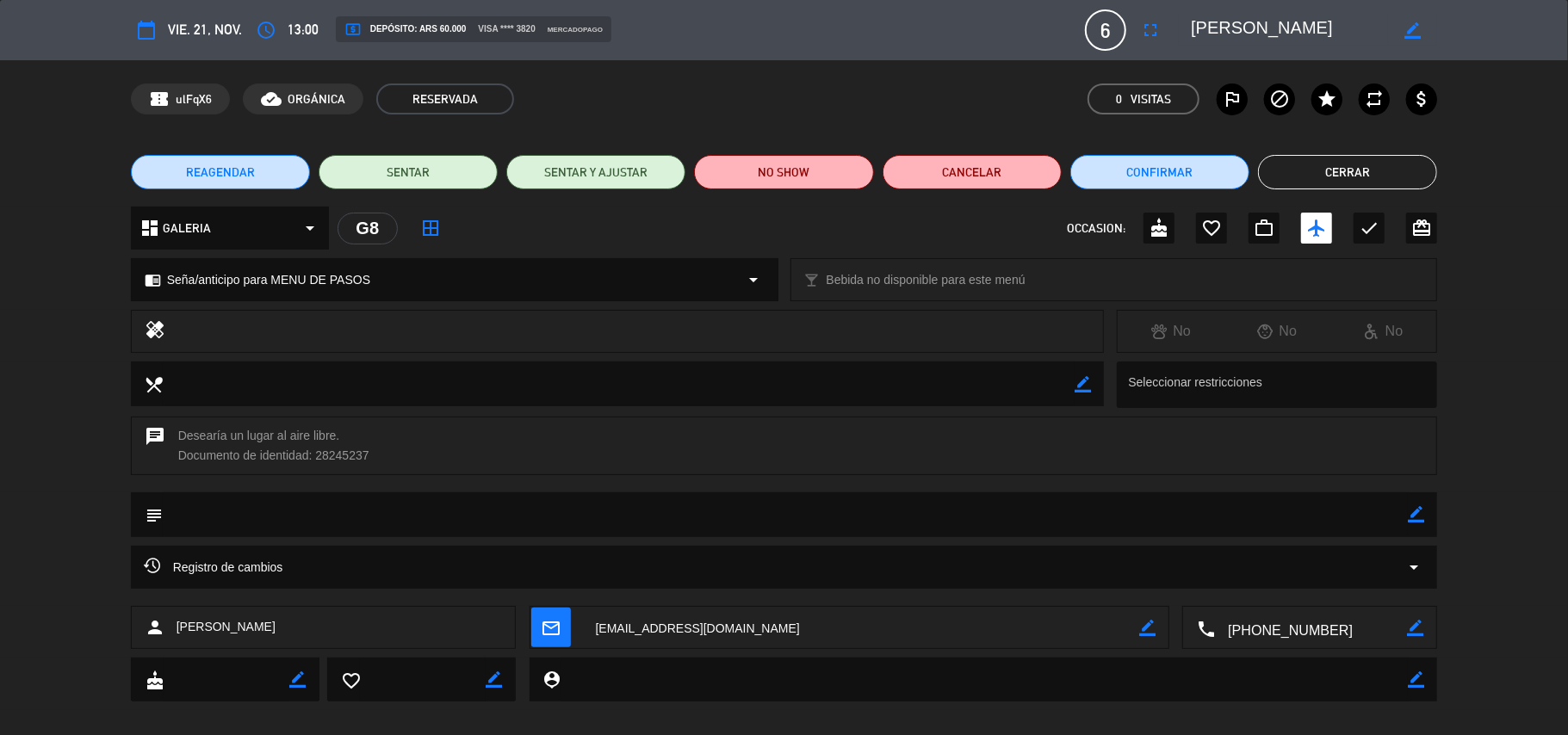
click at [1242, 32] on textarea at bounding box center [1289, 30] width 197 height 31
click at [1415, 513] on icon "border_color" at bounding box center [1415, 514] width 16 height 16
click at [1397, 518] on textarea at bounding box center [785, 515] width 1246 height 44
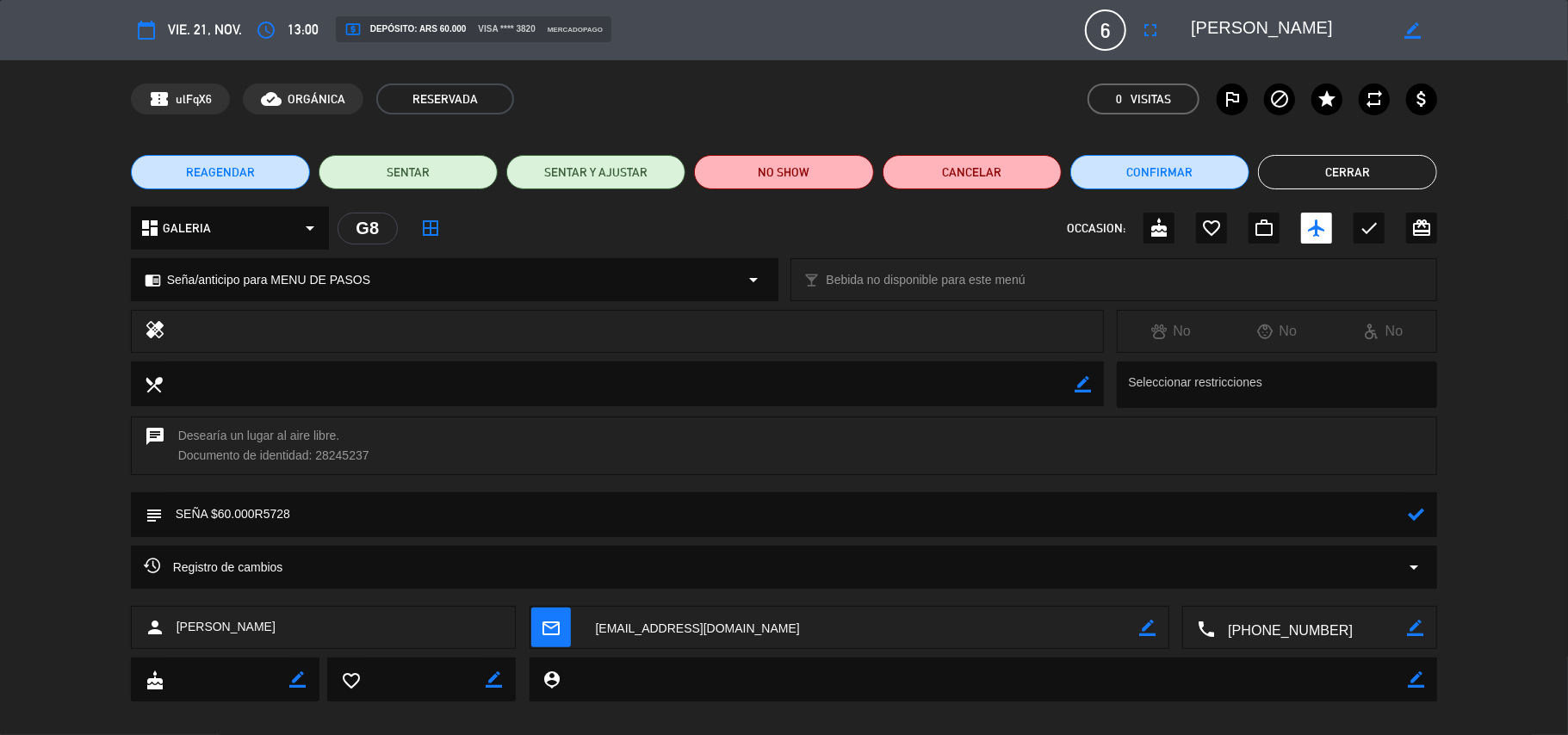
type textarea "SEÑA $60.000R5728"
click at [1410, 513] on icon at bounding box center [1415, 514] width 16 height 16
click at [1367, 227] on icon "check" at bounding box center [1368, 227] width 20 height 20
click at [1336, 173] on button "Cerrar" at bounding box center [1348, 172] width 179 height 35
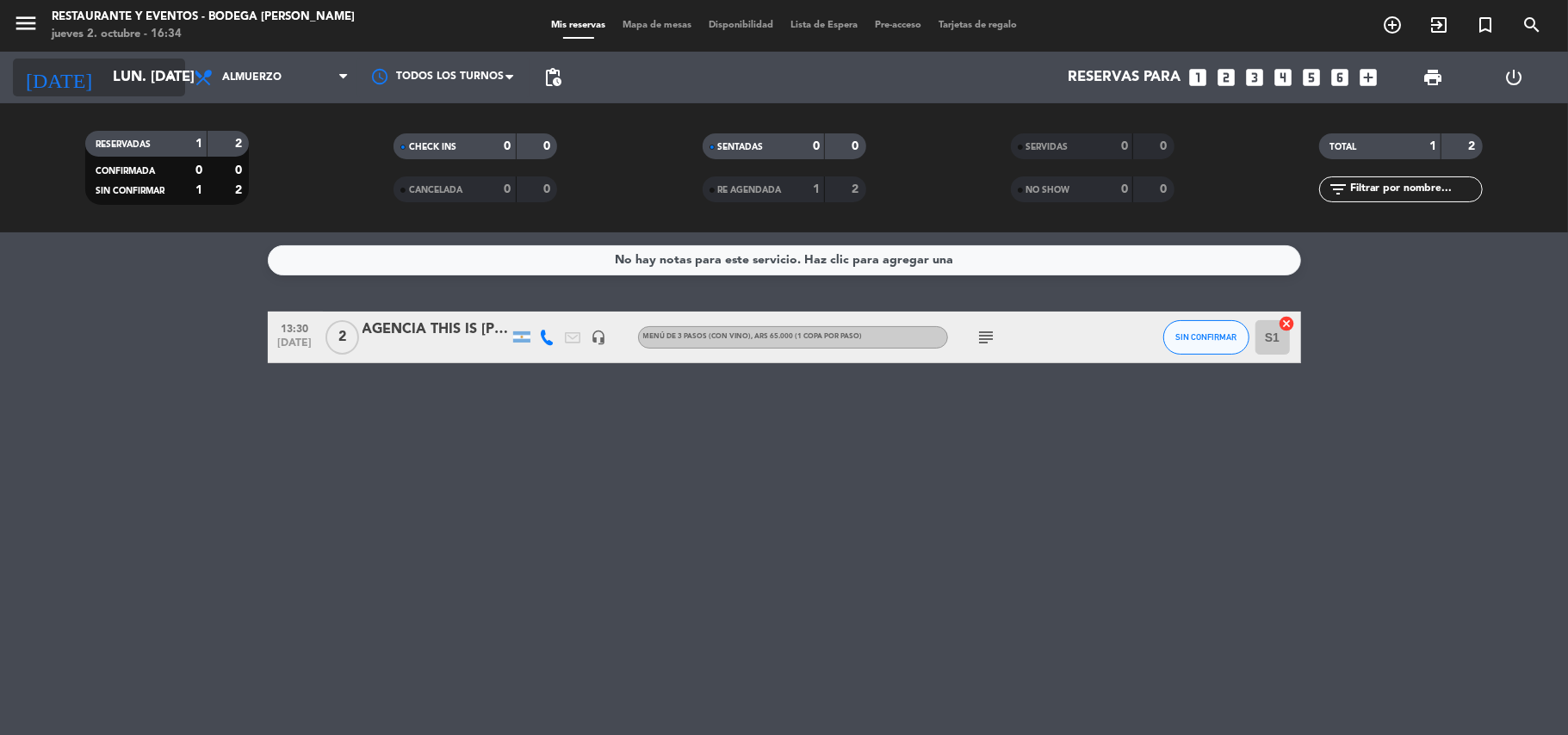
click at [122, 70] on input "lun. [DATE]" at bounding box center [196, 78] width 186 height 34
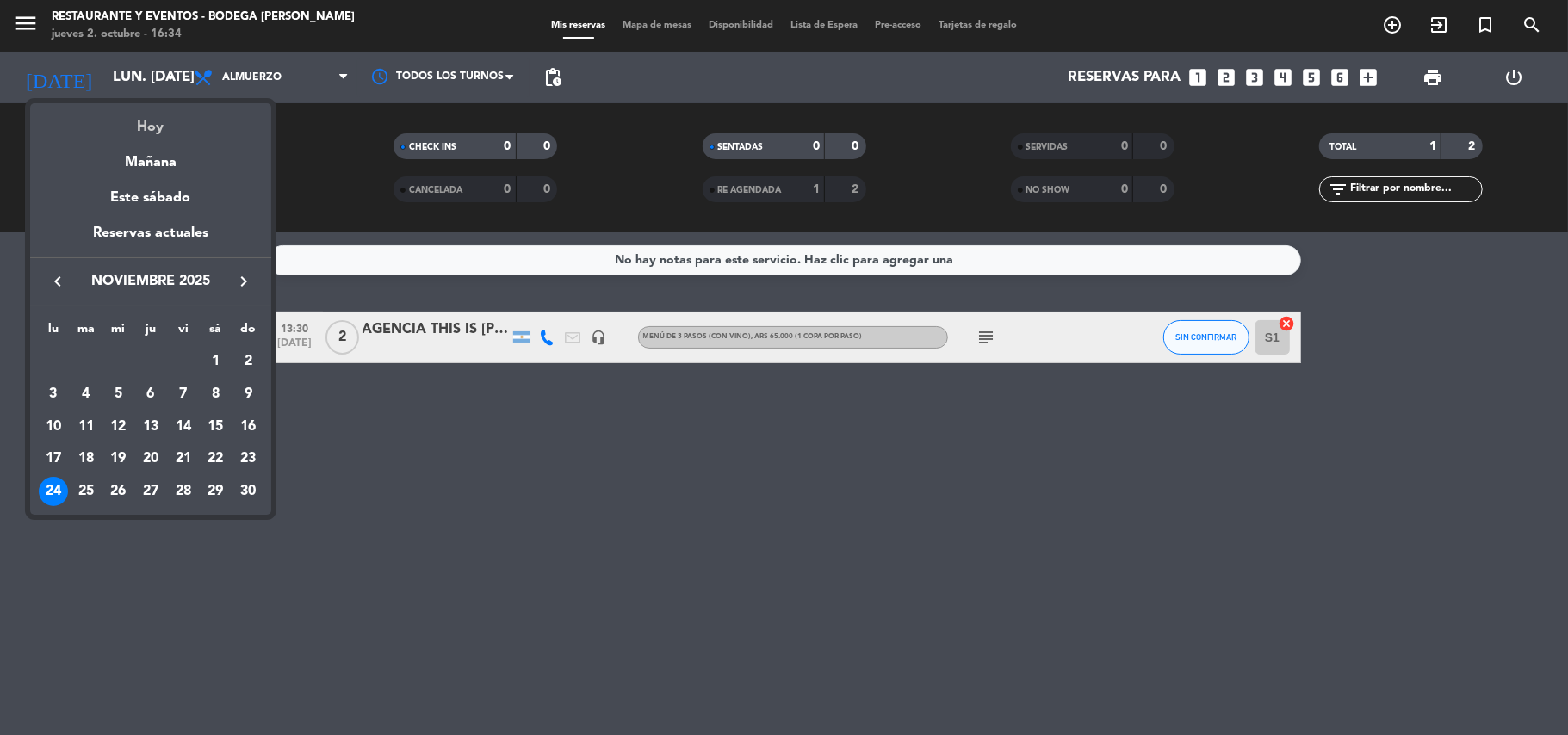
click at [144, 120] on div "Hoy" at bounding box center [150, 120] width 241 height 36
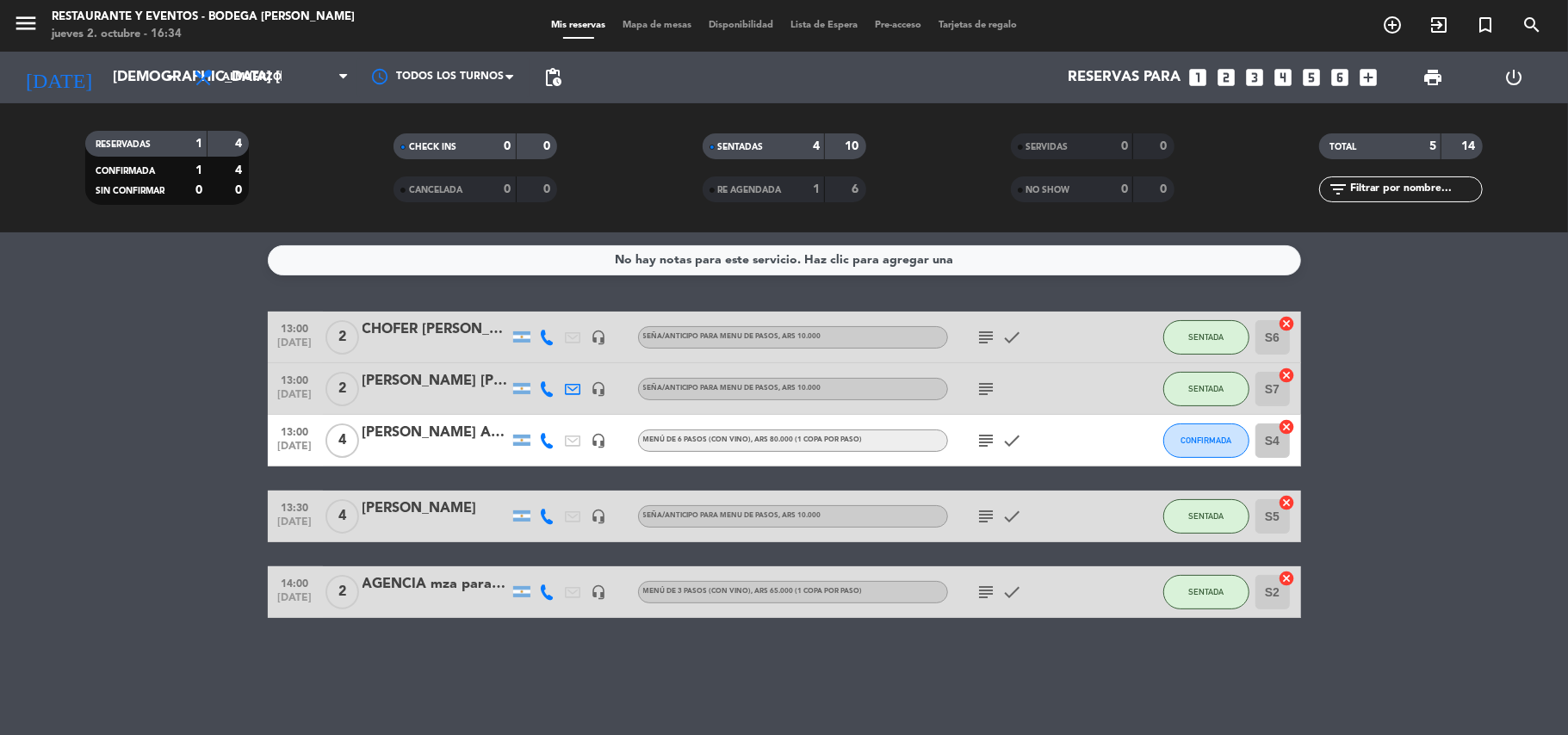
click at [987, 342] on icon "subject" at bounding box center [986, 337] width 20 height 20
click at [990, 388] on icon "subject" at bounding box center [986, 389] width 20 height 20
click at [982, 443] on icon "subject" at bounding box center [986, 441] width 20 height 20
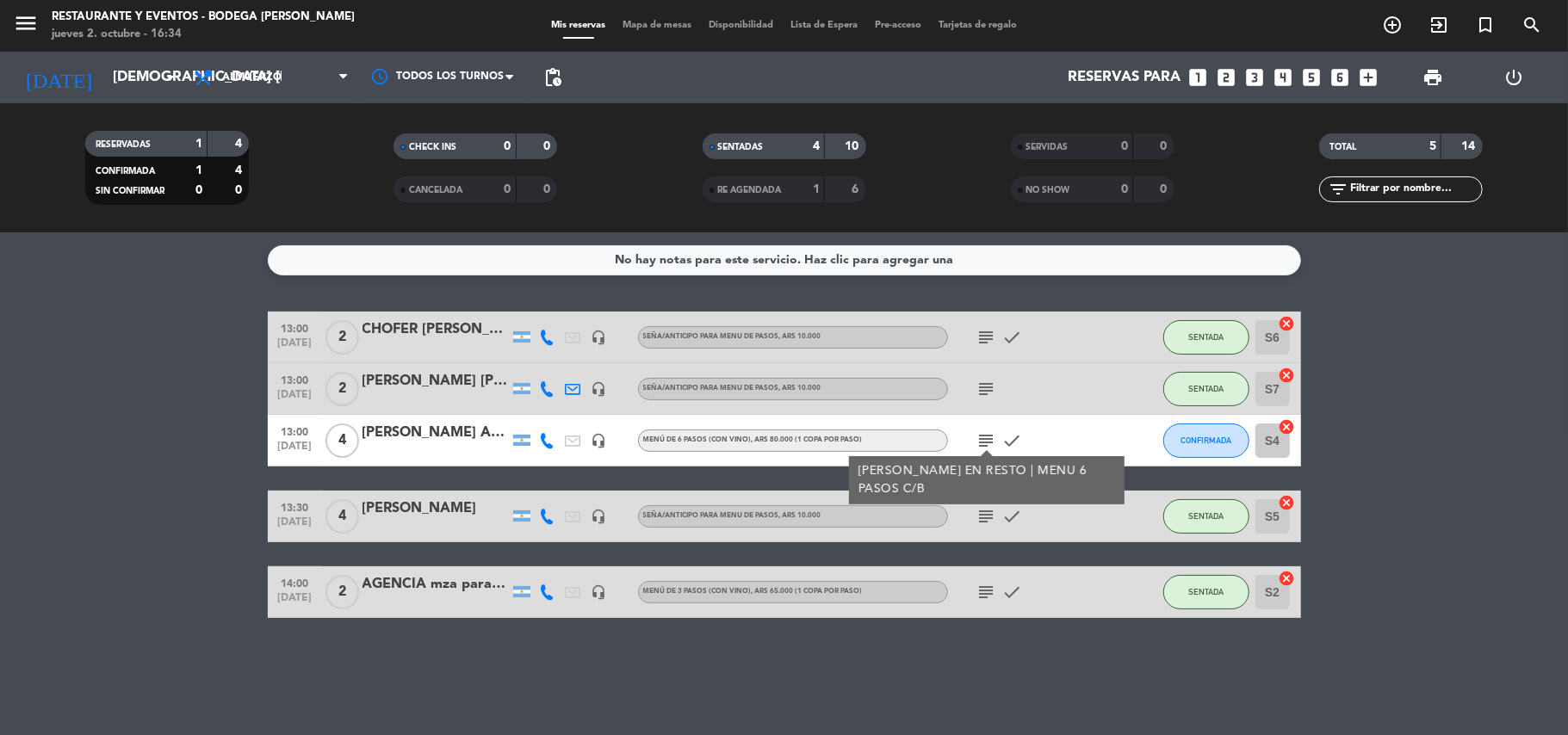
click at [985, 506] on icon "subject" at bounding box center [986, 516] width 20 height 20
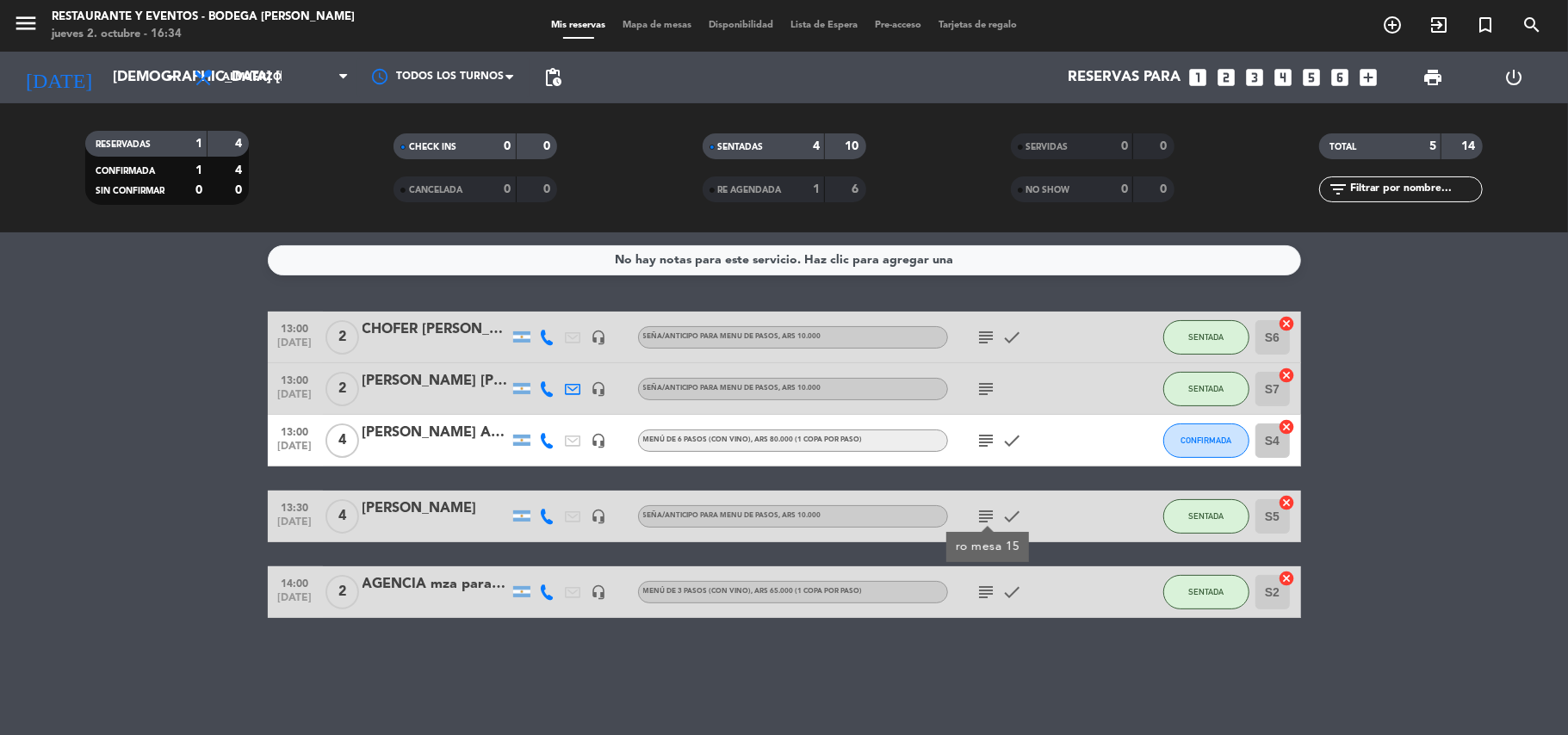
click at [983, 587] on icon "subject" at bounding box center [986, 592] width 20 height 20
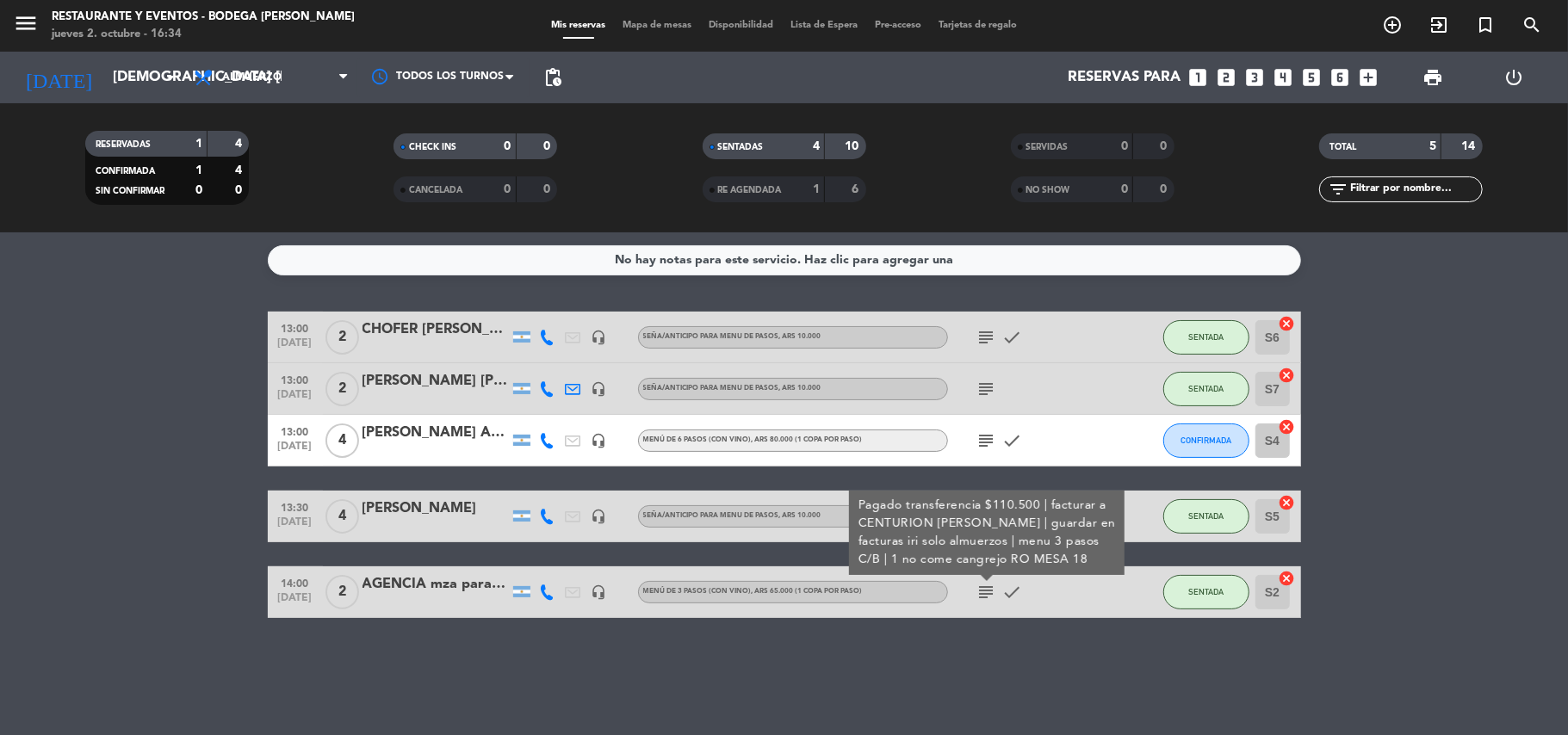
click at [969, 646] on div "No hay notas para este servicio. Haz clic para agregar una 13:00 [DATE] 2 CHOFE…" at bounding box center [784, 484] width 1568 height 503
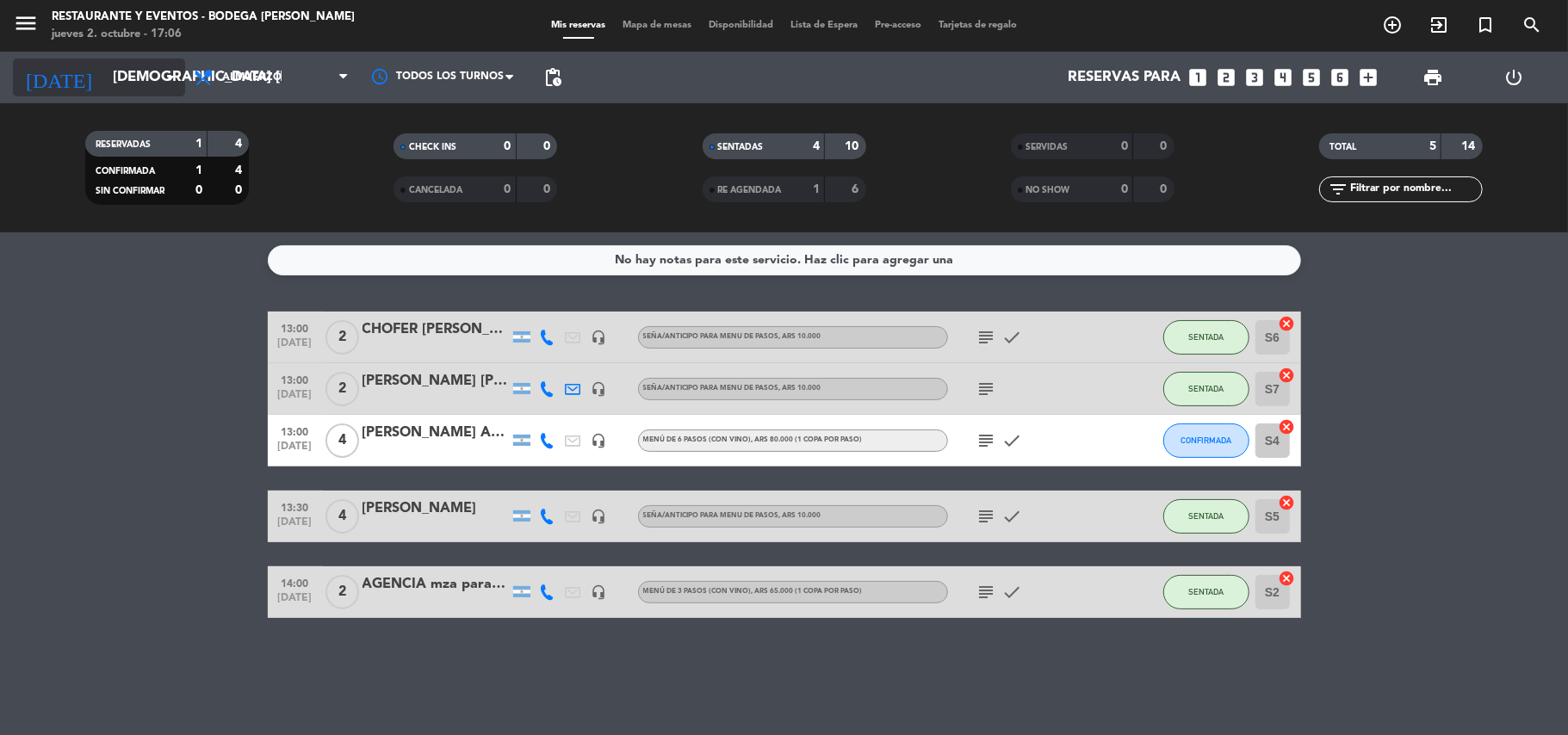
click at [129, 78] on input "[DEMOGRAPHIC_DATA] [DATE]" at bounding box center [196, 78] width 186 height 34
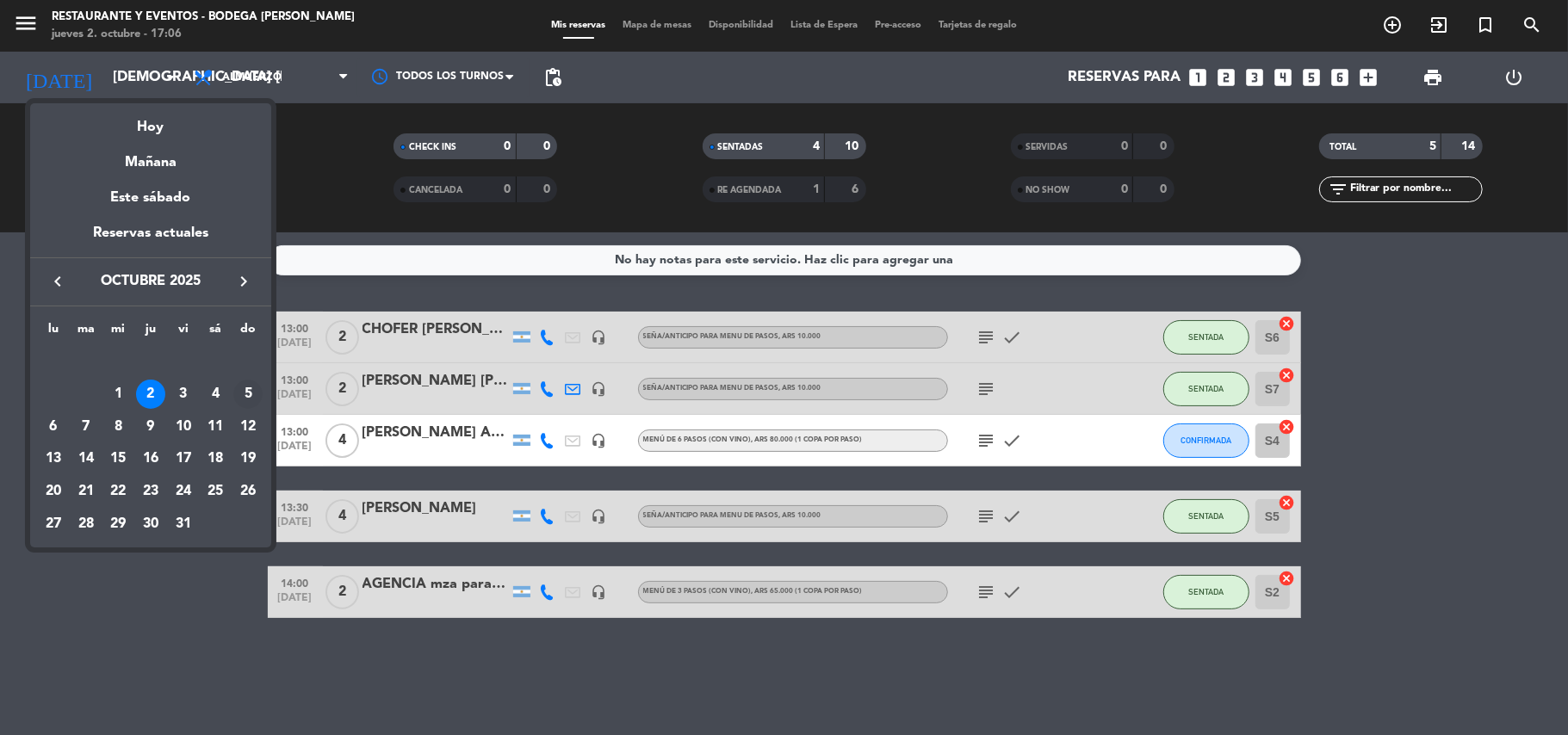
click at [248, 390] on div "5" at bounding box center [248, 394] width 29 height 29
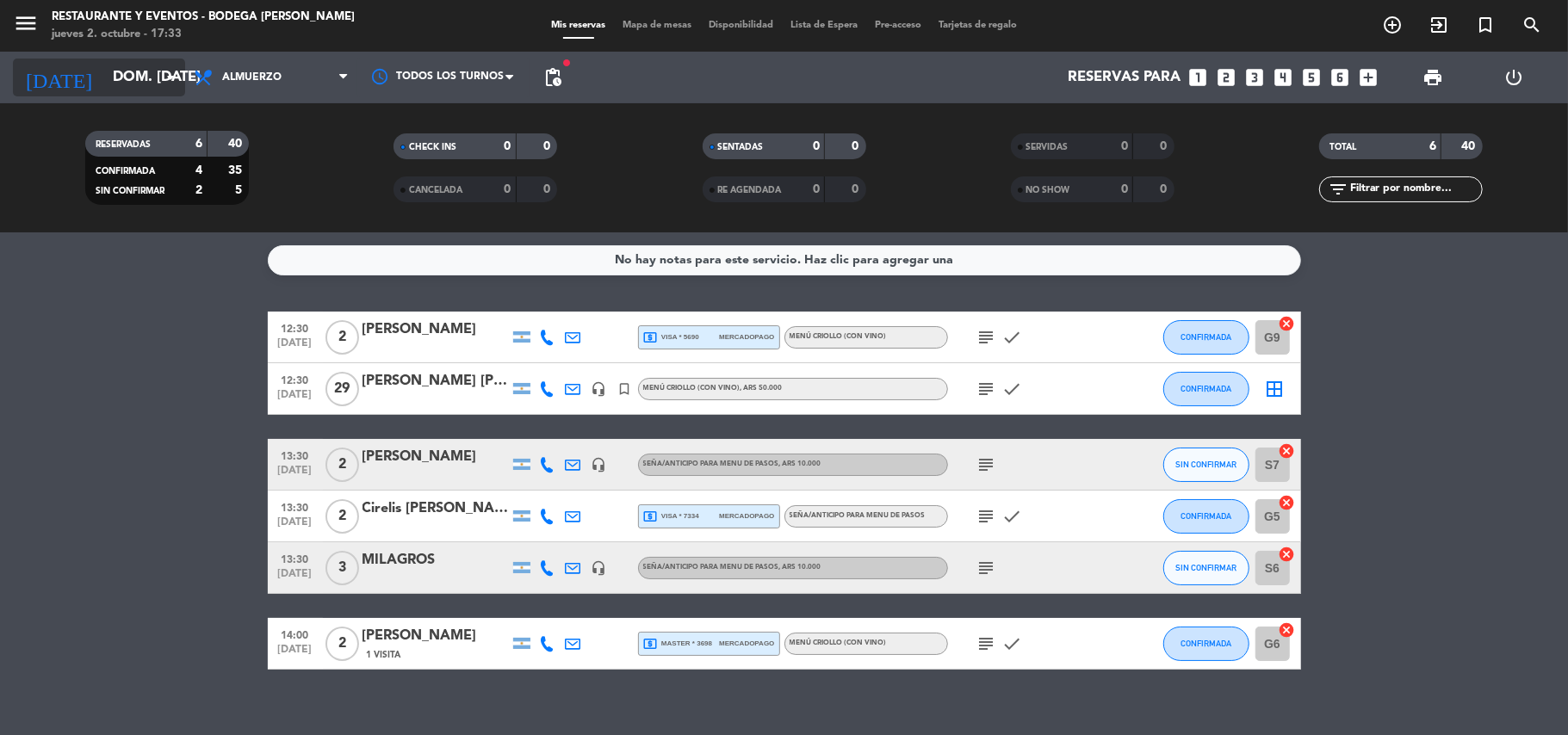
click at [139, 88] on input "dom. [DATE]" at bounding box center [196, 78] width 186 height 34
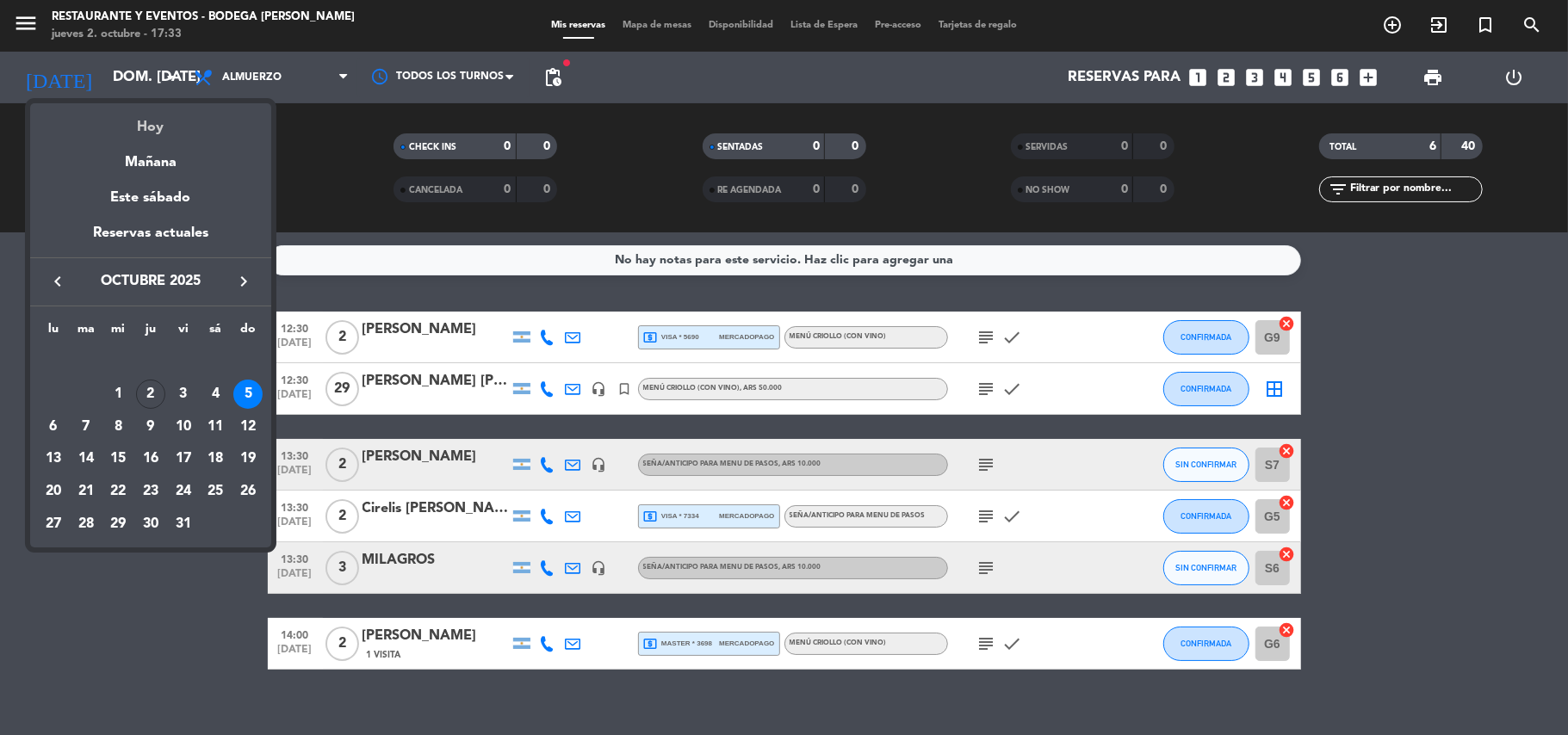
click at [149, 124] on div "Hoy" at bounding box center [150, 120] width 241 height 36
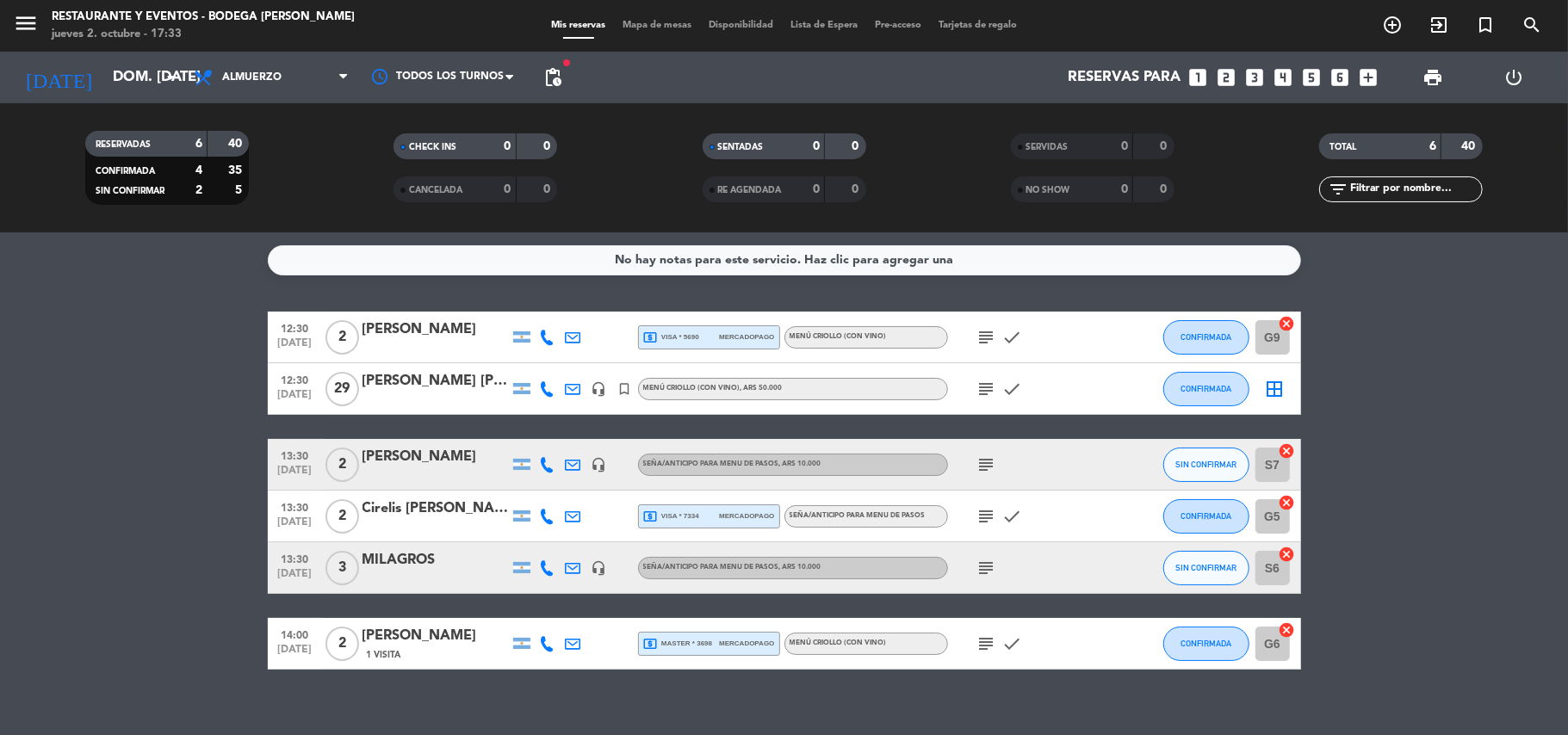
type input "[DEMOGRAPHIC_DATA] [DATE]"
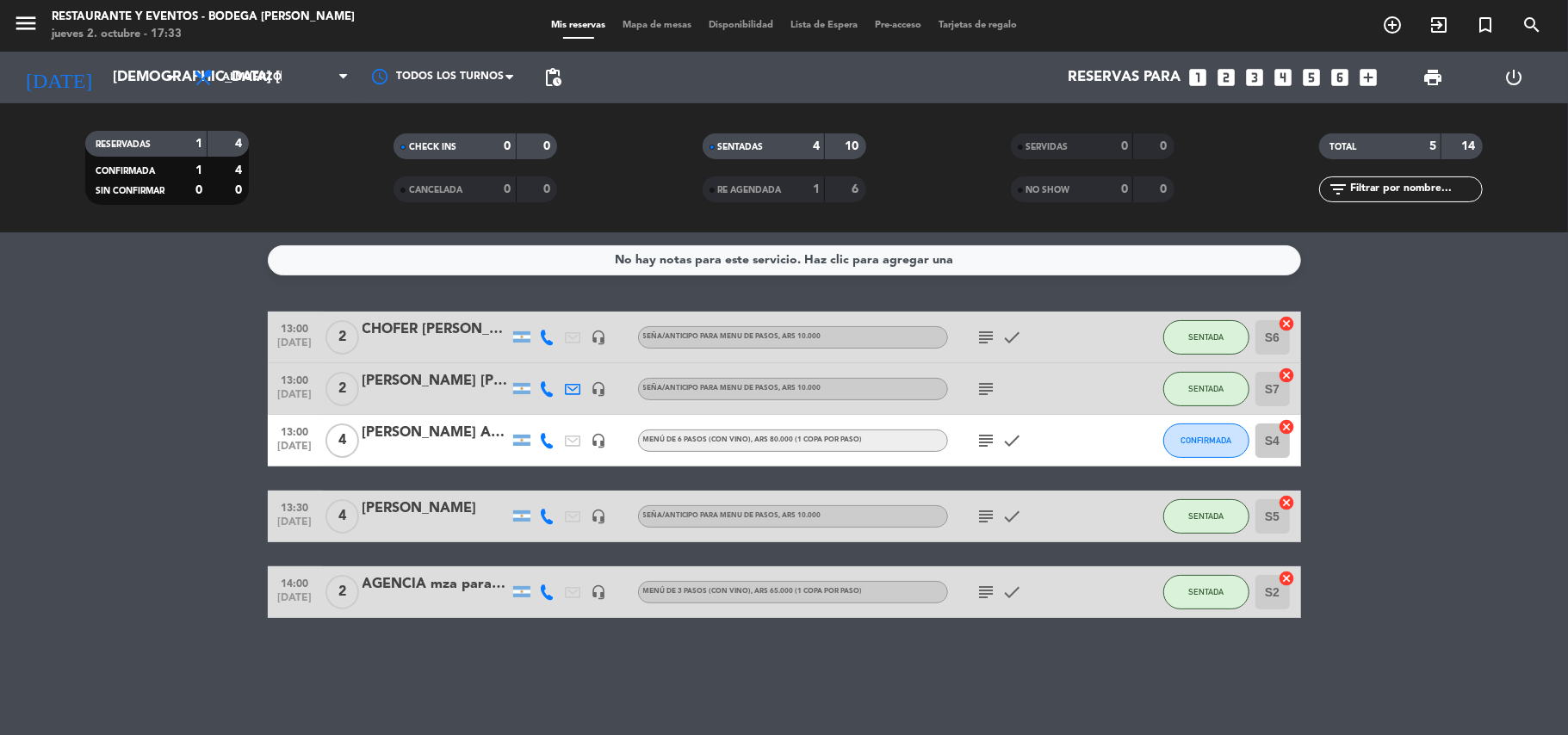
click at [992, 340] on icon "subject" at bounding box center [986, 337] width 20 height 20
click at [444, 336] on div "CHOFER [PERSON_NAME]" at bounding box center [436, 329] width 146 height 22
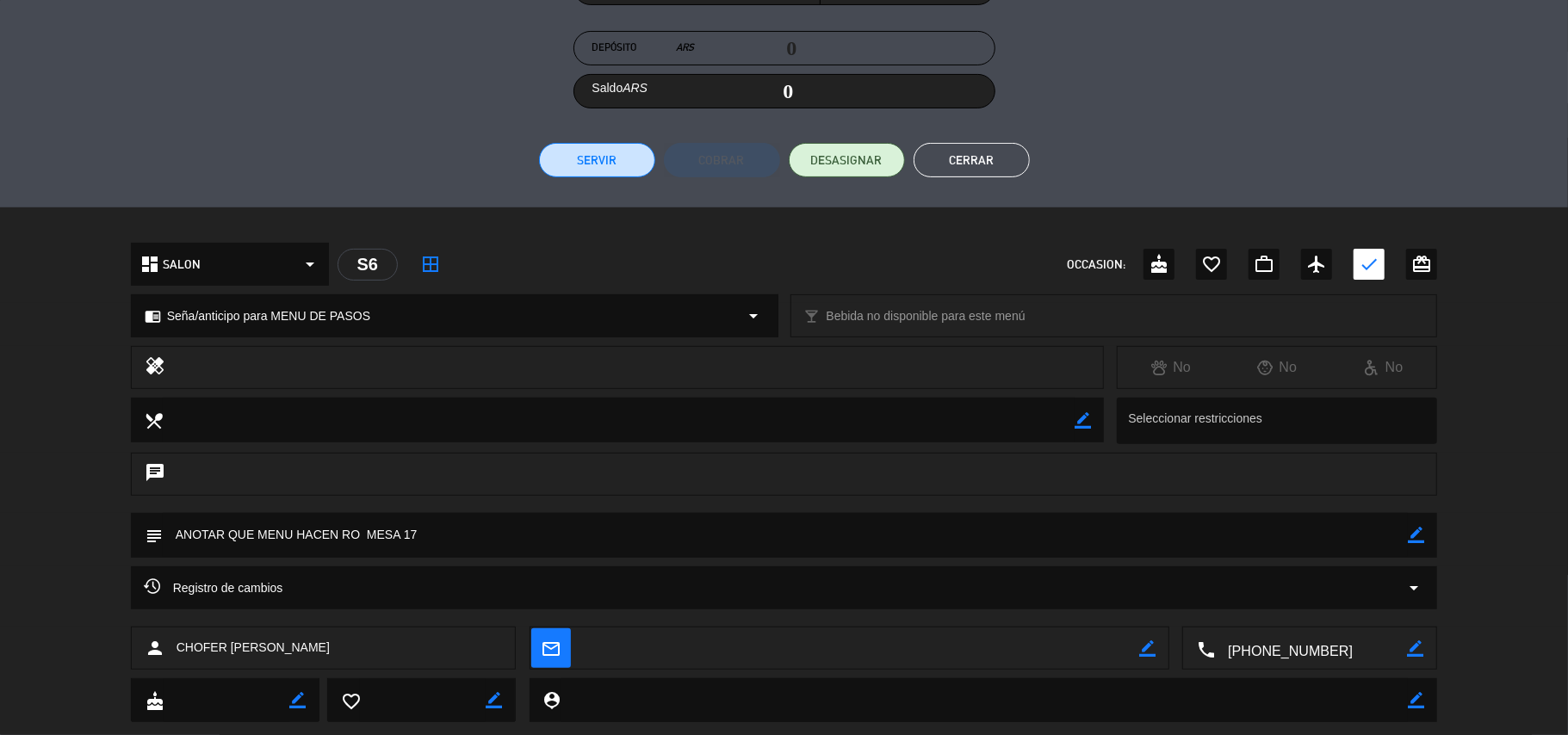
scroll to position [339, 0]
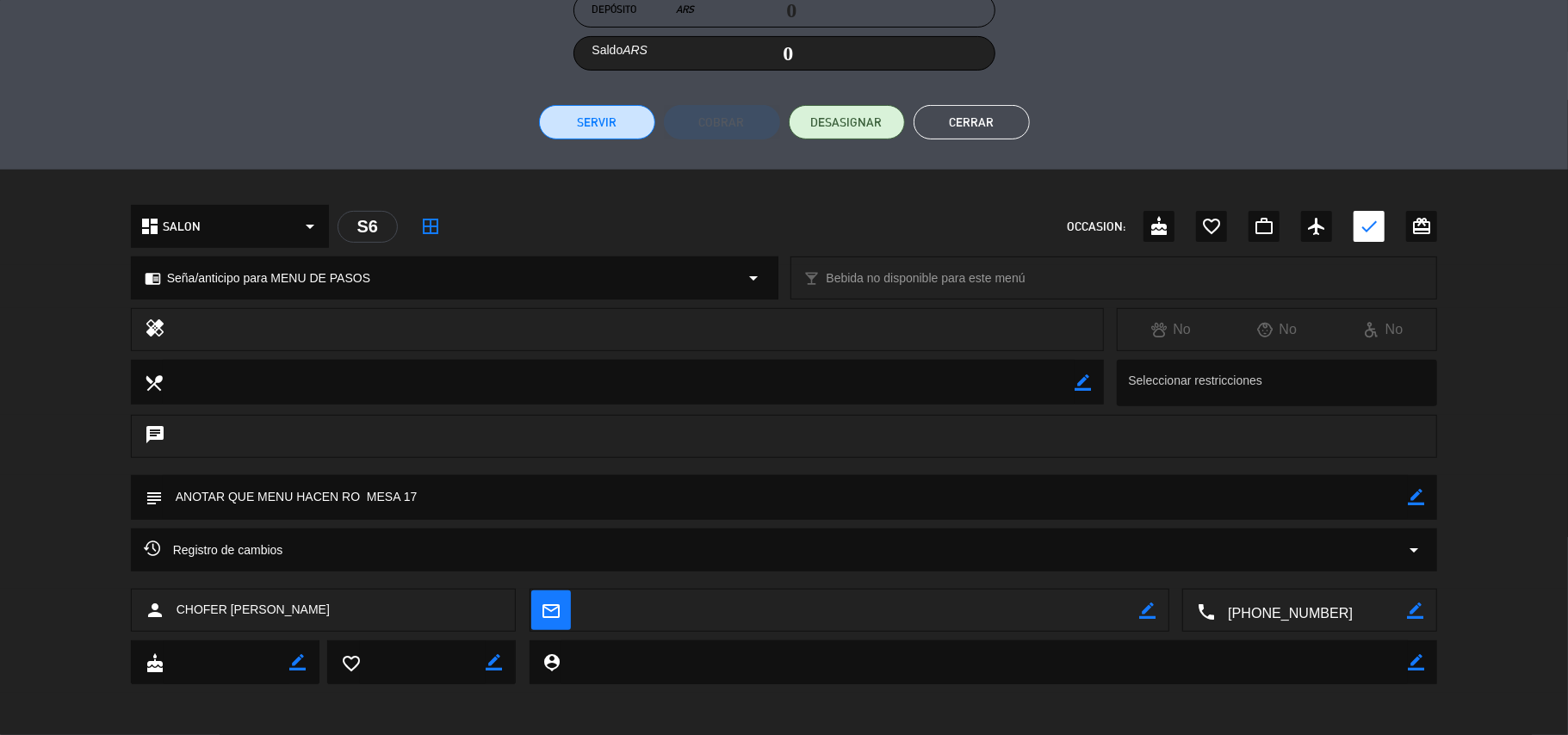
click at [970, 120] on button "Cerrar" at bounding box center [972, 122] width 116 height 35
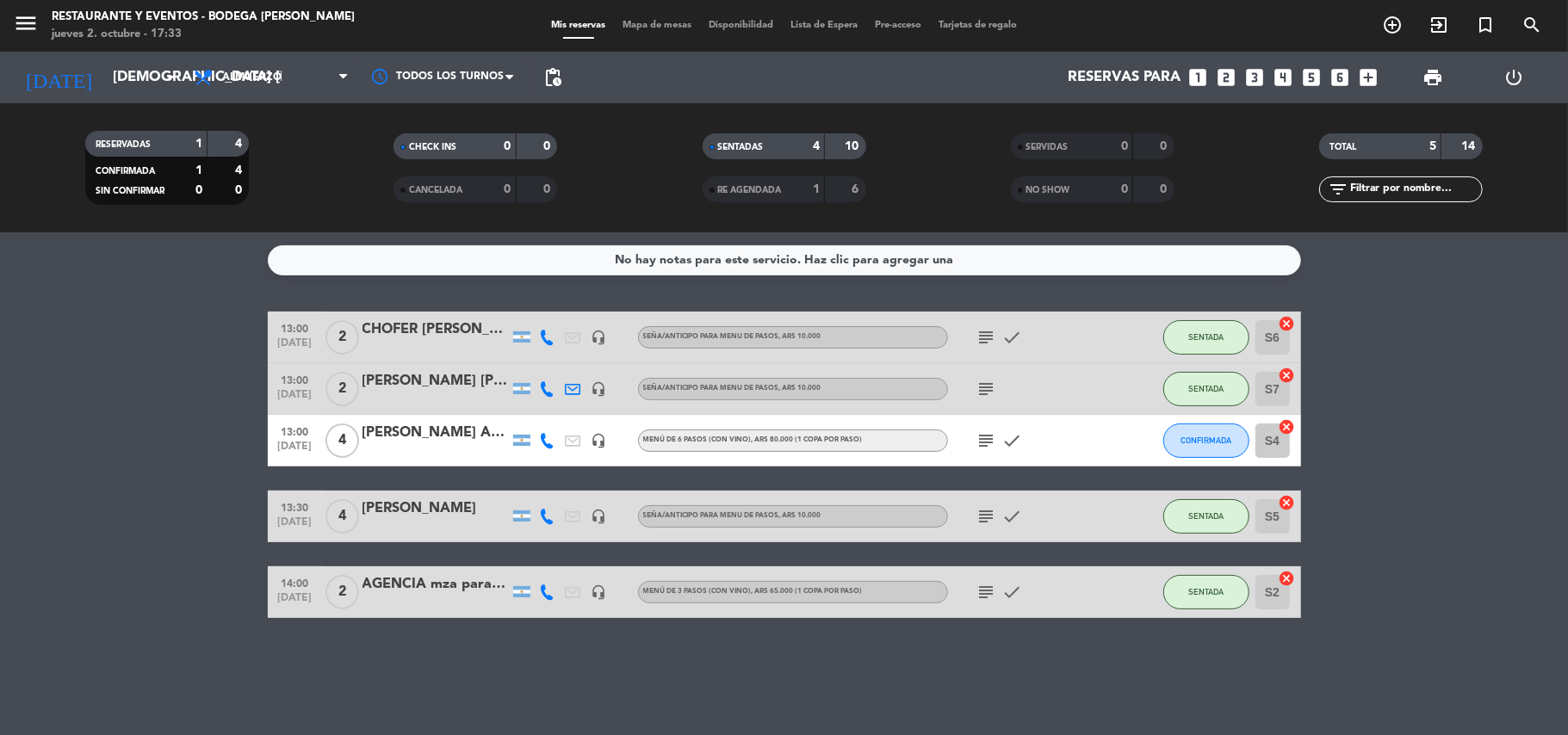
click at [989, 332] on icon "subject" at bounding box center [986, 337] width 20 height 20
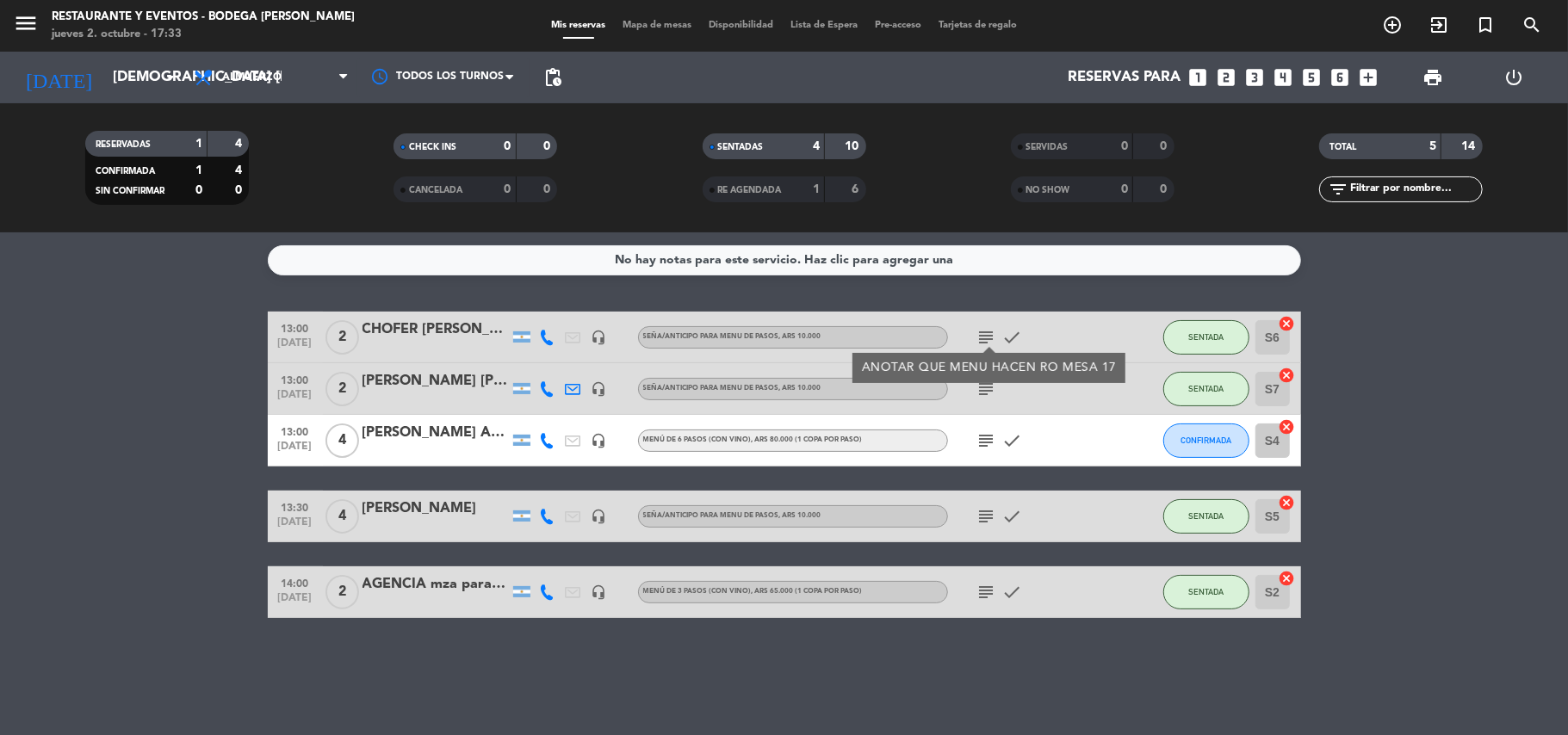
click at [989, 332] on icon "subject" at bounding box center [986, 337] width 20 height 20
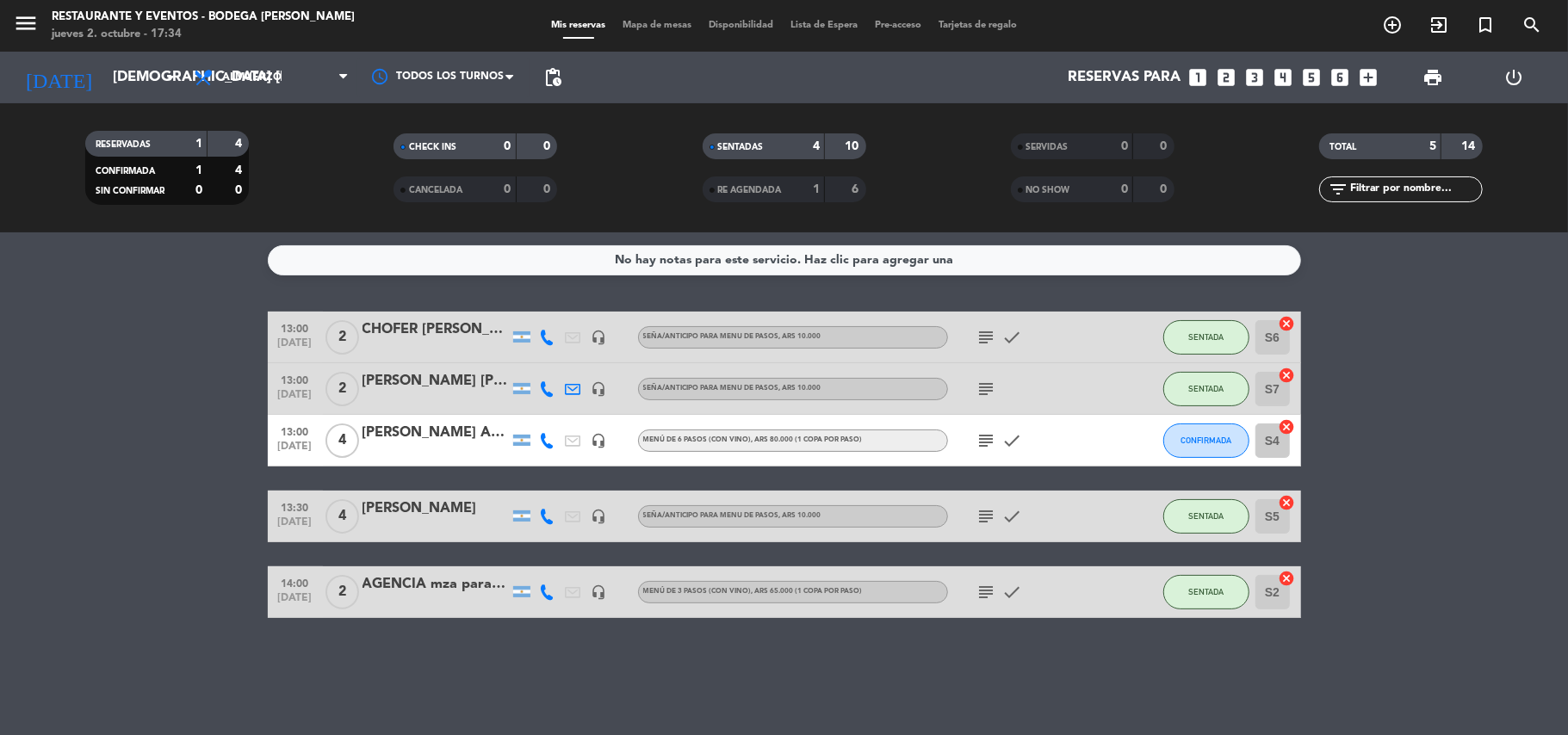
click at [989, 332] on icon "subject" at bounding box center [986, 337] width 20 height 20
click at [987, 331] on icon "subject" at bounding box center [986, 337] width 20 height 20
click at [542, 658] on div "No hay notas para este servicio. Haz clic para agregar una 13:00 [DATE] 2 CHOFE…" at bounding box center [784, 484] width 1568 height 503
